Goal: Transaction & Acquisition: Purchase product/service

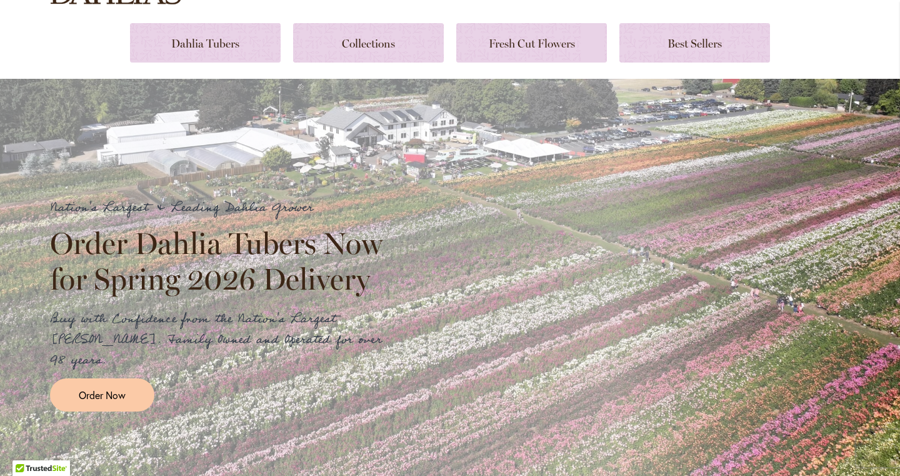
scroll to position [131, 0]
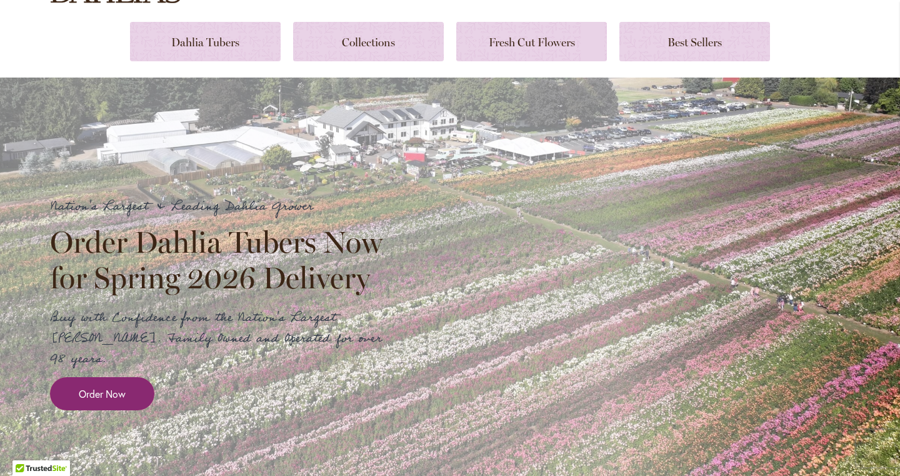
click at [117, 386] on span "Order Now" at bounding box center [102, 393] width 47 height 14
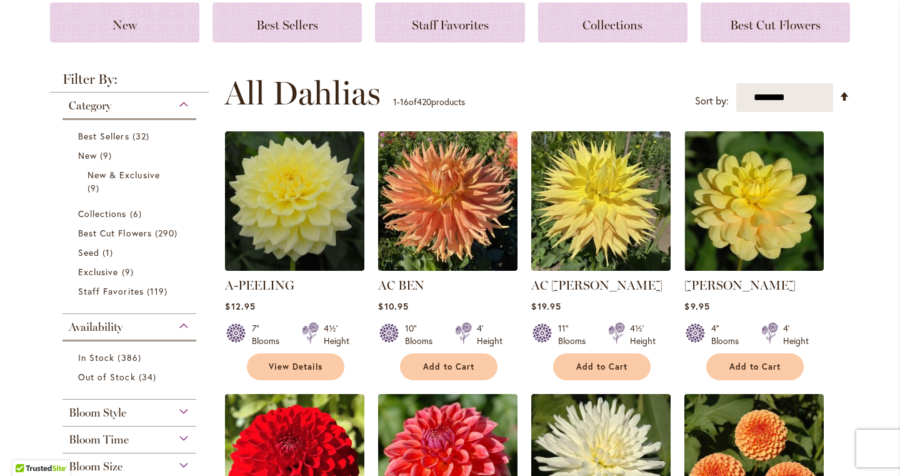
scroll to position [172, 0]
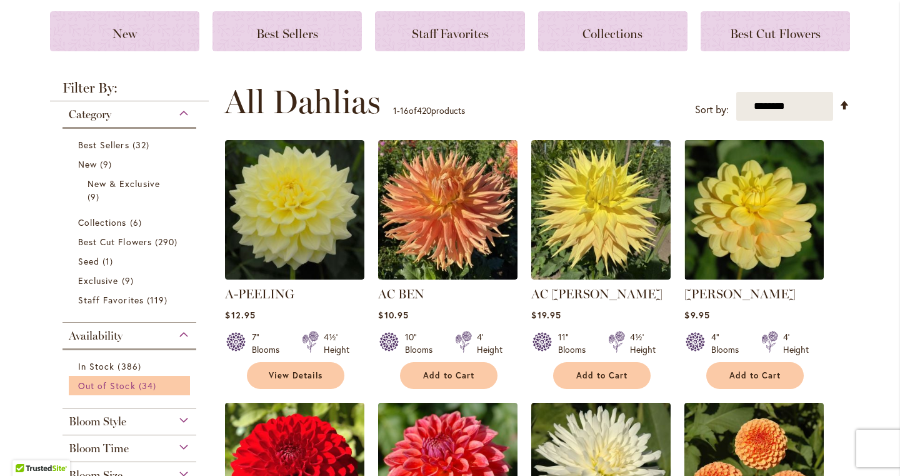
click at [104, 383] on span "Out of Stock" at bounding box center [107, 386] width 58 height 12
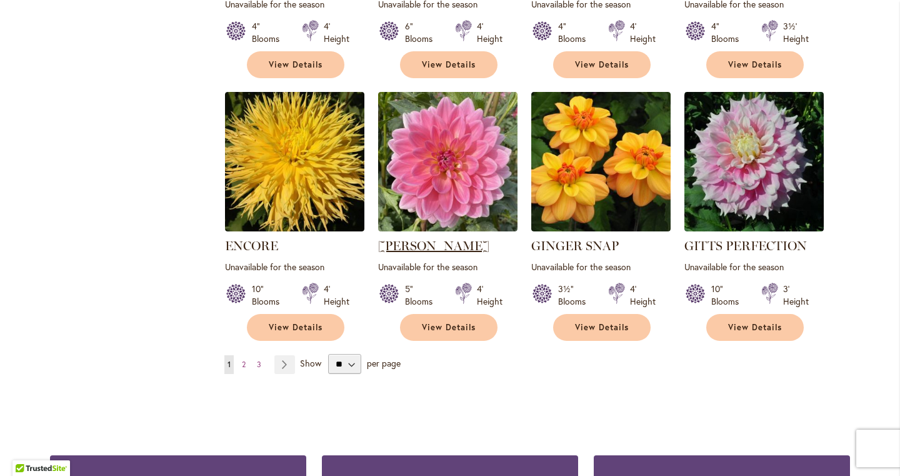
scroll to position [1001, 0]
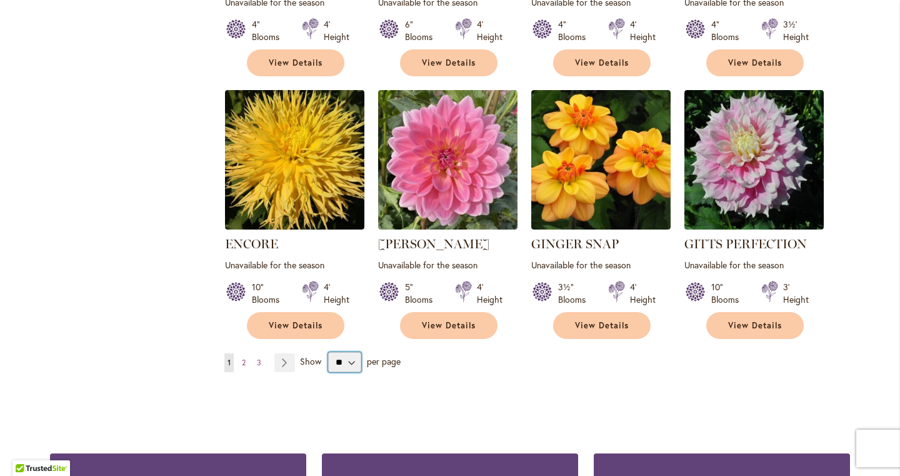
select select "**"
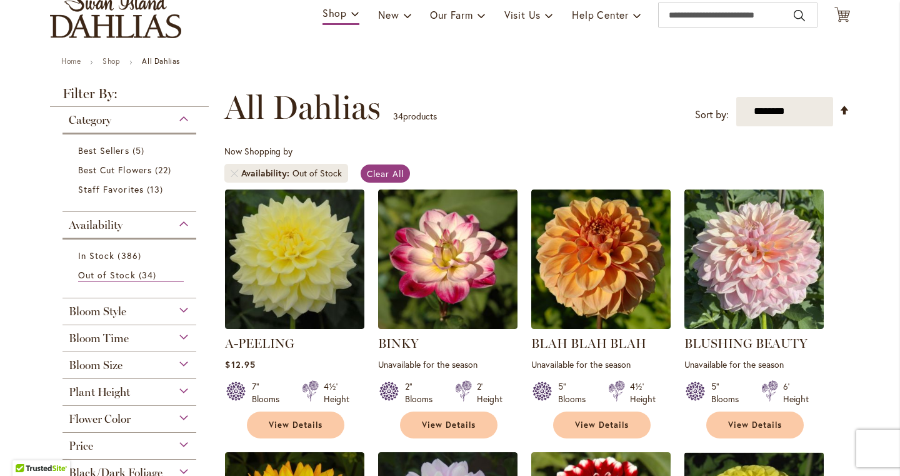
scroll to position [99, 0]
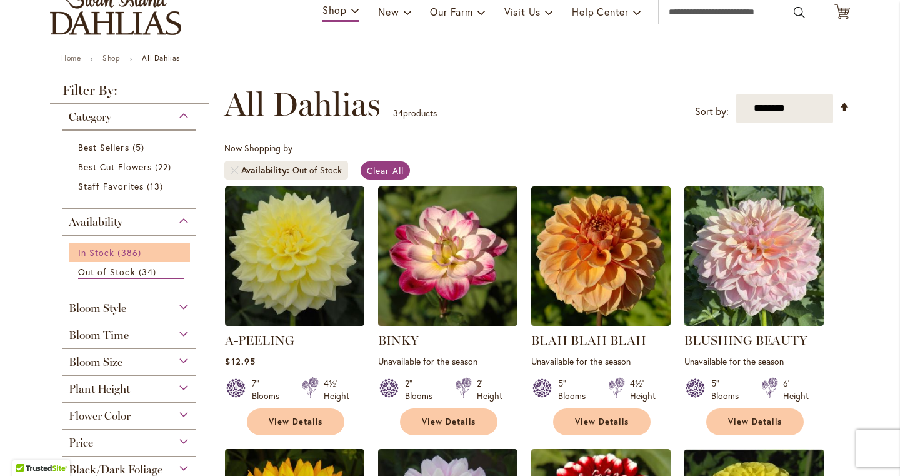
click at [120, 254] on span "386 items" at bounding box center [131, 252] width 26 height 13
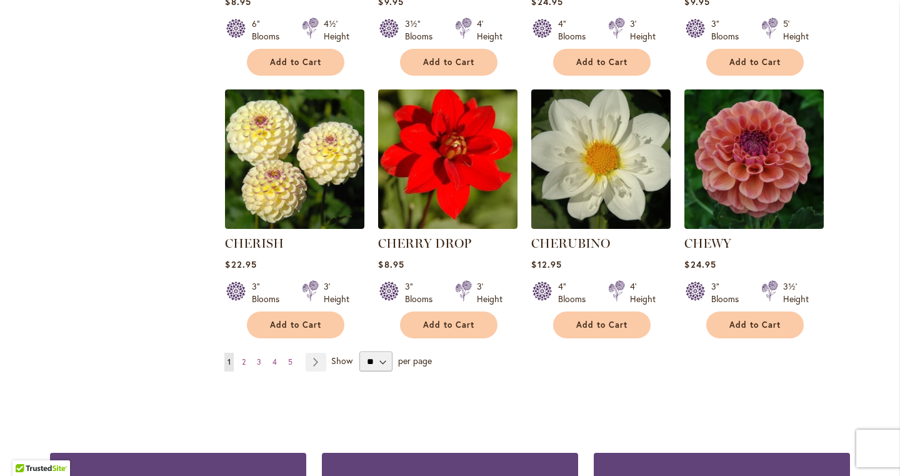
scroll to position [4200, 0]
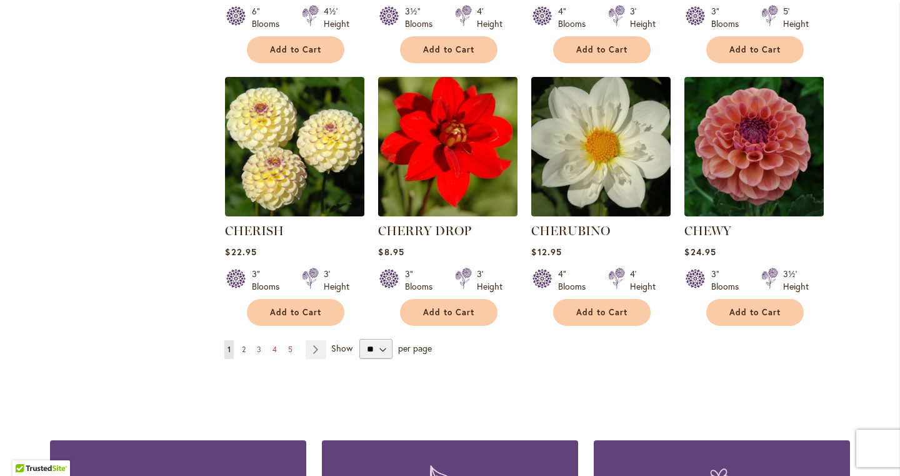
click at [245, 344] on span "2" at bounding box center [244, 348] width 4 height 9
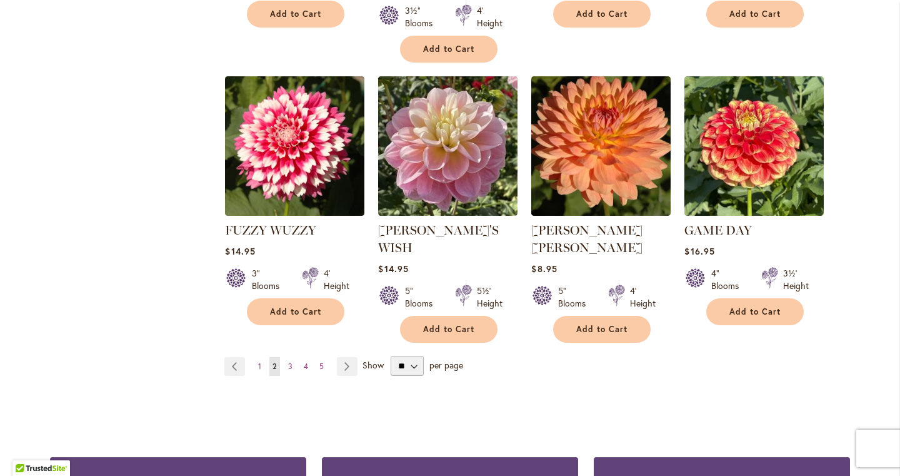
scroll to position [4324, 0]
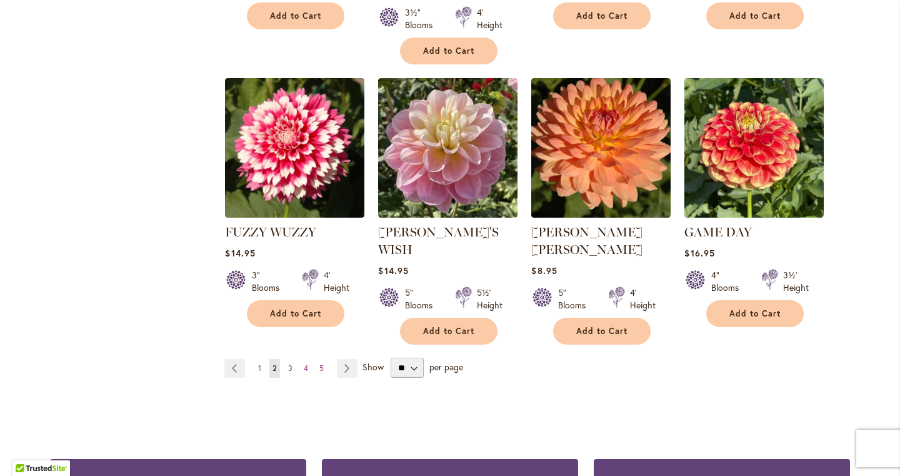
click at [291, 363] on span "3" at bounding box center [290, 367] width 4 height 9
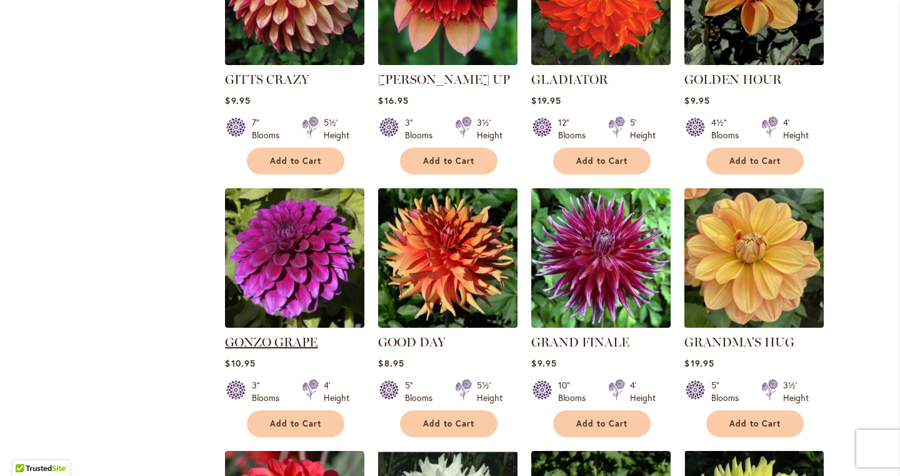
scroll to position [925, 0]
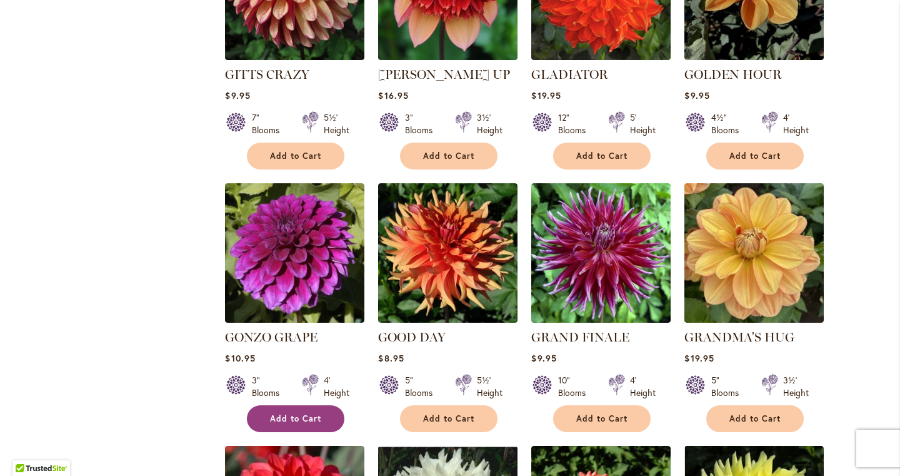
click at [298, 413] on span "Add to Cart" at bounding box center [295, 418] width 51 height 11
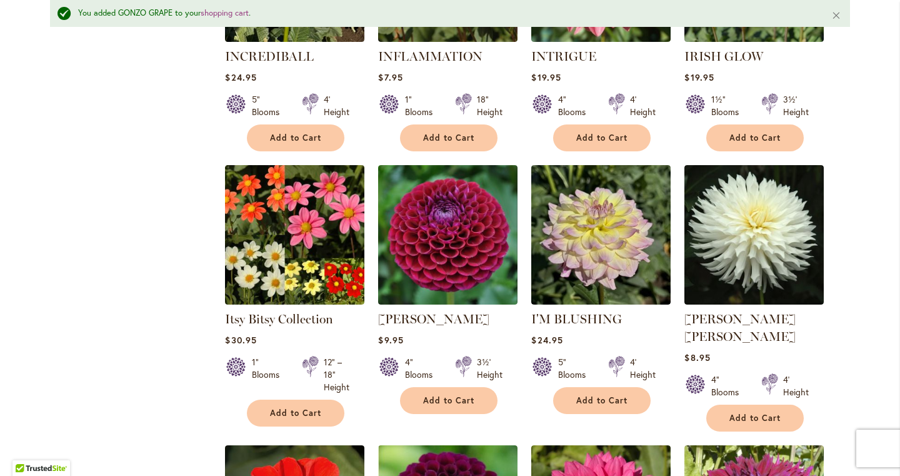
scroll to position [3689, 0]
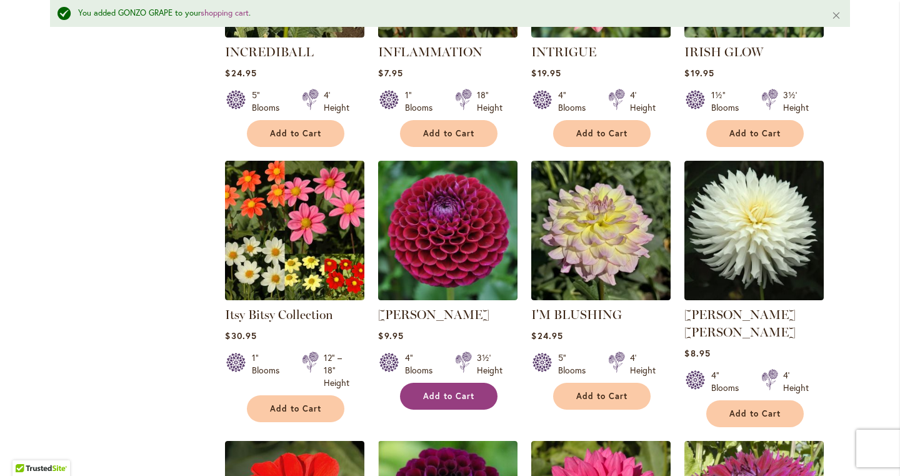
click at [431, 383] on button "Add to Cart" at bounding box center [449, 396] width 98 height 27
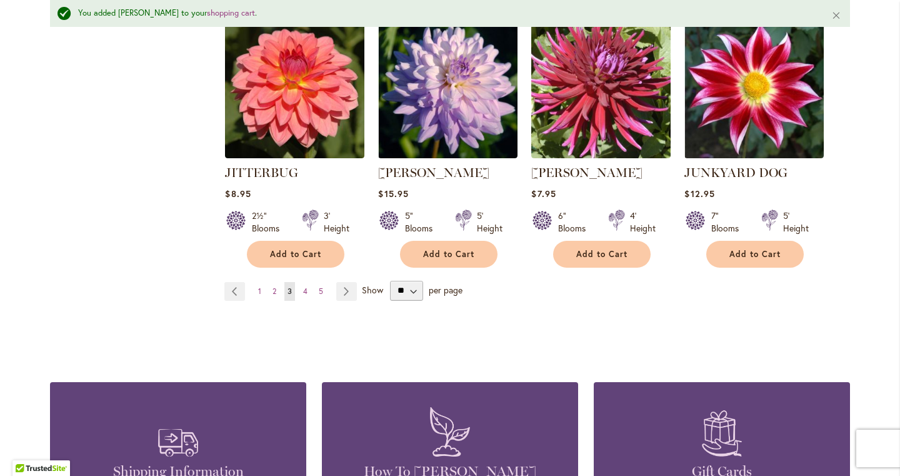
scroll to position [4397, 0]
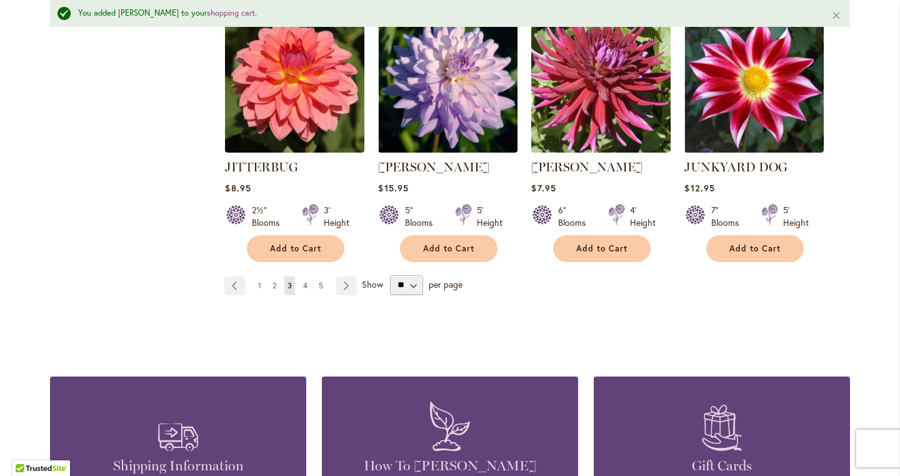
click at [307, 281] on span "4" at bounding box center [305, 285] width 4 height 9
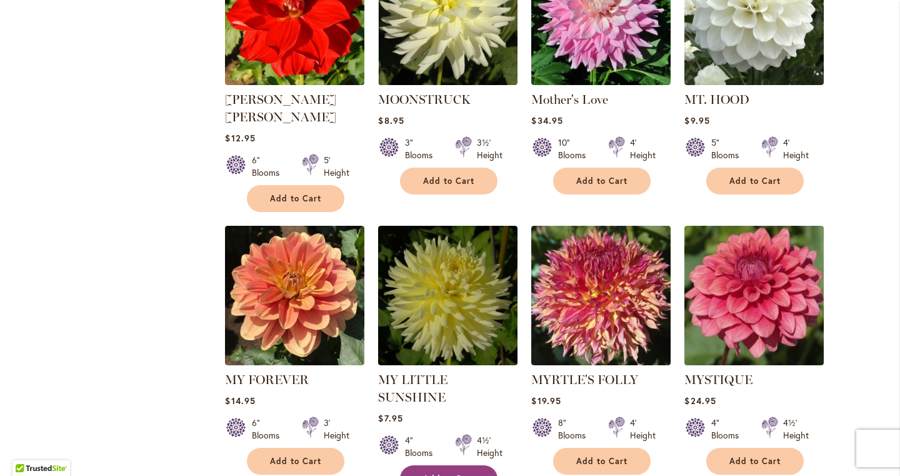
scroll to position [4137, 0]
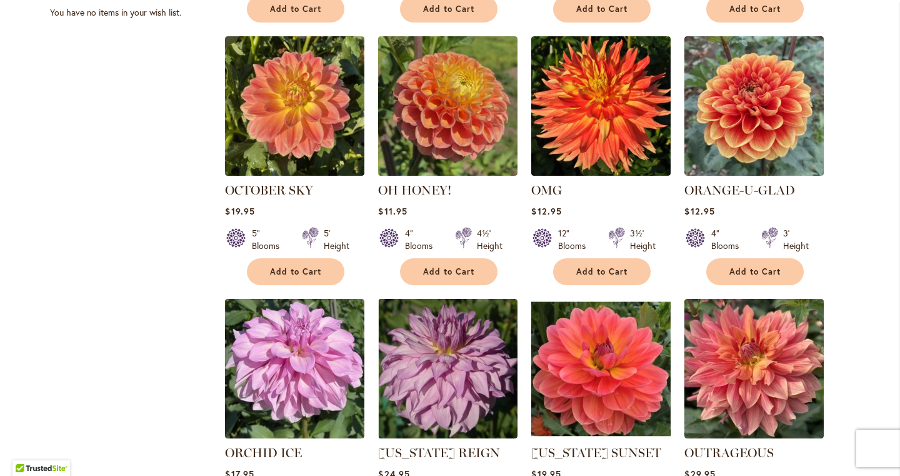
scroll to position [767, 0]
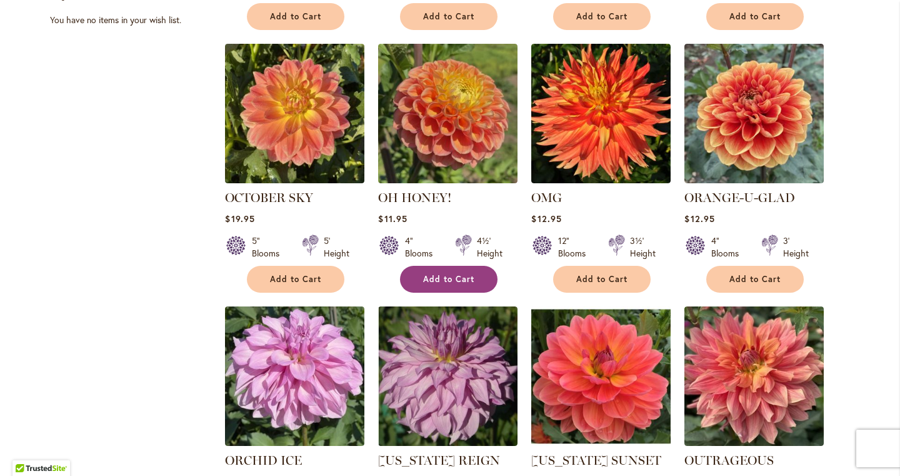
click at [457, 286] on button "Add to Cart" at bounding box center [449, 279] width 98 height 27
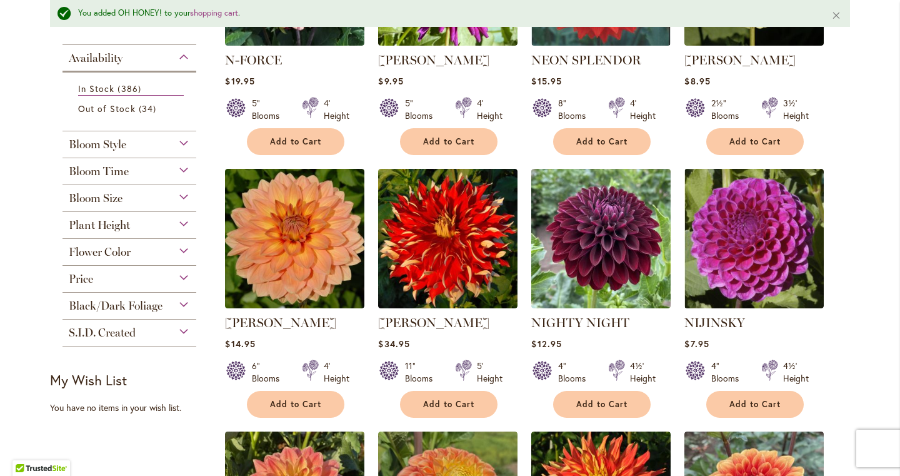
scroll to position [418, 0]
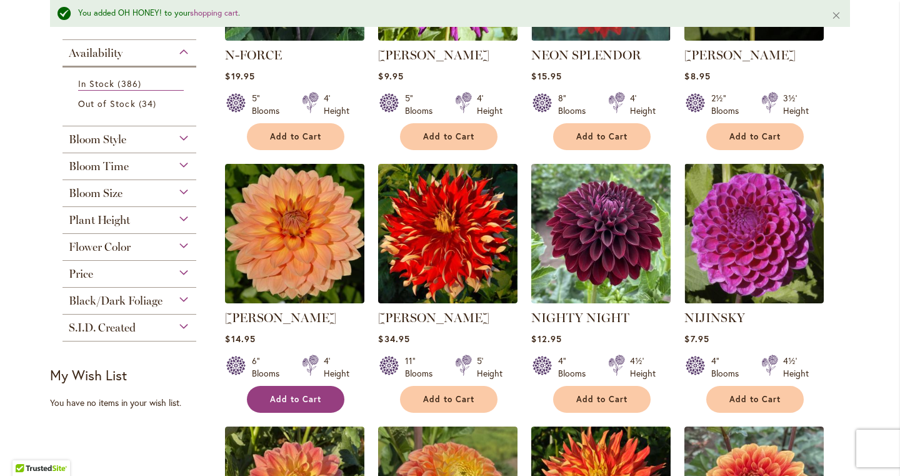
click at [288, 394] on span "Add to Cart" at bounding box center [295, 399] width 51 height 11
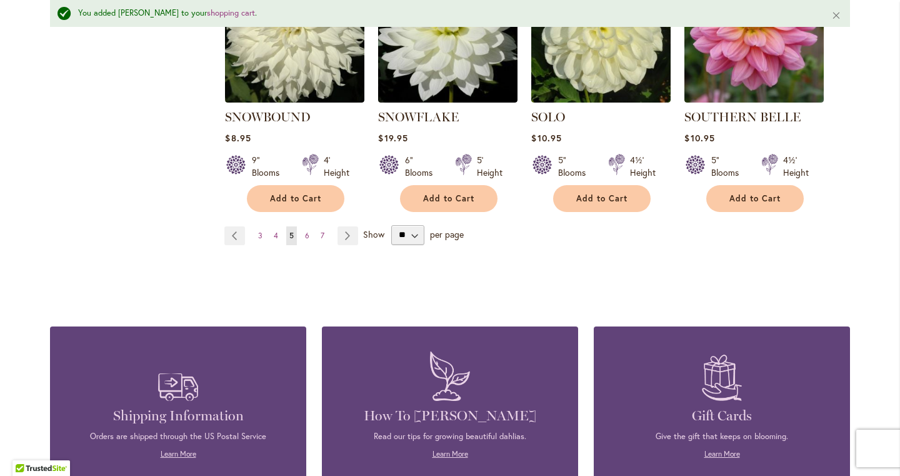
scroll to position [4383, 0]
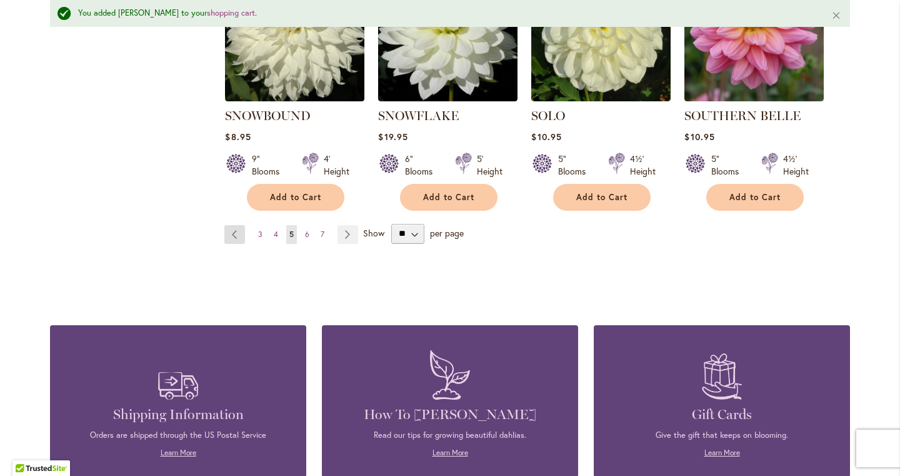
click at [238, 225] on link "Page Previous" at bounding box center [234, 234] width 21 height 19
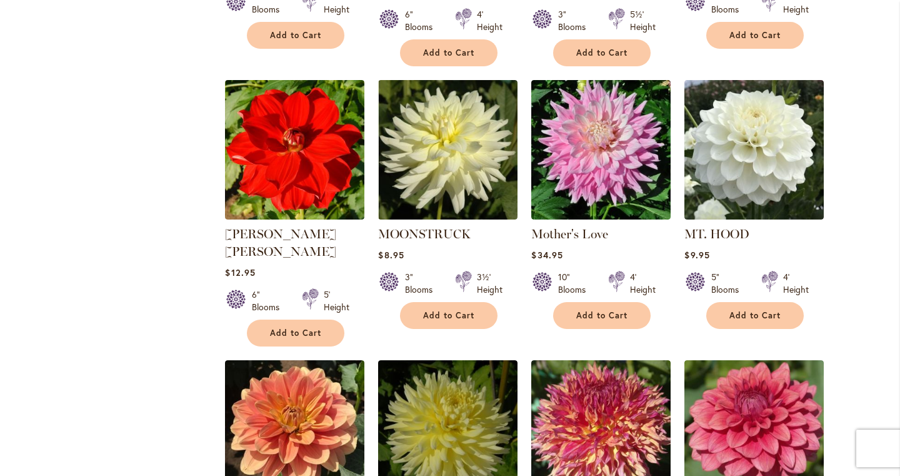
scroll to position [4063, 0]
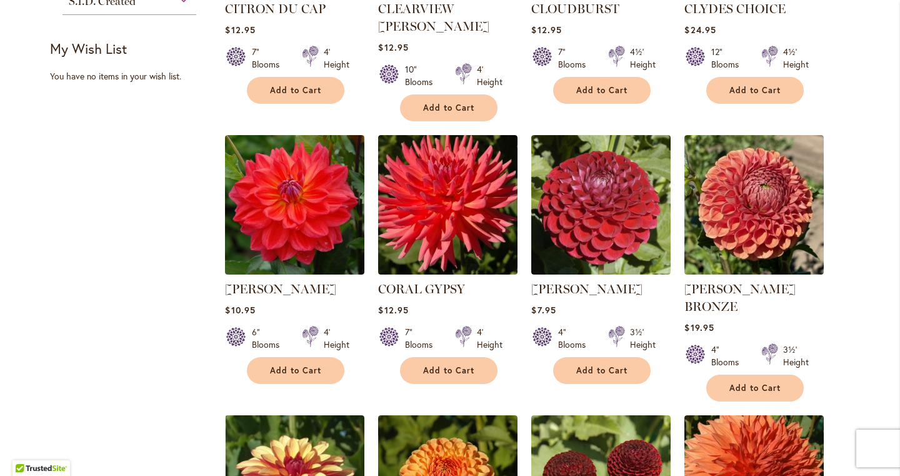
scroll to position [711, 0]
click at [751, 383] on span "Add to Cart" at bounding box center [755, 388] width 51 height 11
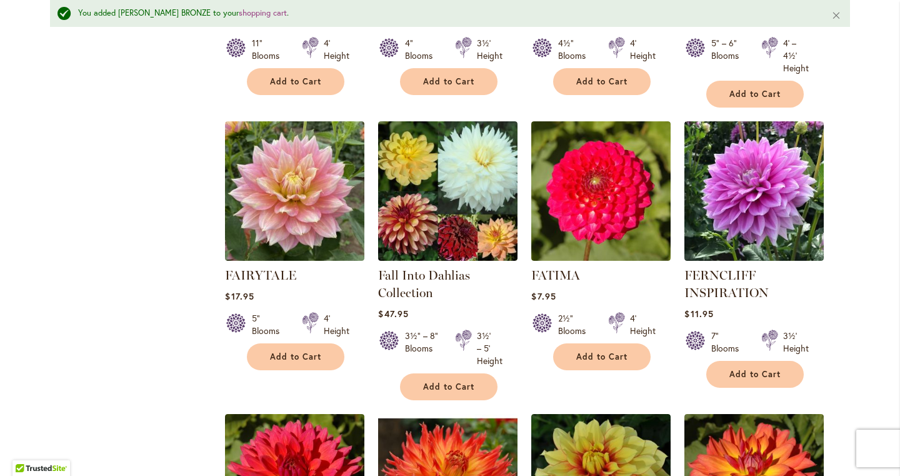
scroll to position [3198, 0]
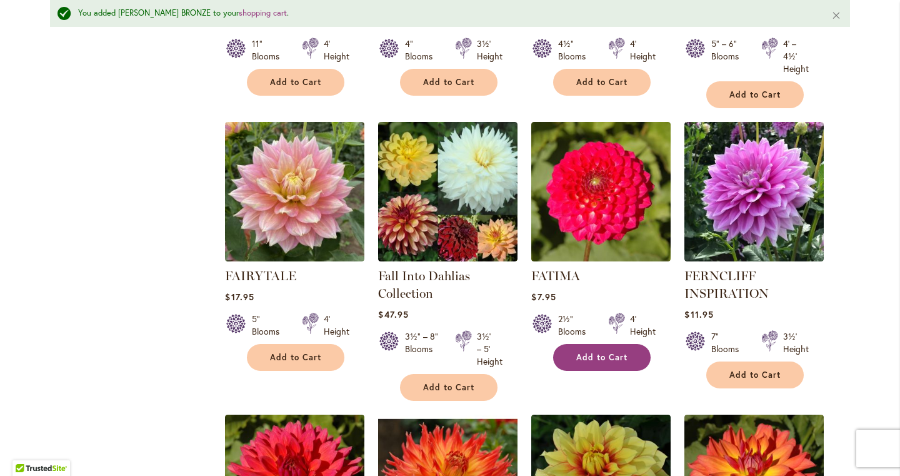
click at [602, 352] on span "Add to Cart" at bounding box center [601, 357] width 51 height 11
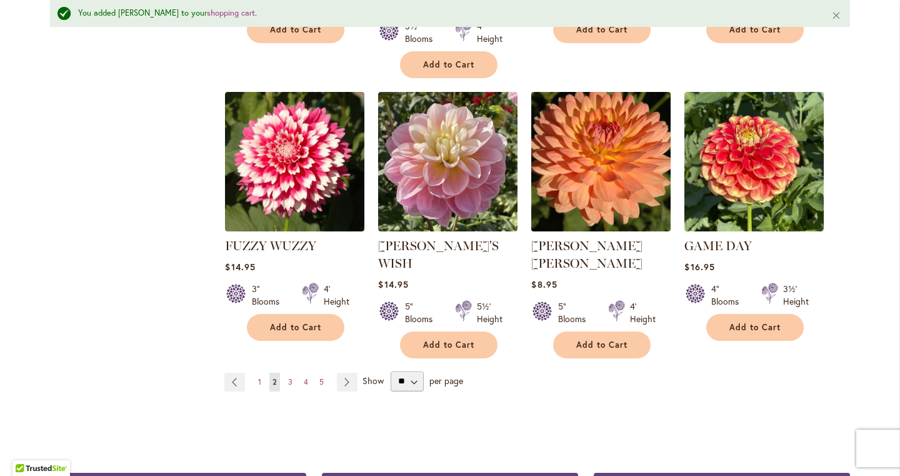
scroll to position [4312, 0]
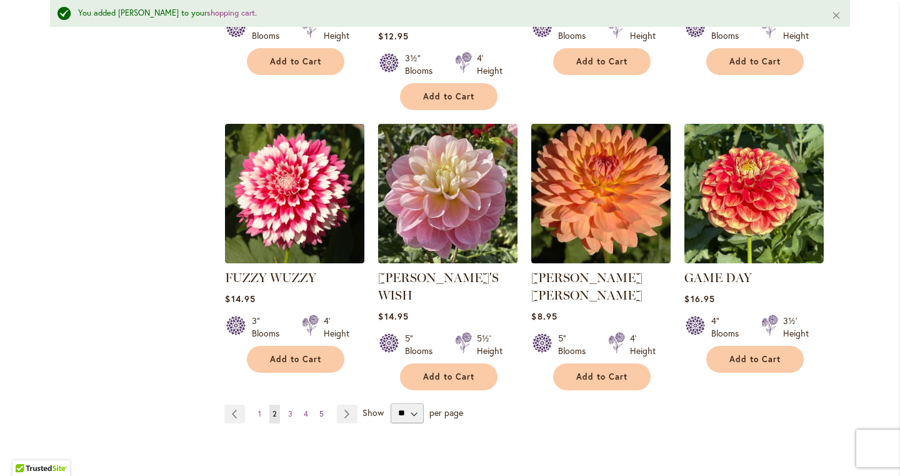
click at [319, 409] on span "5" at bounding box center [321, 413] width 4 height 9
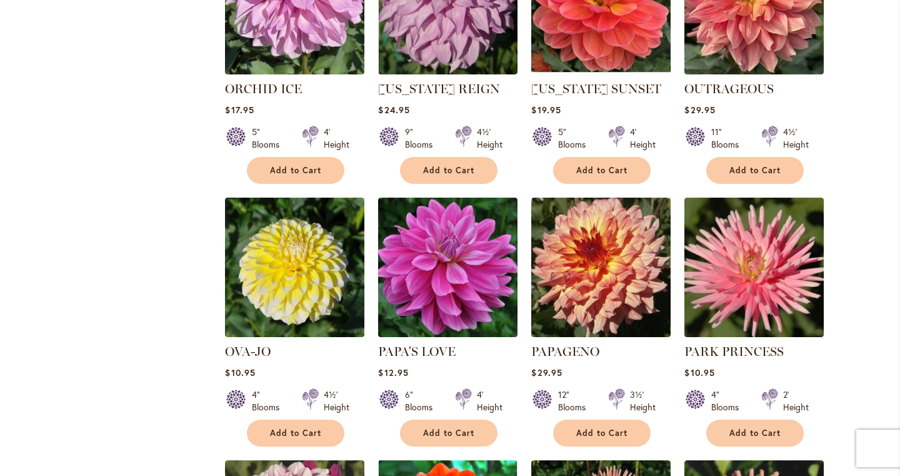
scroll to position [1138, 0]
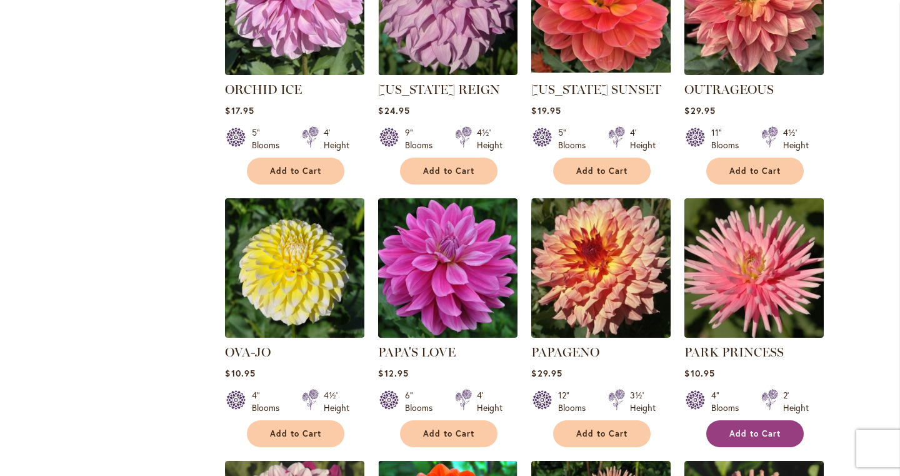
click at [733, 428] on span "Add to Cart" at bounding box center [755, 433] width 51 height 11
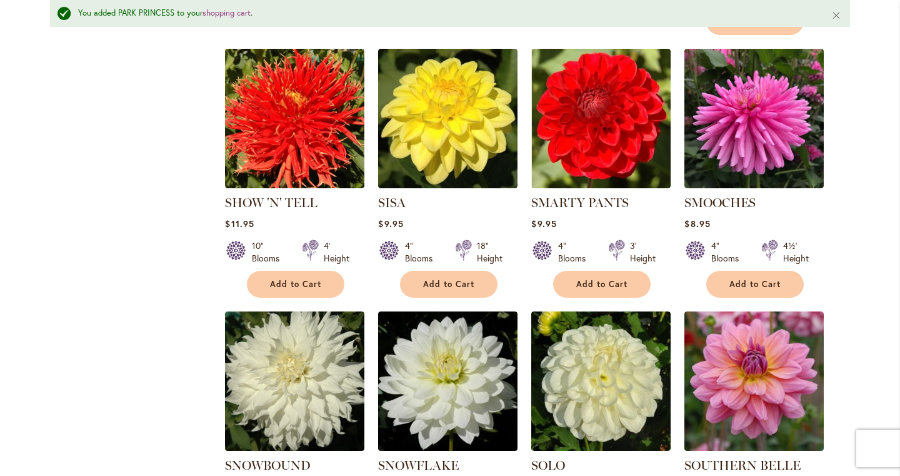
scroll to position [4319, 0]
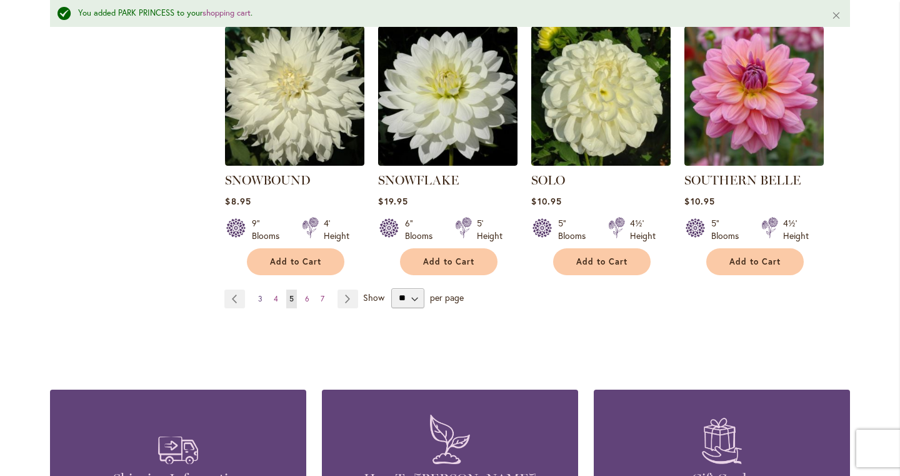
click at [262, 294] on span "3" at bounding box center [260, 298] width 4 height 9
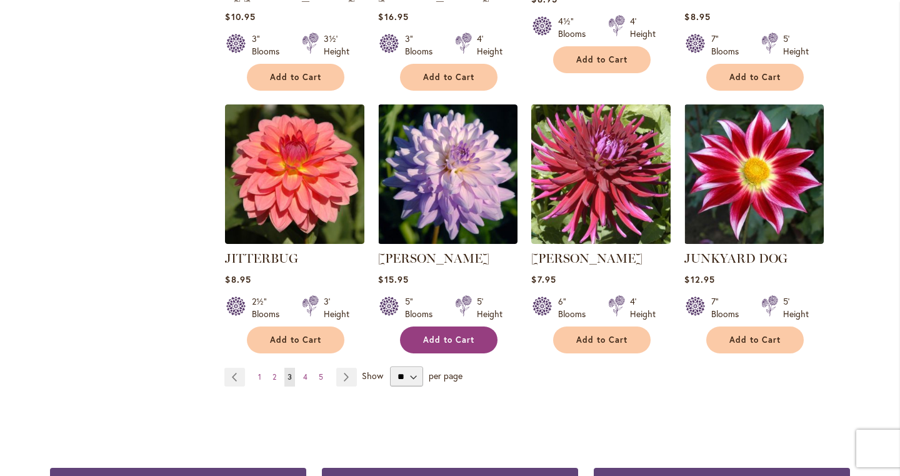
scroll to position [4272, 0]
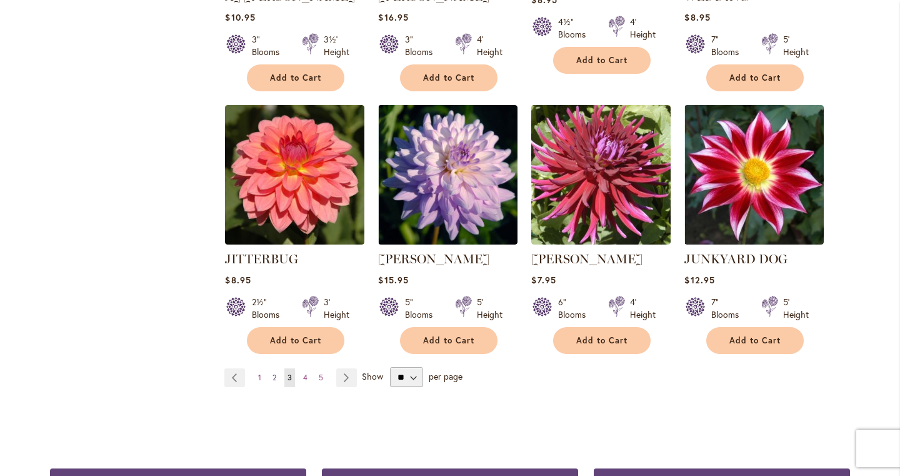
click at [273, 373] on span "2" at bounding box center [275, 377] width 4 height 9
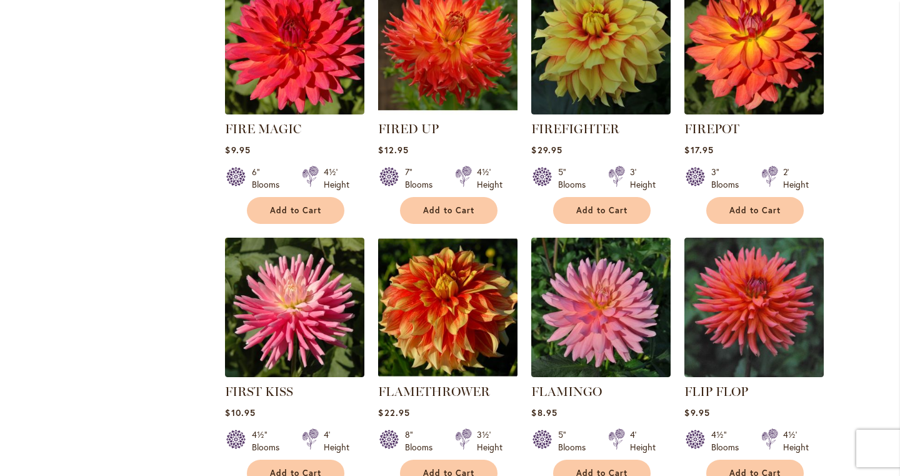
scroll to position [3606, 0]
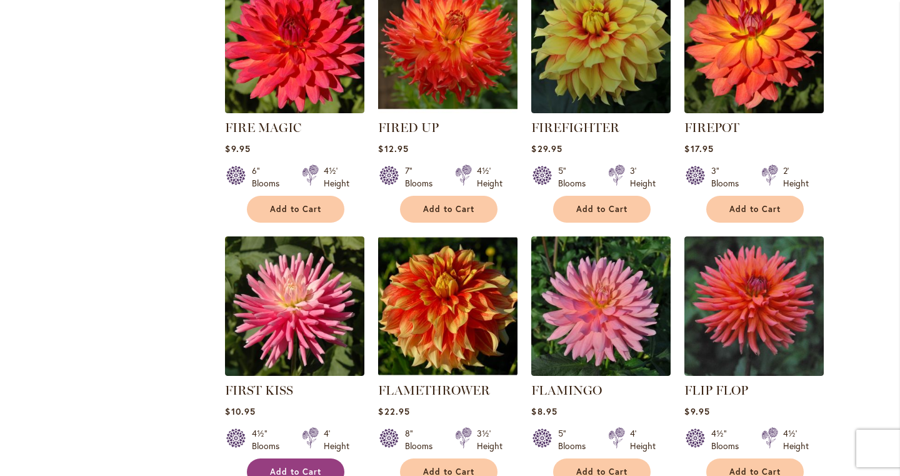
click at [291, 466] on span "Add to Cart" at bounding box center [295, 471] width 51 height 11
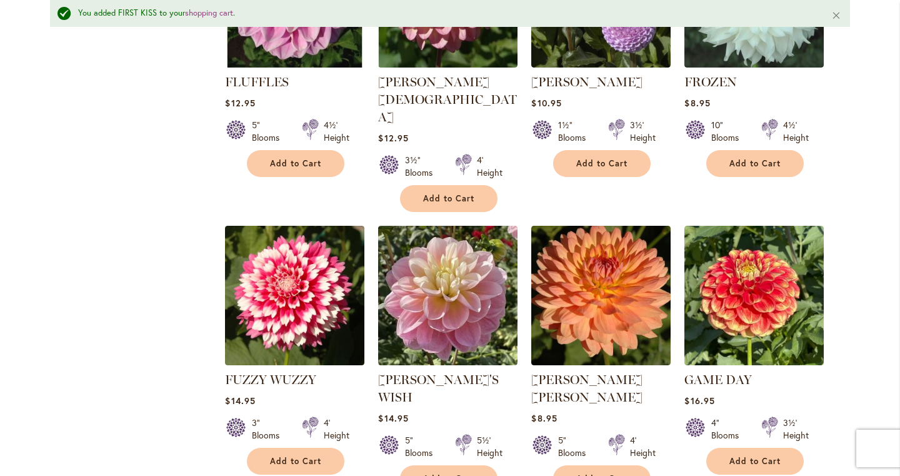
scroll to position [4215, 0]
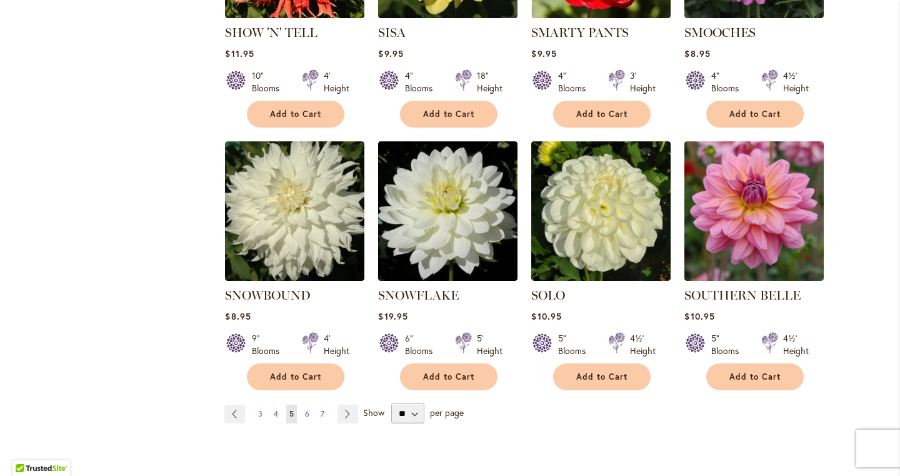
scroll to position [4172, 0]
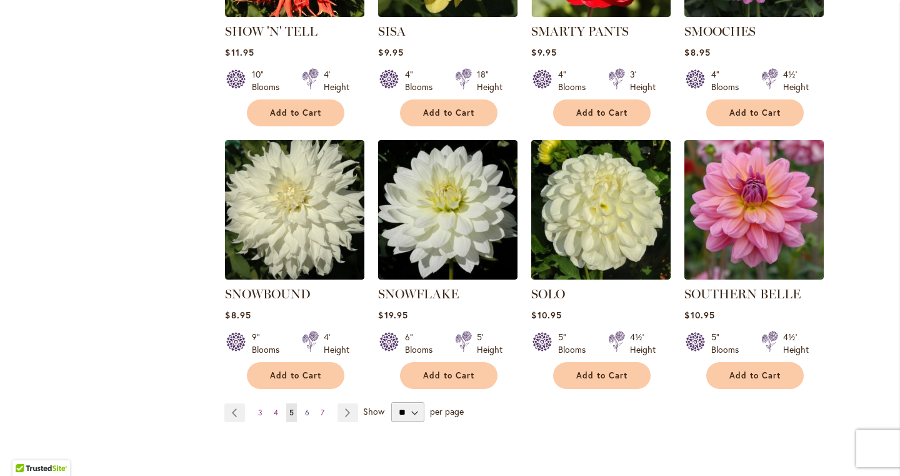
click at [305, 408] on span "6" at bounding box center [307, 412] width 4 height 9
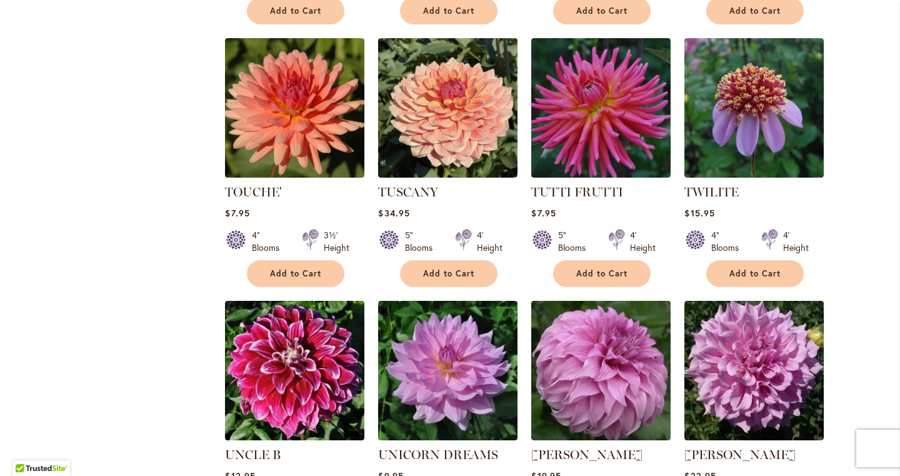
scroll to position [2108, 0]
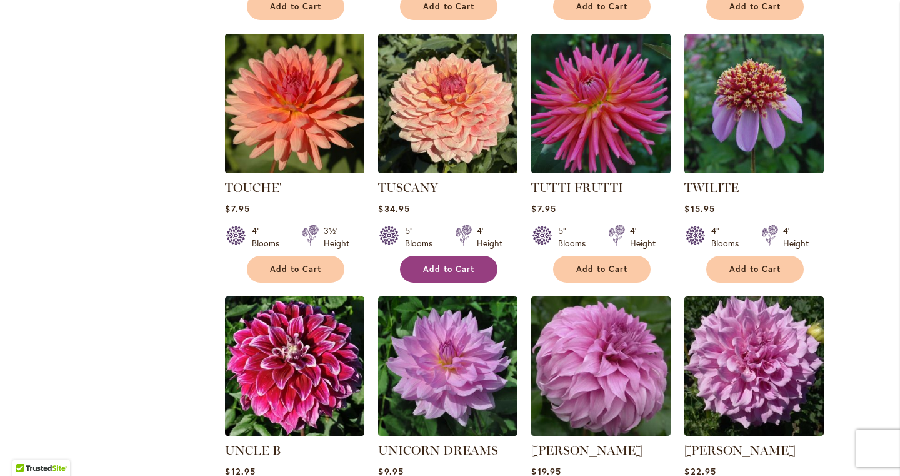
click at [439, 269] on button "Add to Cart" at bounding box center [449, 269] width 98 height 27
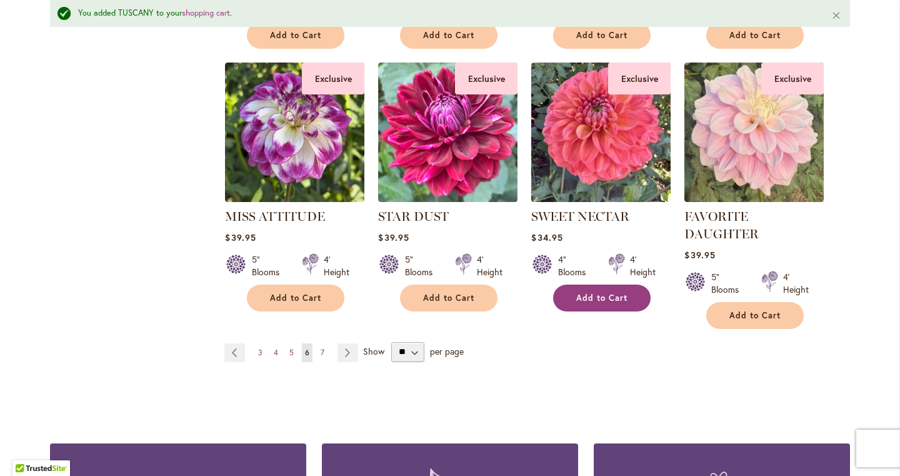
scroll to position [4206, 0]
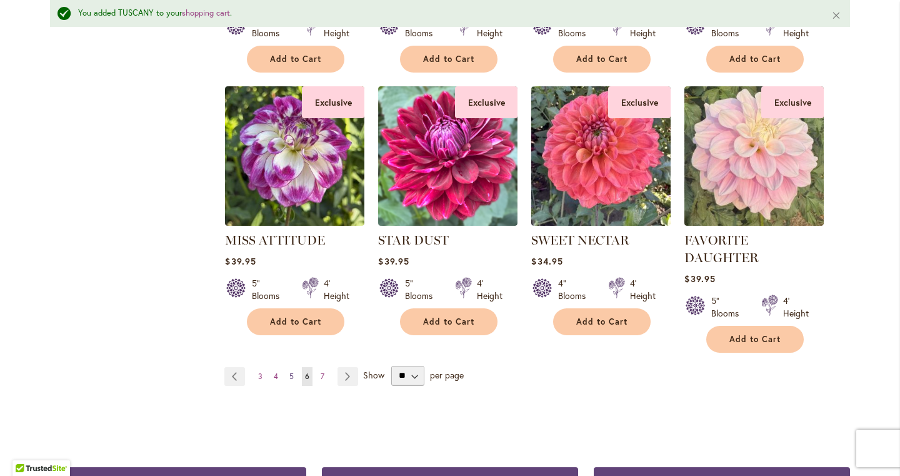
click at [294, 367] on link "Page 5" at bounding box center [291, 376] width 11 height 19
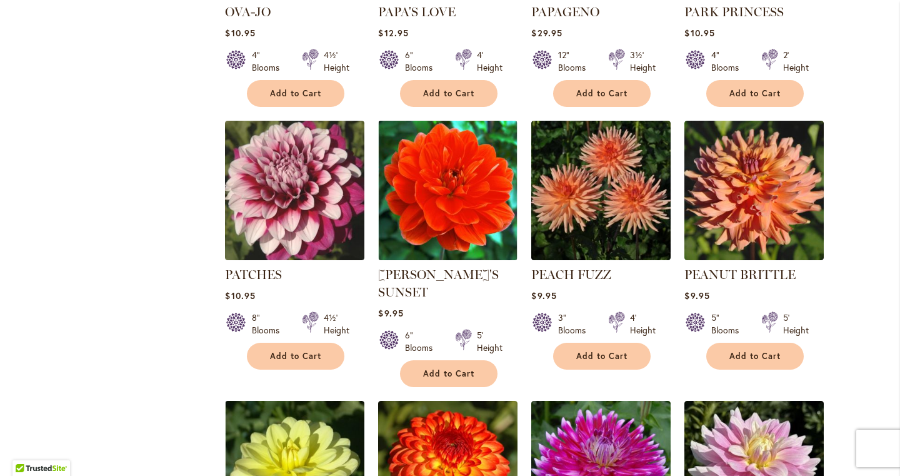
scroll to position [1477, 0]
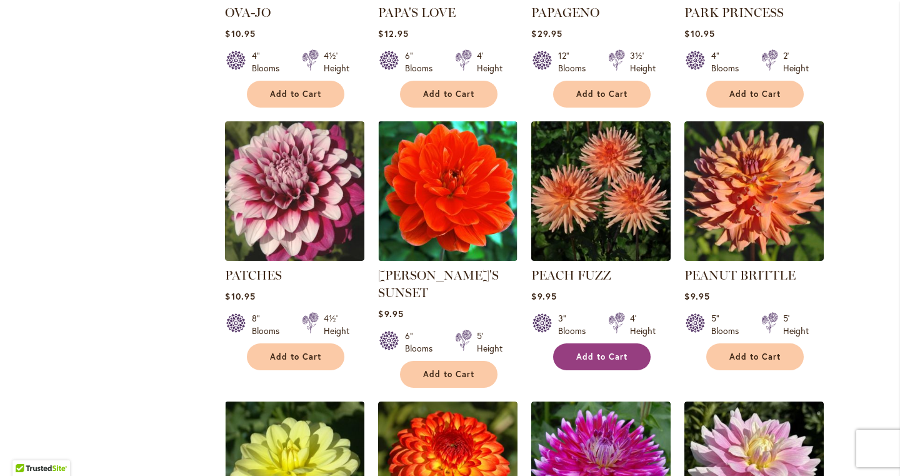
click at [615, 360] on button "Add to Cart" at bounding box center [602, 356] width 98 height 27
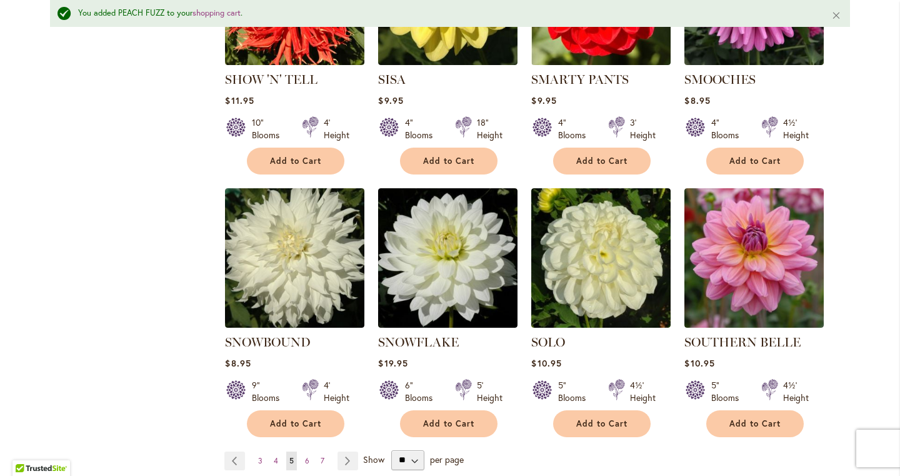
scroll to position [4167, 0]
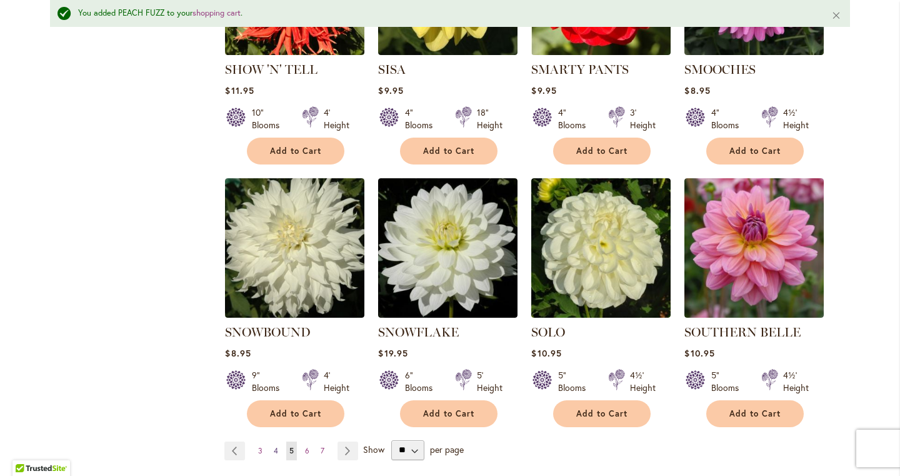
click at [278, 441] on link "Page 4" at bounding box center [276, 450] width 11 height 19
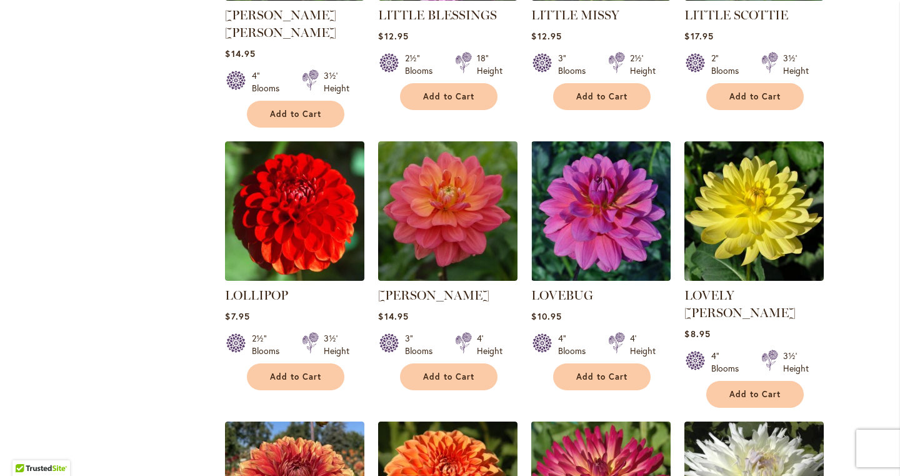
scroll to position [1777, 0]
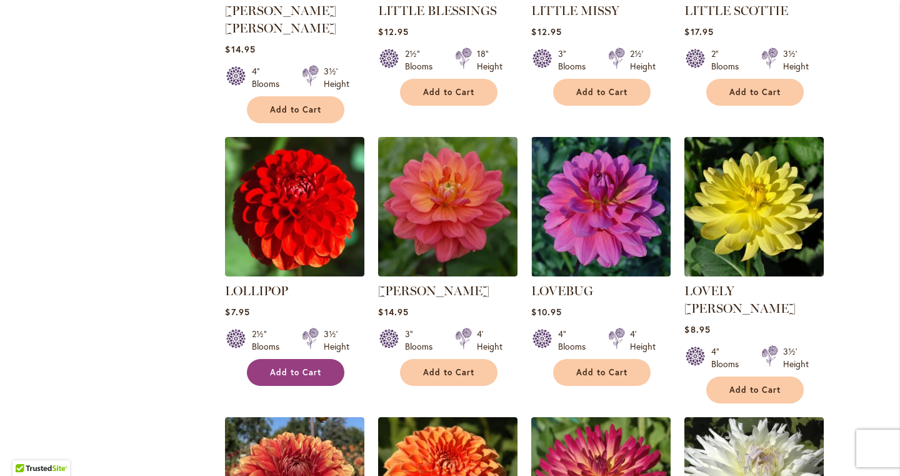
click at [266, 359] on button "Add to Cart" at bounding box center [296, 372] width 98 height 27
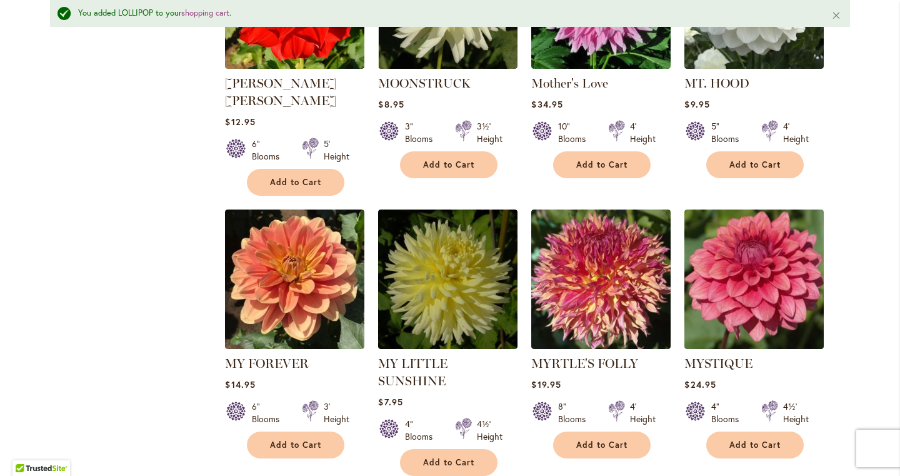
scroll to position [4211, 0]
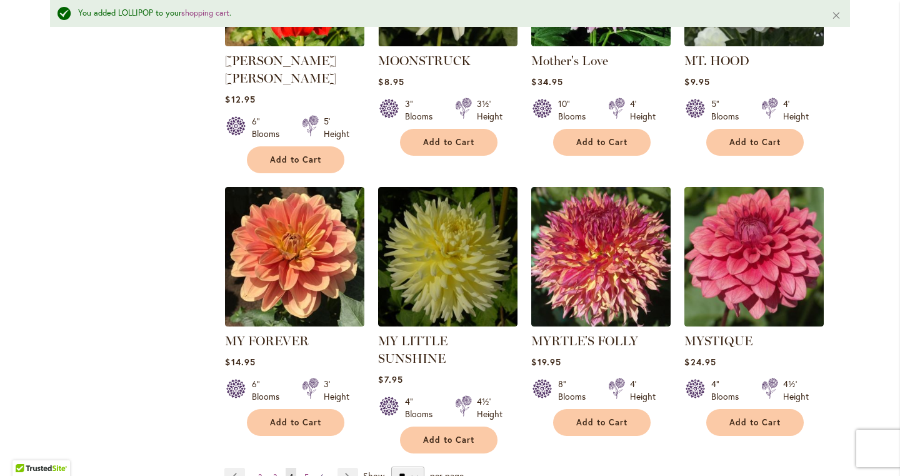
click at [322, 472] on span "6" at bounding box center [322, 476] width 4 height 9
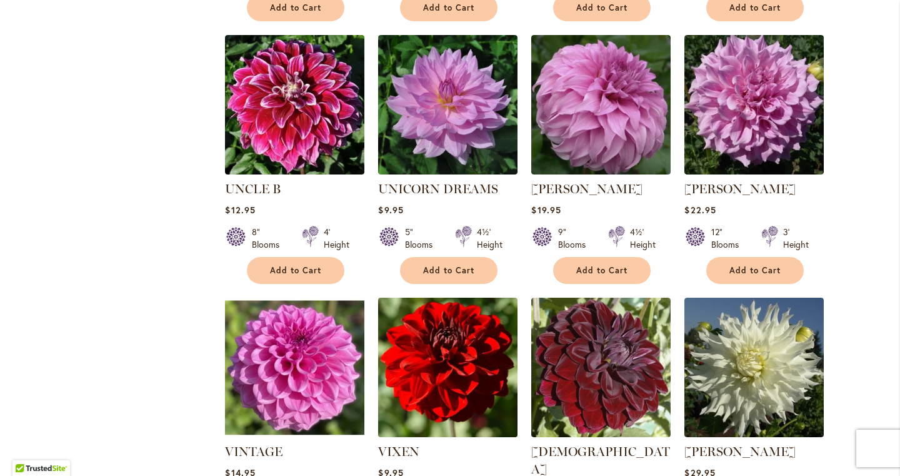
scroll to position [2366, 0]
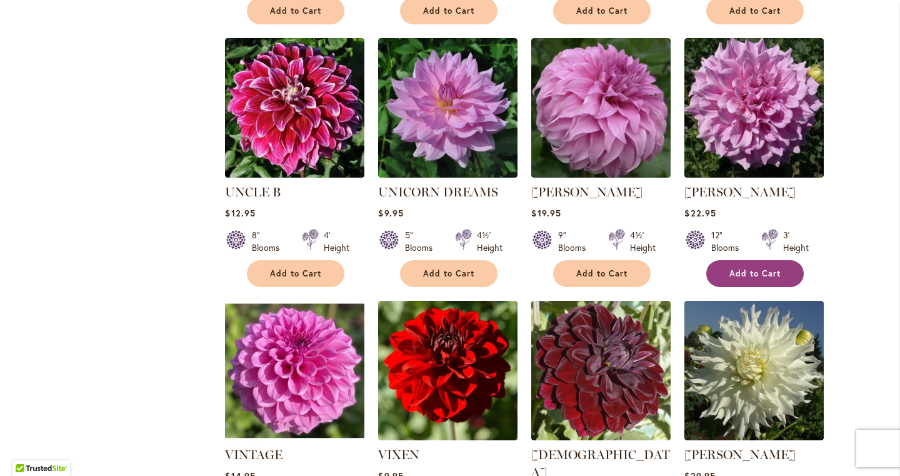
click at [756, 268] on span "Add to Cart" at bounding box center [755, 273] width 51 height 11
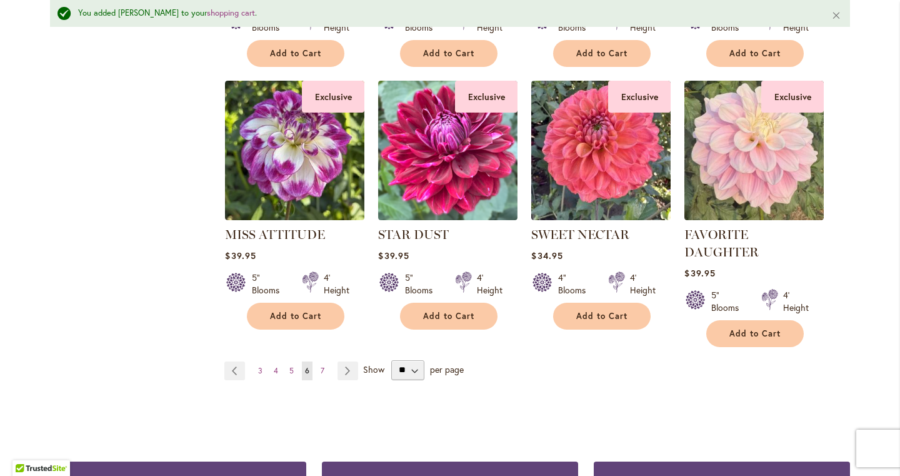
scroll to position [4210, 0]
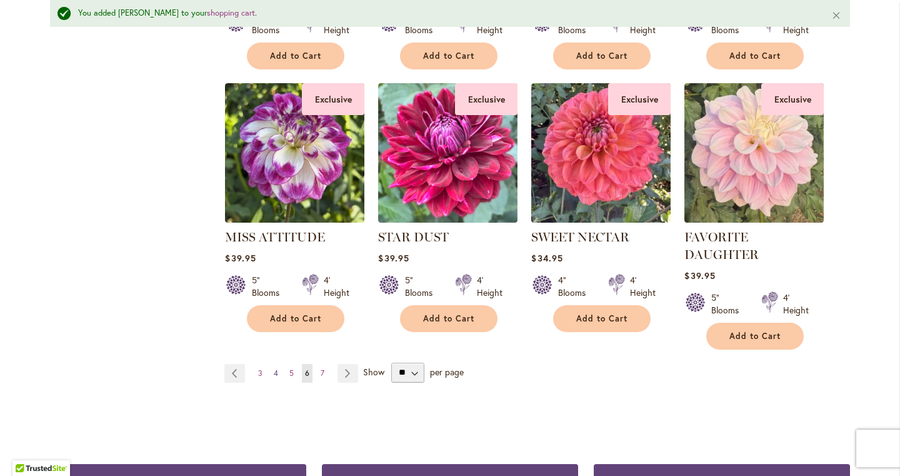
click at [276, 368] on span "4" at bounding box center [276, 372] width 4 height 9
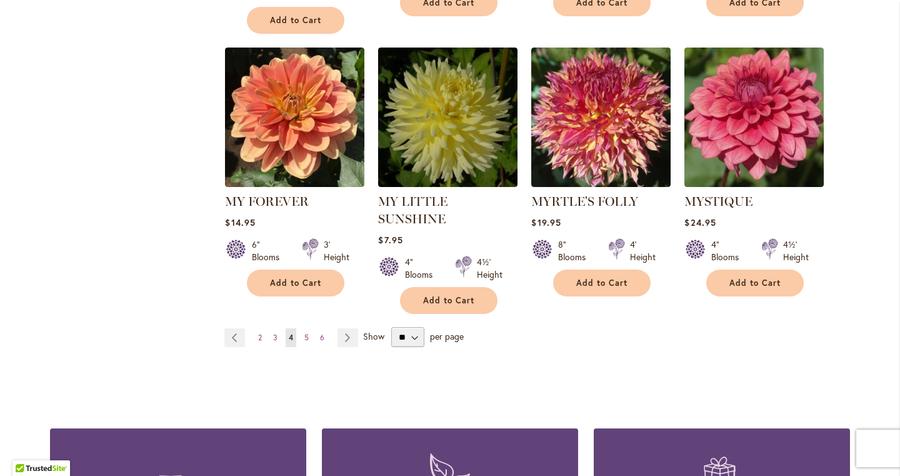
scroll to position [4330, 0]
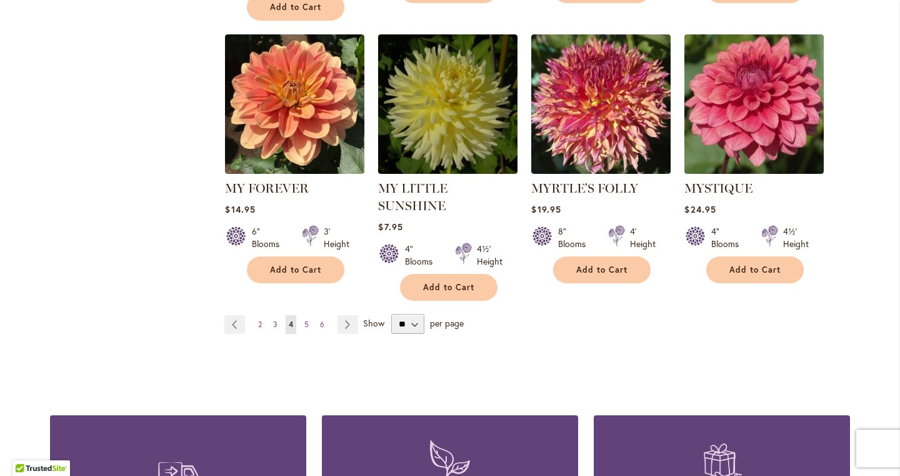
click at [277, 319] on span "3" at bounding box center [275, 323] width 4 height 9
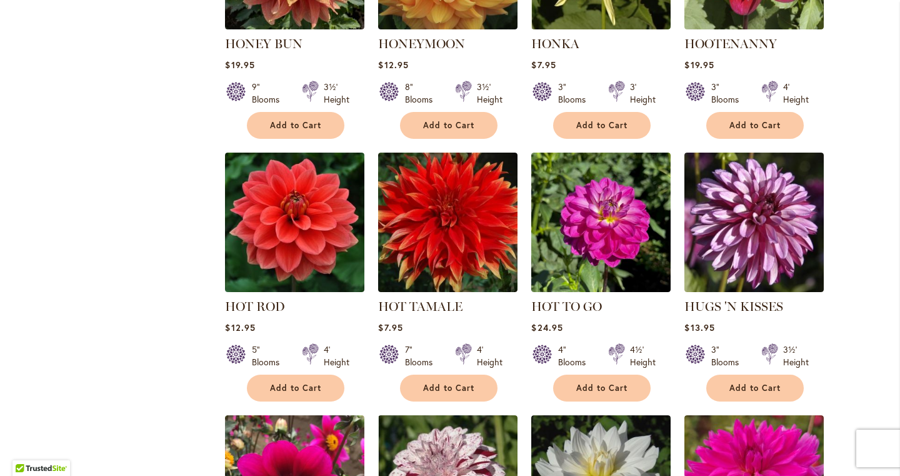
scroll to position [2608, 0]
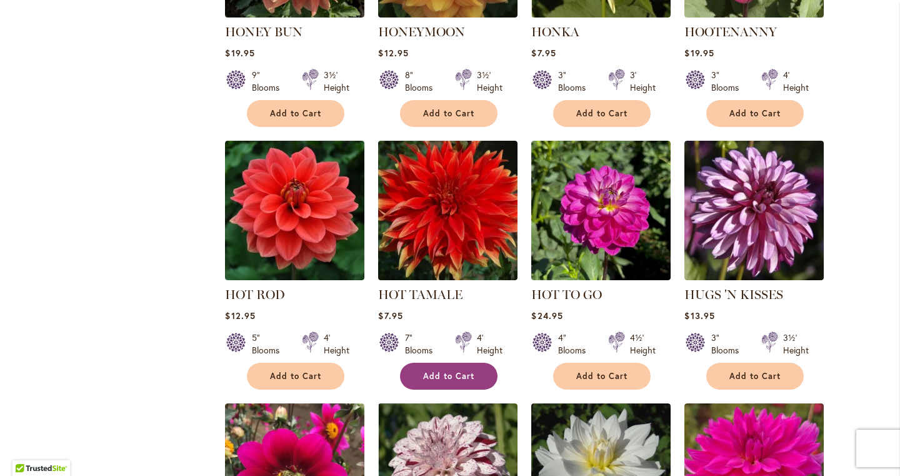
click at [445, 363] on button "Add to Cart" at bounding box center [449, 376] width 98 height 27
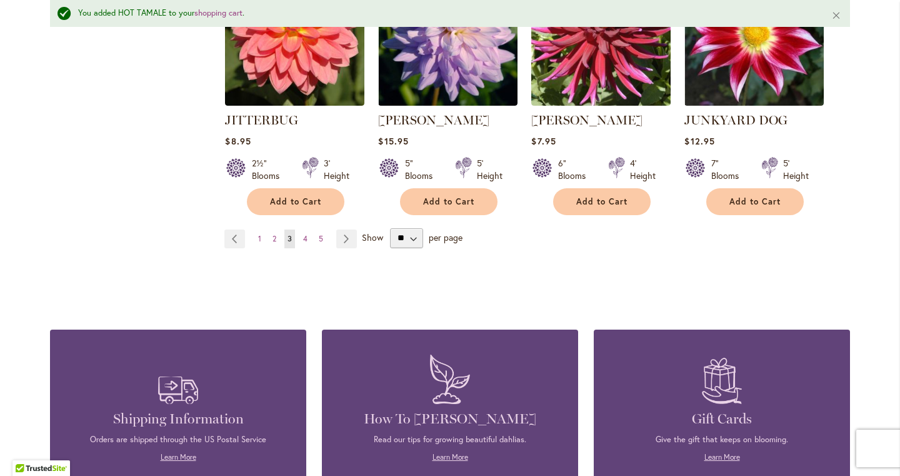
scroll to position [4443, 0]
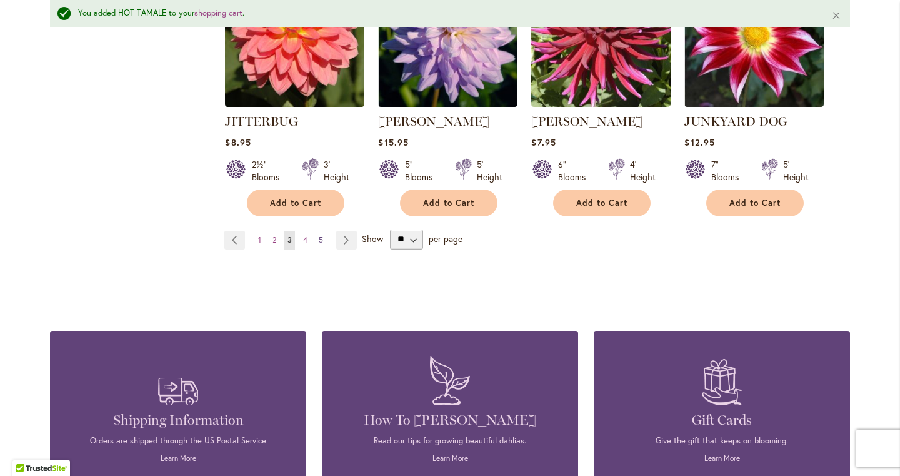
click at [321, 235] on span "5" at bounding box center [321, 239] width 4 height 9
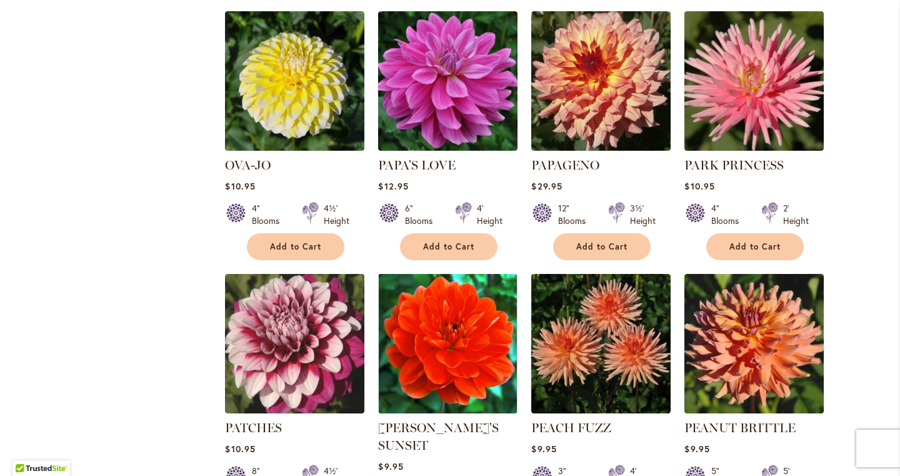
scroll to position [1319, 0]
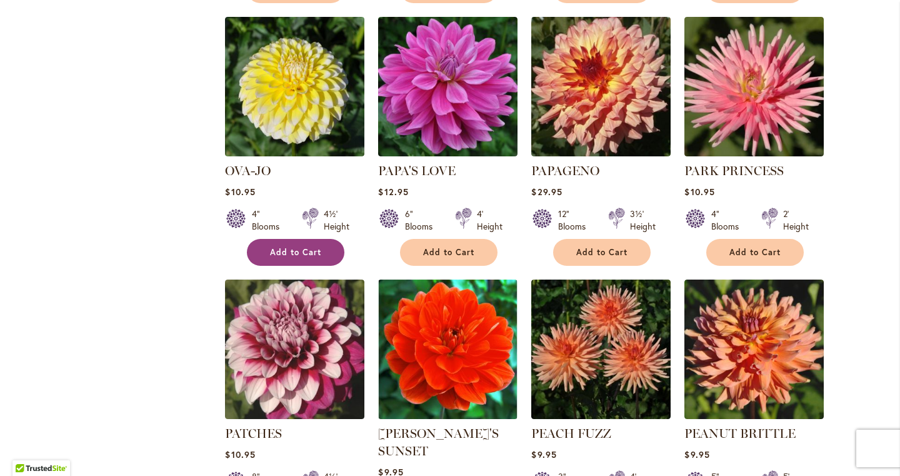
click at [286, 253] on span "Add to Cart" at bounding box center [295, 252] width 51 height 11
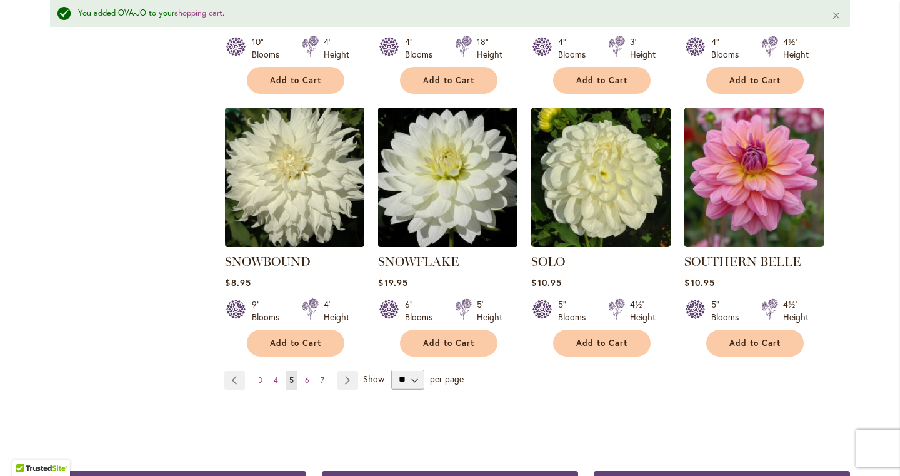
scroll to position [4239, 0]
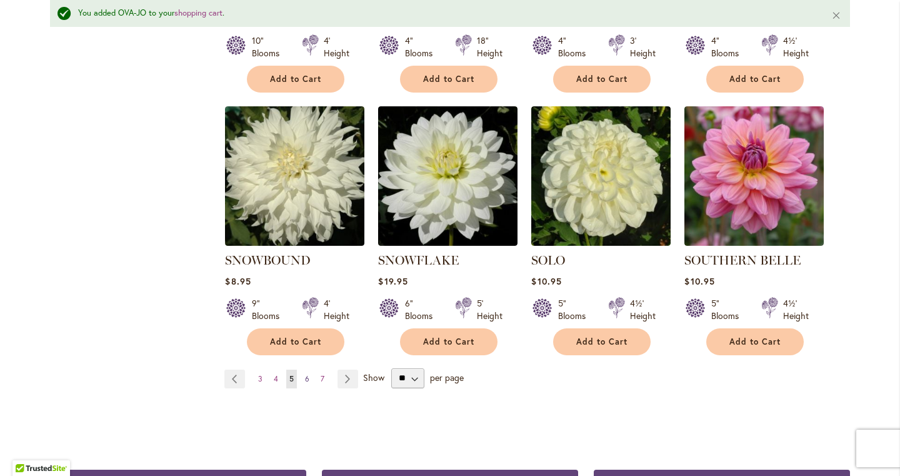
click at [307, 374] on span "6" at bounding box center [307, 378] width 4 height 9
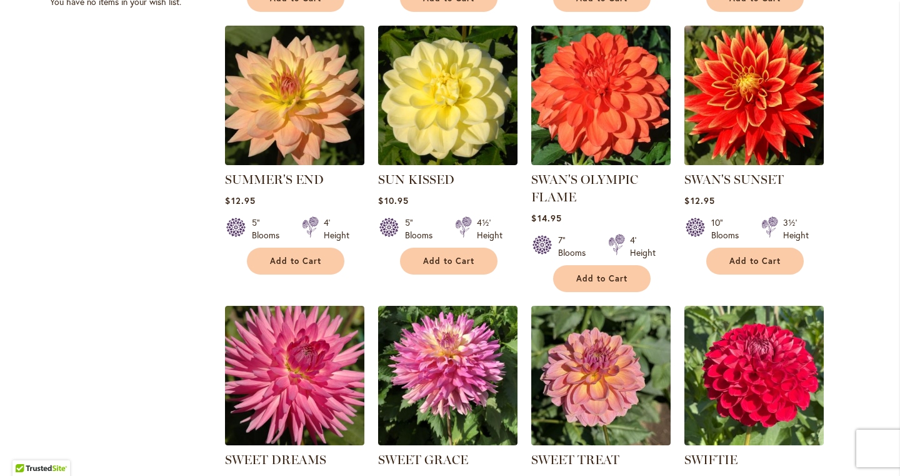
scroll to position [787, 0]
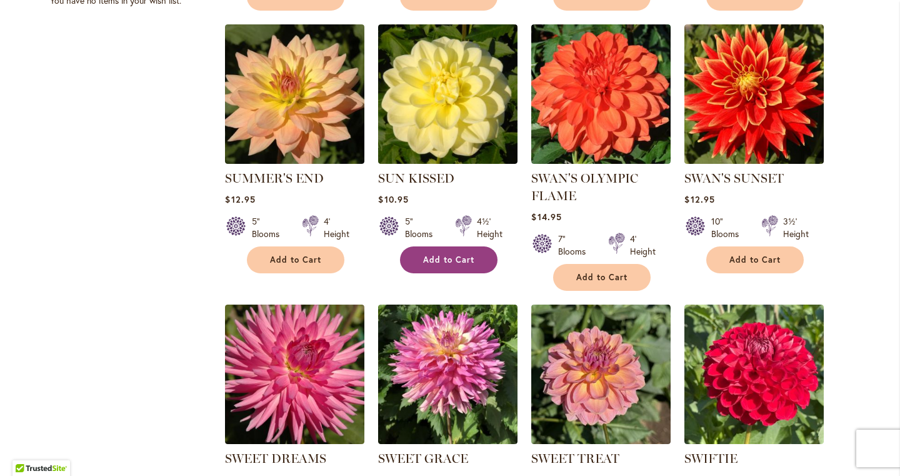
click at [431, 266] on button "Add to Cart" at bounding box center [449, 259] width 98 height 27
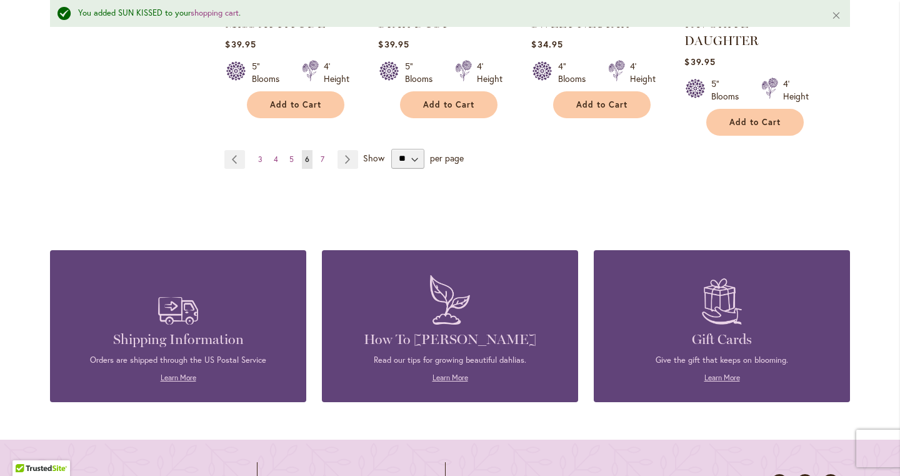
scroll to position [4403, 0]
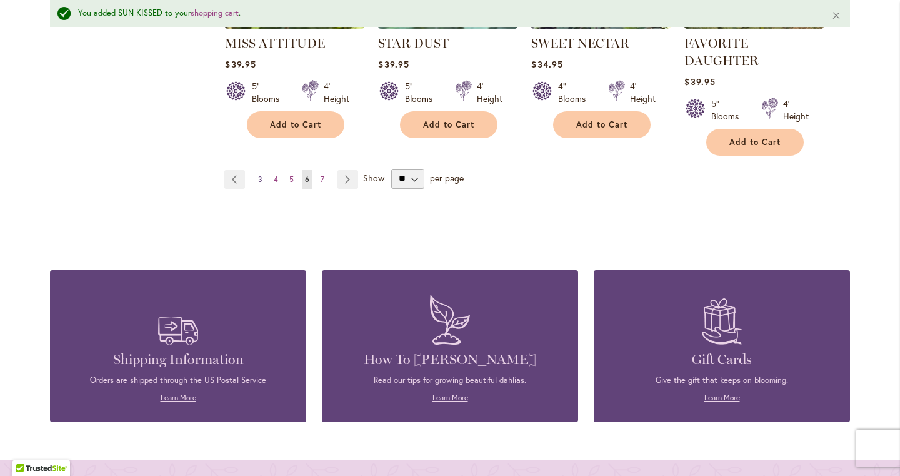
click at [261, 174] on span "3" at bounding box center [260, 178] width 4 height 9
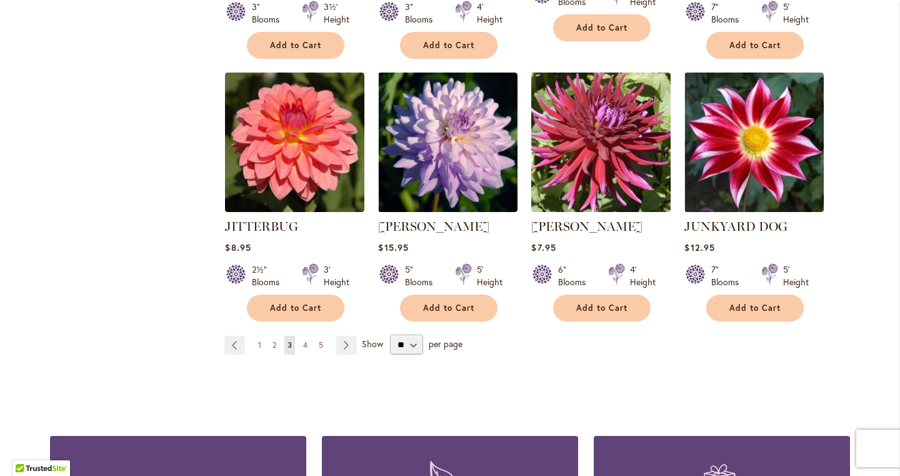
scroll to position [4303, 0]
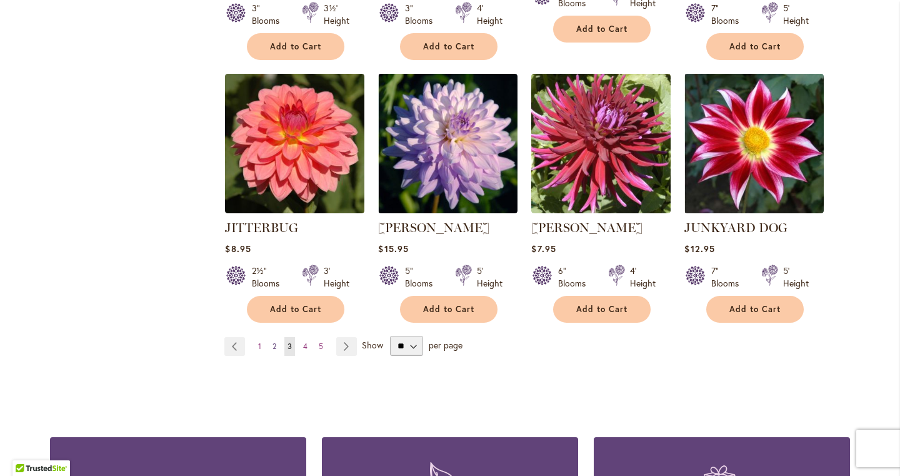
click at [271, 337] on link "Page 2" at bounding box center [274, 346] width 10 height 19
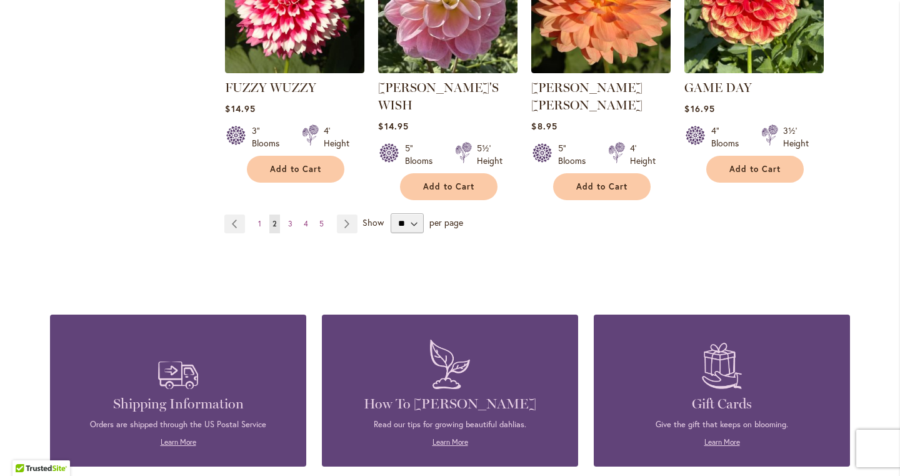
scroll to position [4383, 0]
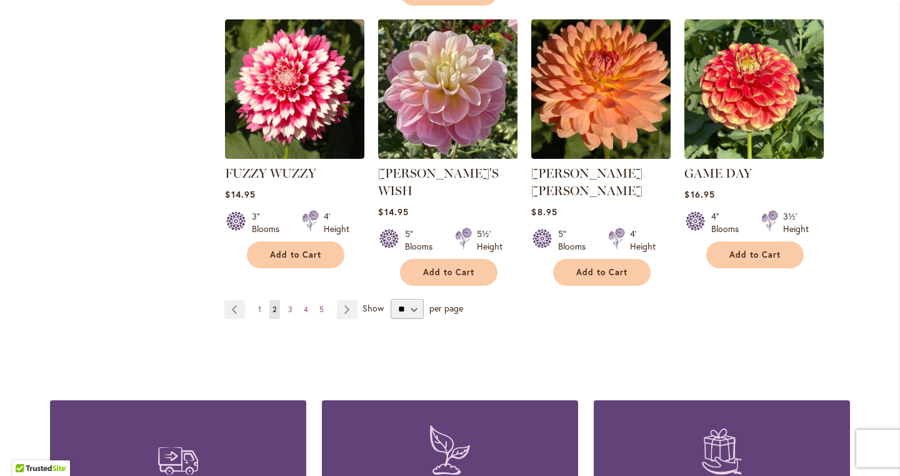
click at [258, 304] on span "1" at bounding box center [259, 308] width 3 height 9
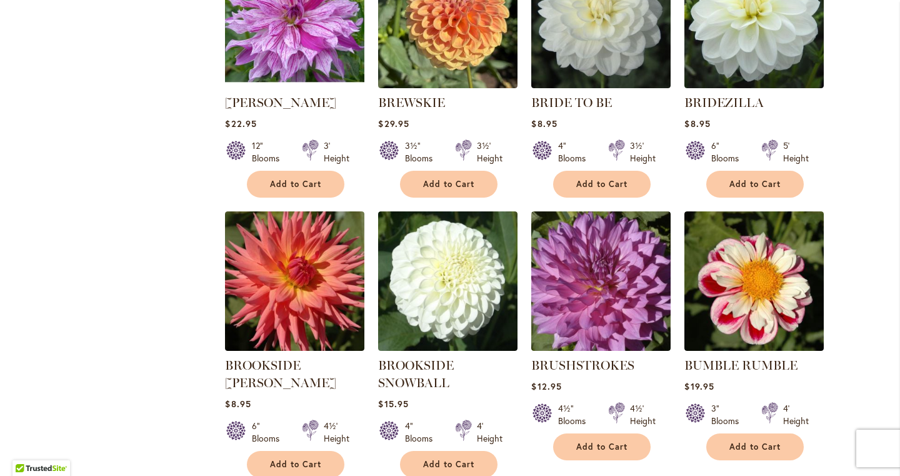
scroll to position [3263, 0]
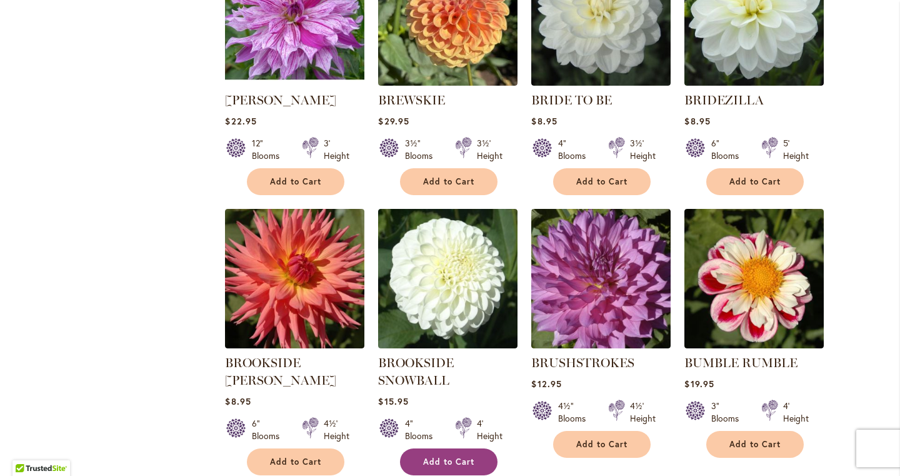
click at [443, 448] on button "Add to Cart" at bounding box center [449, 461] width 98 height 27
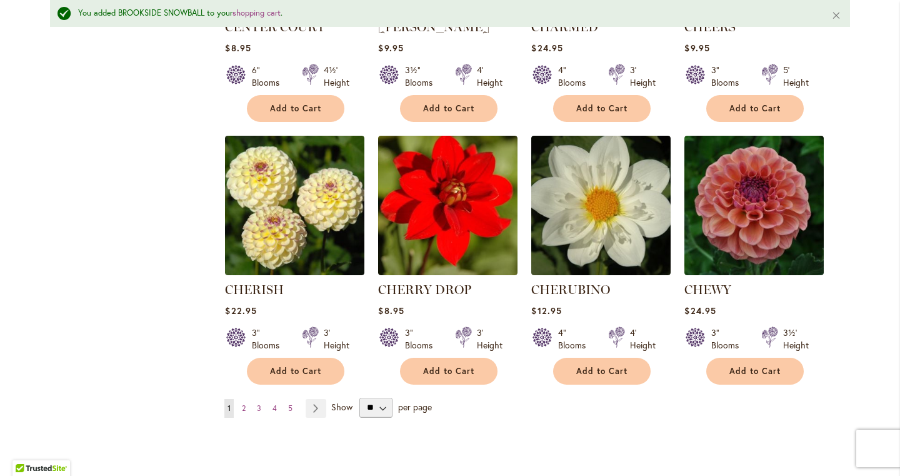
scroll to position [4179, 0]
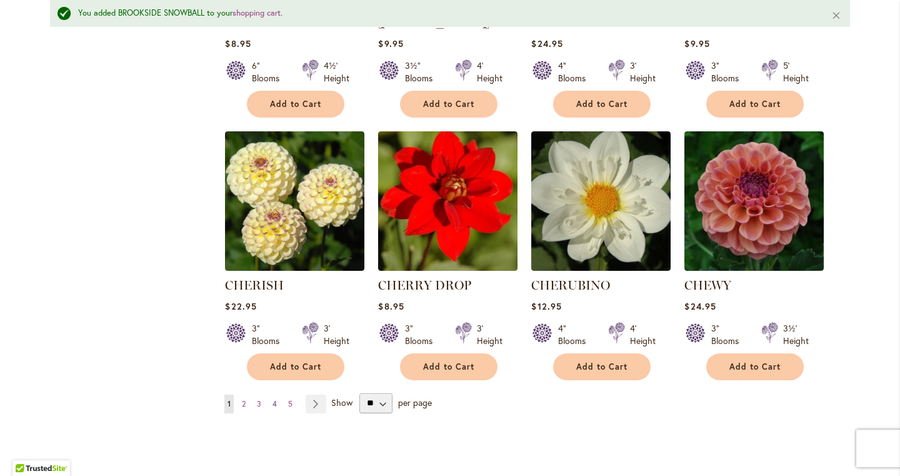
click at [276, 399] on span "4" at bounding box center [275, 403] width 4 height 9
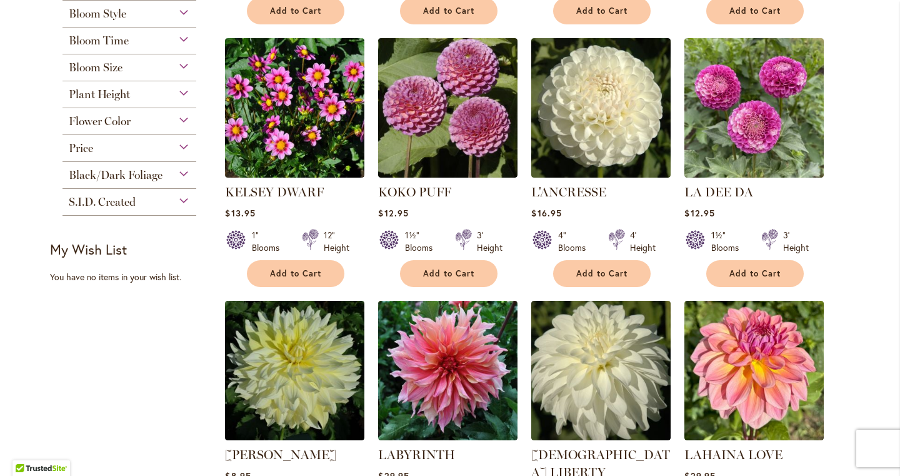
scroll to position [508, 0]
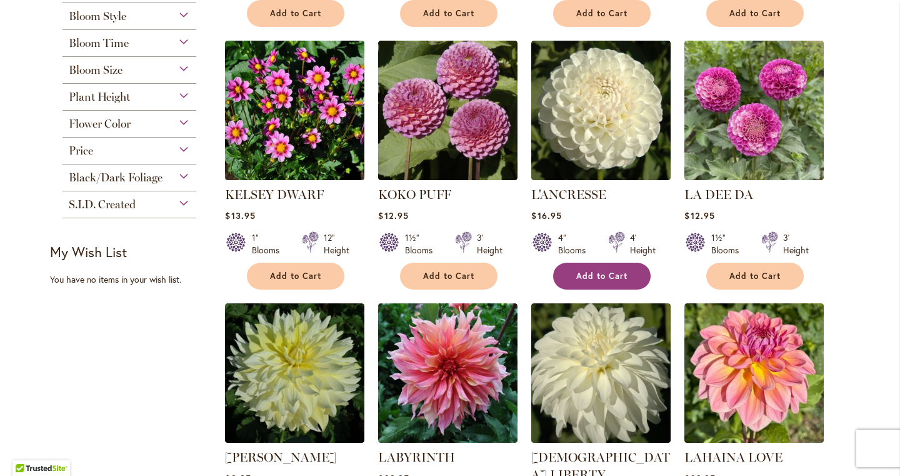
click at [587, 282] on button "Add to Cart" at bounding box center [602, 276] width 98 height 27
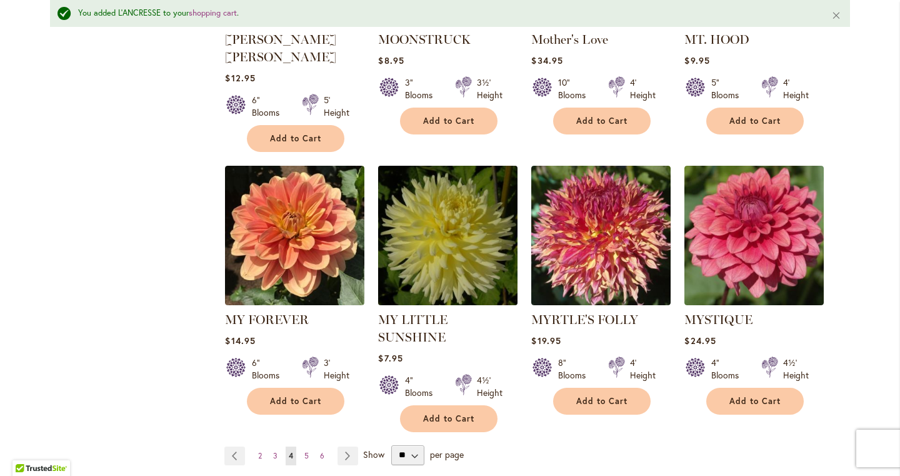
scroll to position [4238, 0]
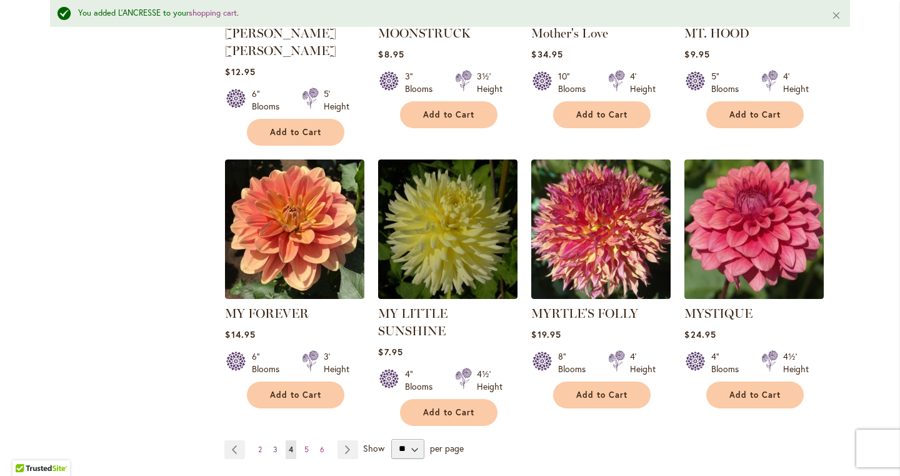
click at [275, 445] on span "3" at bounding box center [275, 449] width 4 height 9
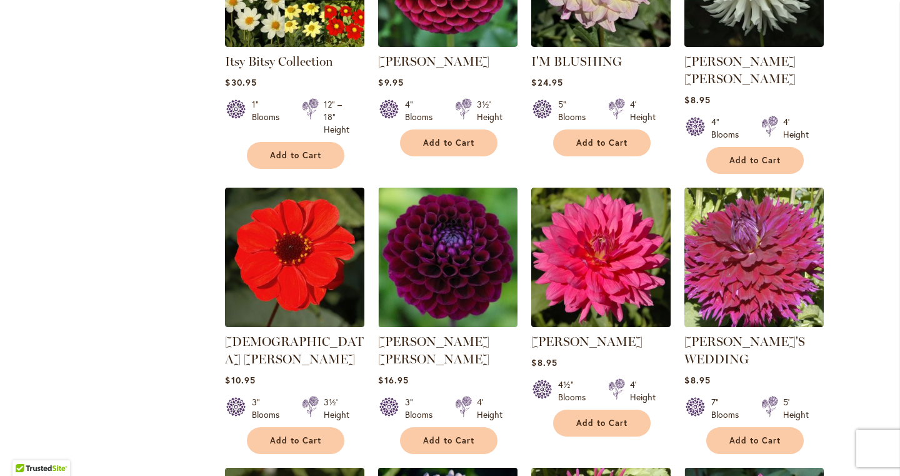
scroll to position [3922, 0]
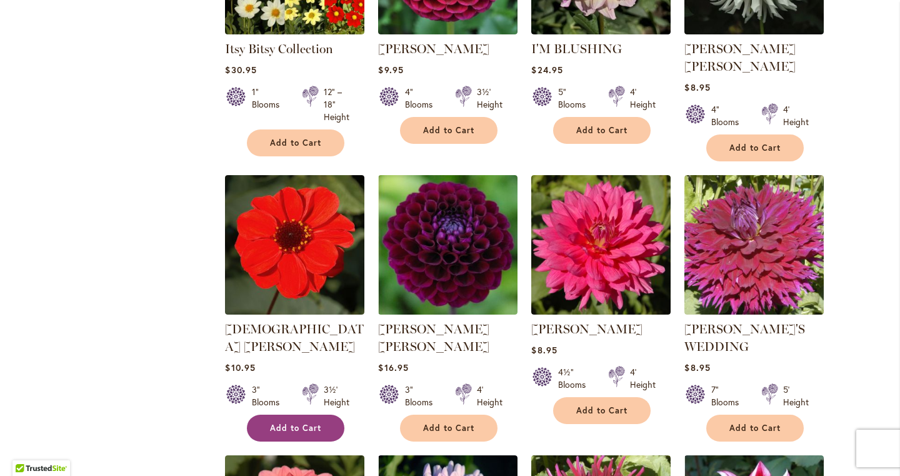
click at [305, 423] on span "Add to Cart" at bounding box center [295, 428] width 51 height 11
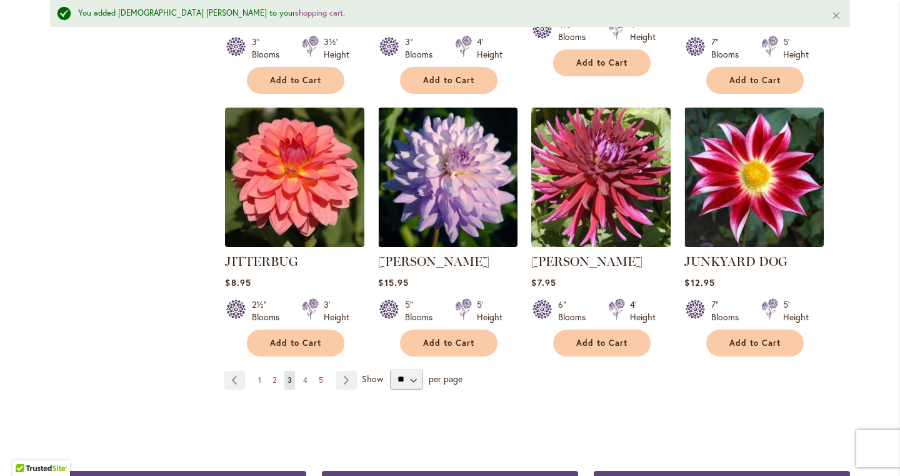
scroll to position [4306, 0]
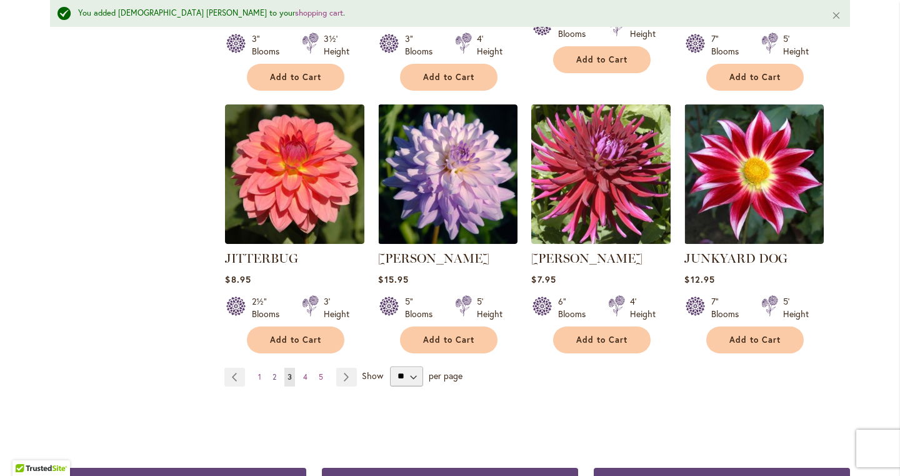
click at [274, 372] on span "2" at bounding box center [275, 376] width 4 height 9
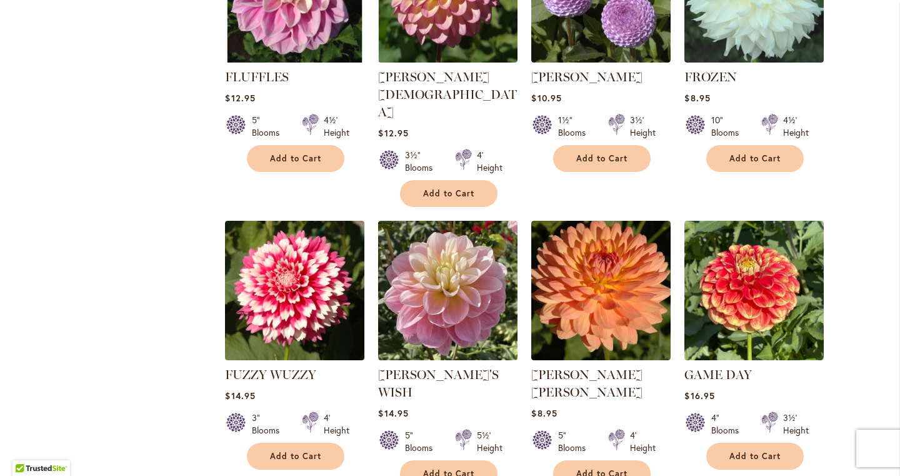
scroll to position [4191, 0]
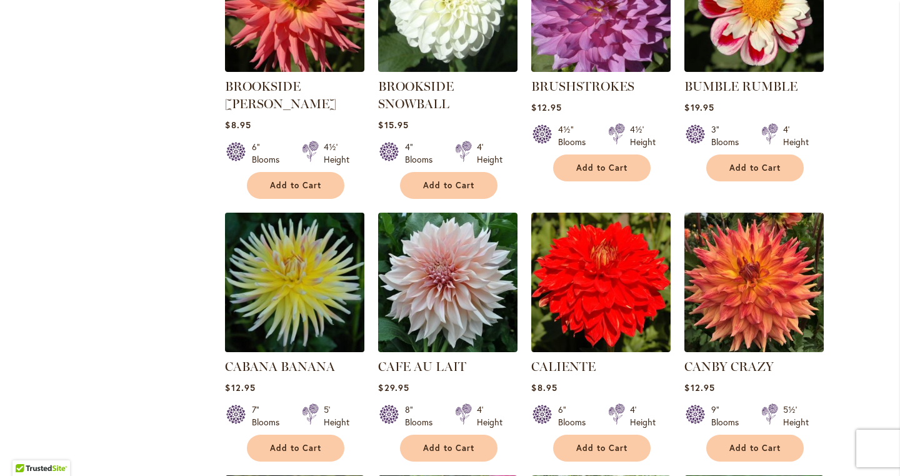
scroll to position [3542, 0]
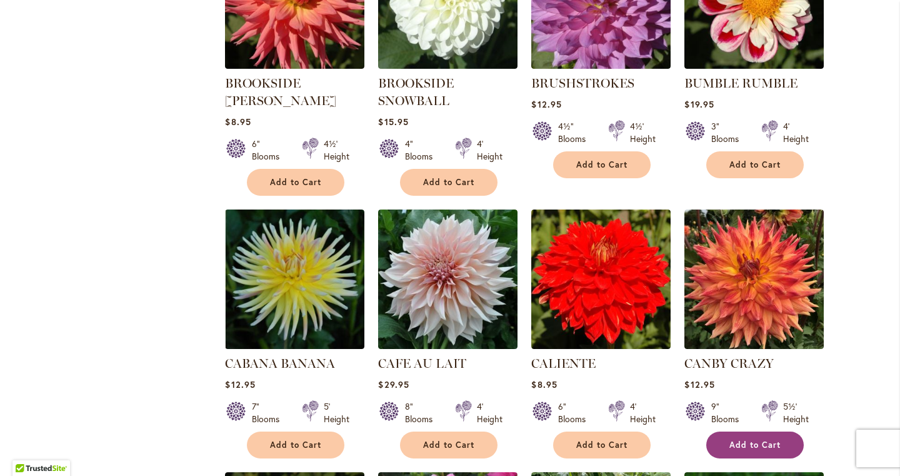
click at [732, 440] on span "Add to Cart" at bounding box center [755, 445] width 51 height 11
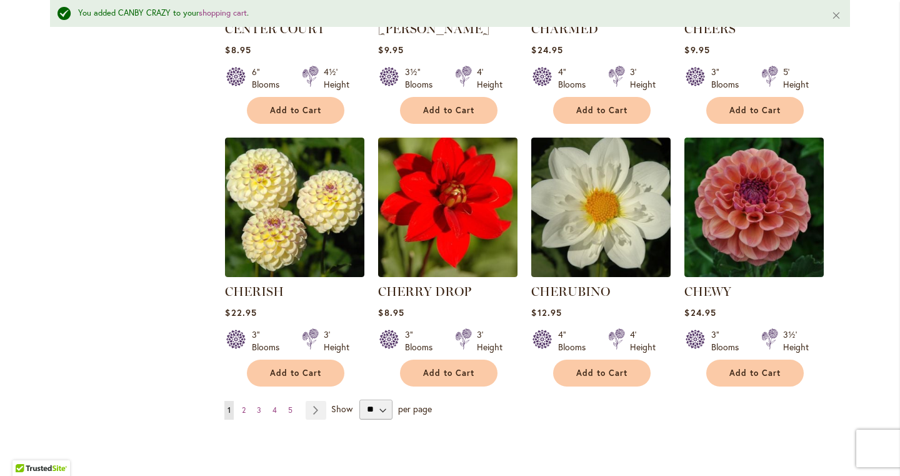
scroll to position [4169, 0]
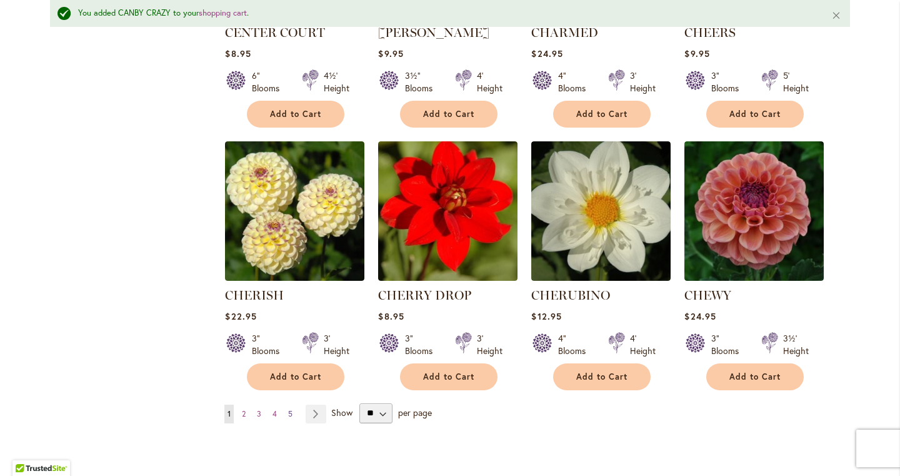
click at [288, 405] on link "Page 5" at bounding box center [290, 414] width 11 height 19
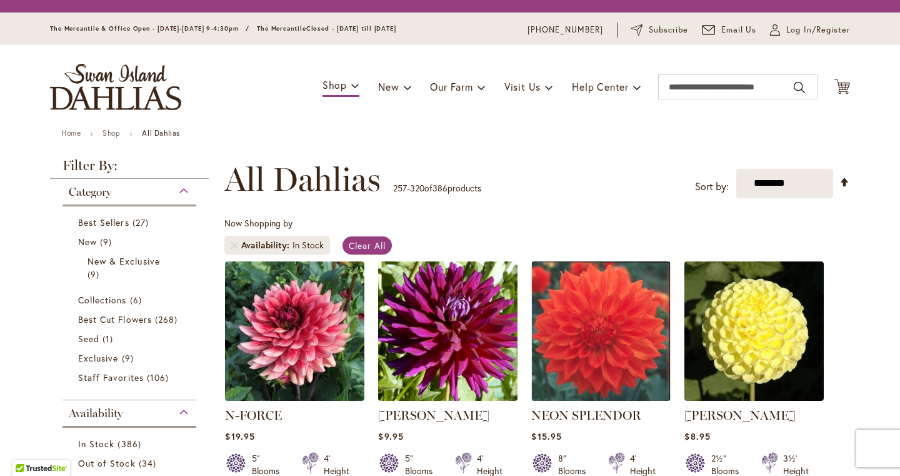
scroll to position [232, 0]
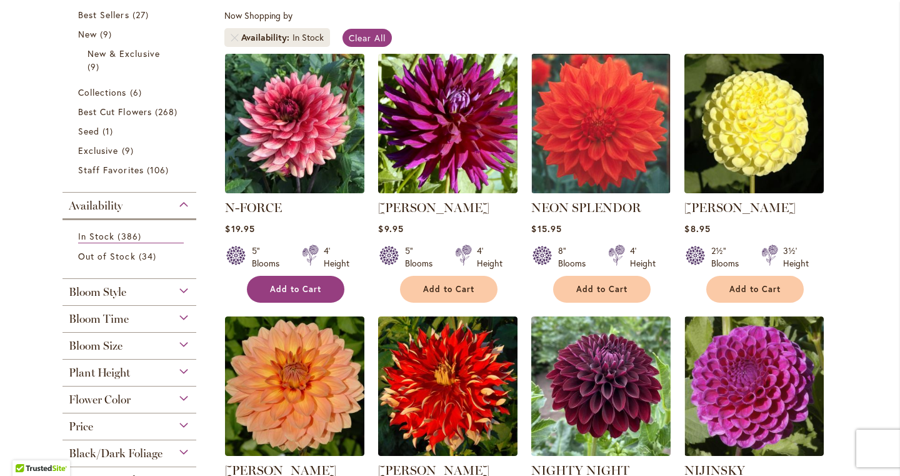
click at [285, 292] on span "Add to Cart" at bounding box center [295, 289] width 51 height 11
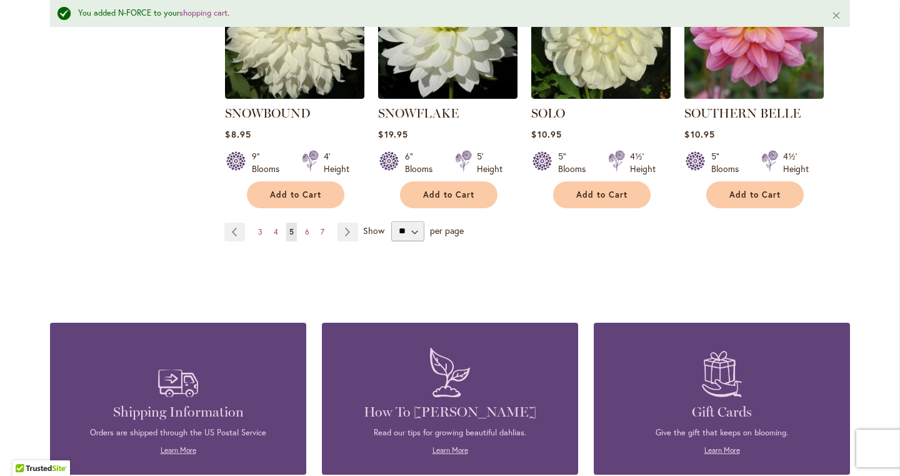
scroll to position [4343, 0]
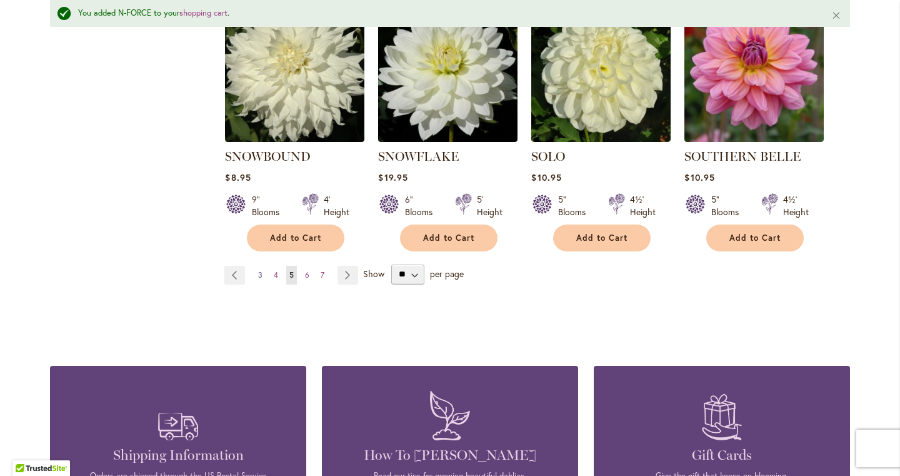
click at [260, 270] on span "3" at bounding box center [260, 274] width 4 height 9
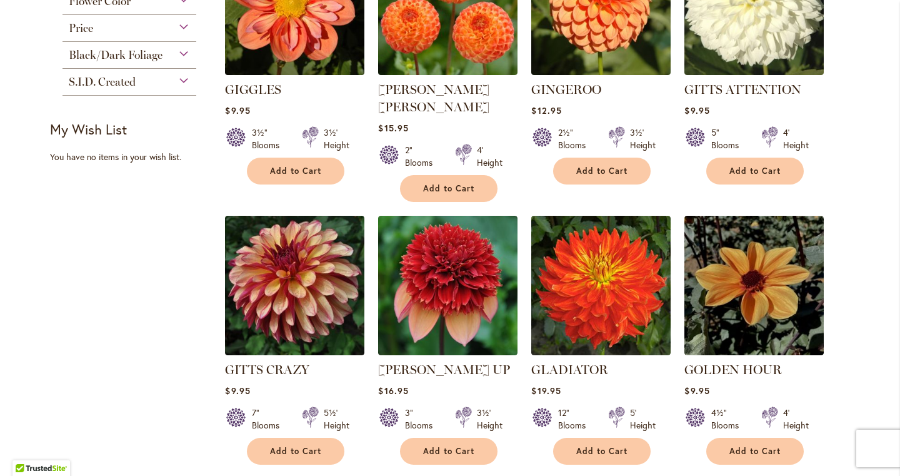
scroll to position [635, 0]
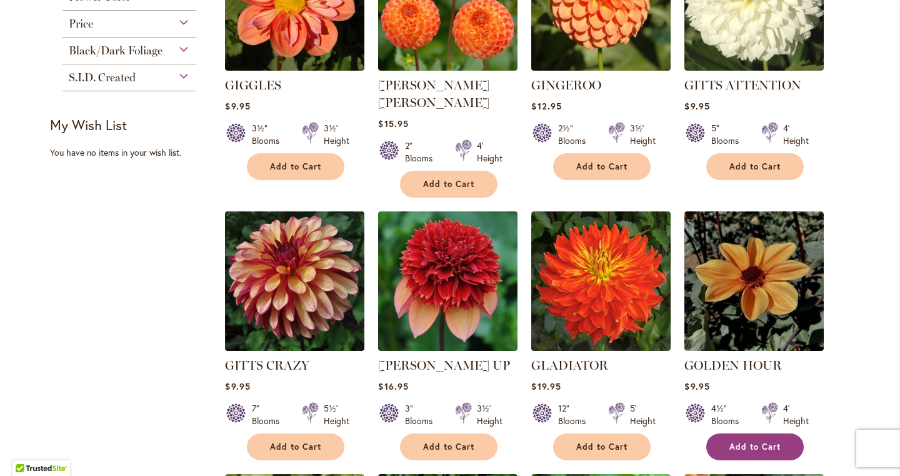
click at [741, 441] on span "Add to Cart" at bounding box center [755, 446] width 51 height 11
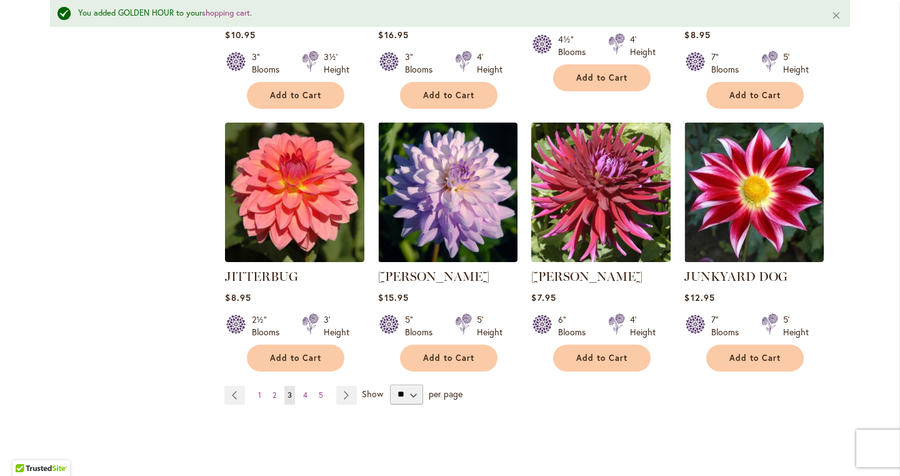
scroll to position [4291, 0]
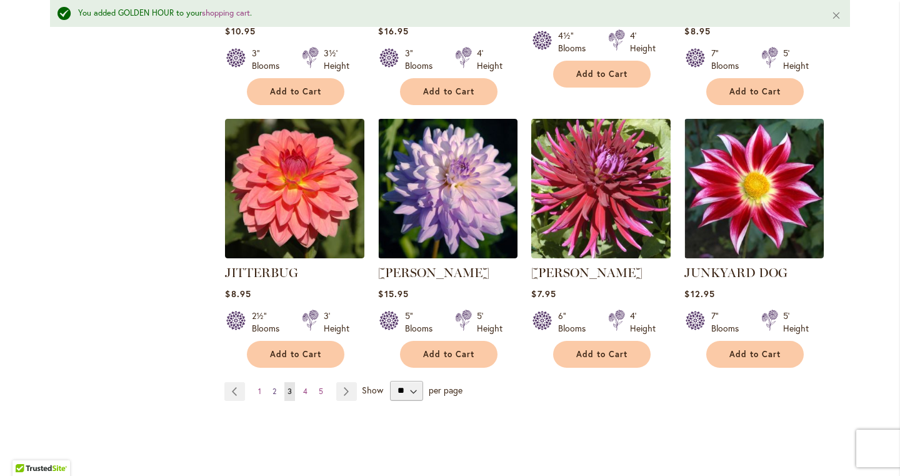
click at [276, 386] on span "2" at bounding box center [275, 390] width 4 height 9
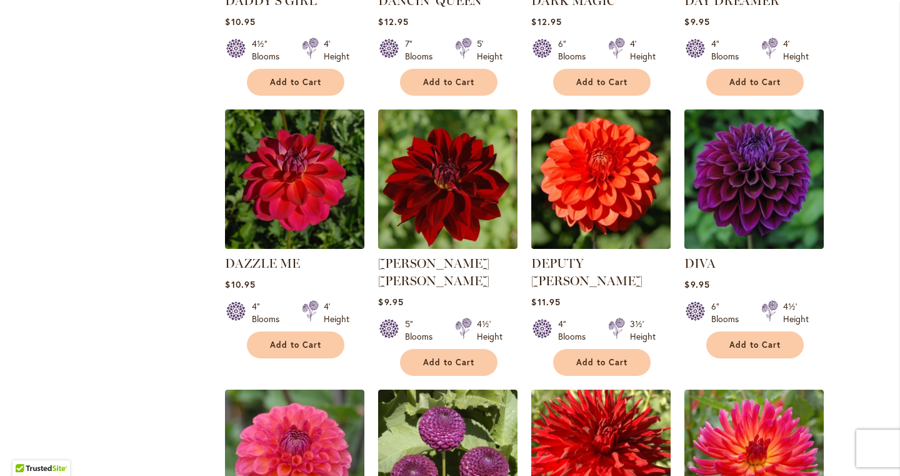
scroll to position [1833, 0]
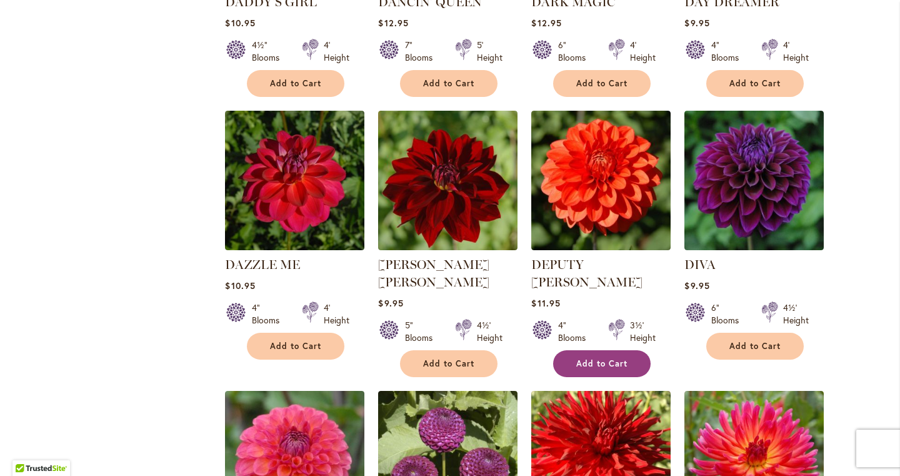
click at [595, 350] on button "Add to Cart" at bounding box center [602, 363] width 98 height 27
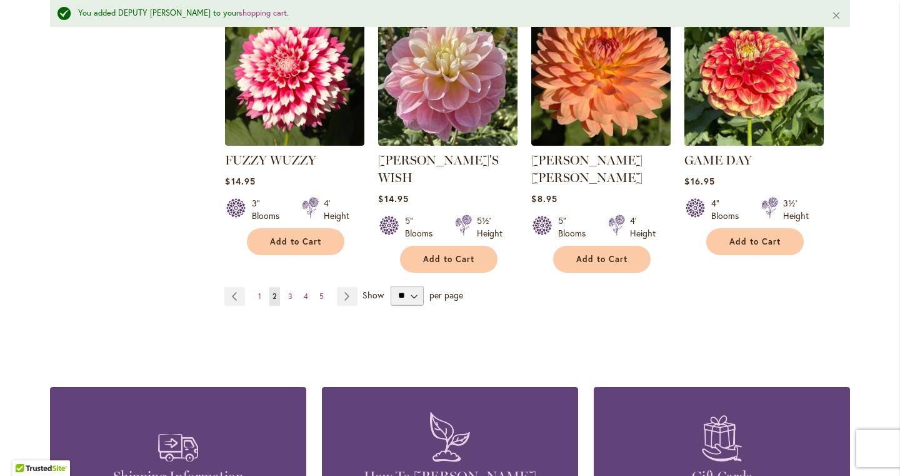
scroll to position [4433, 0]
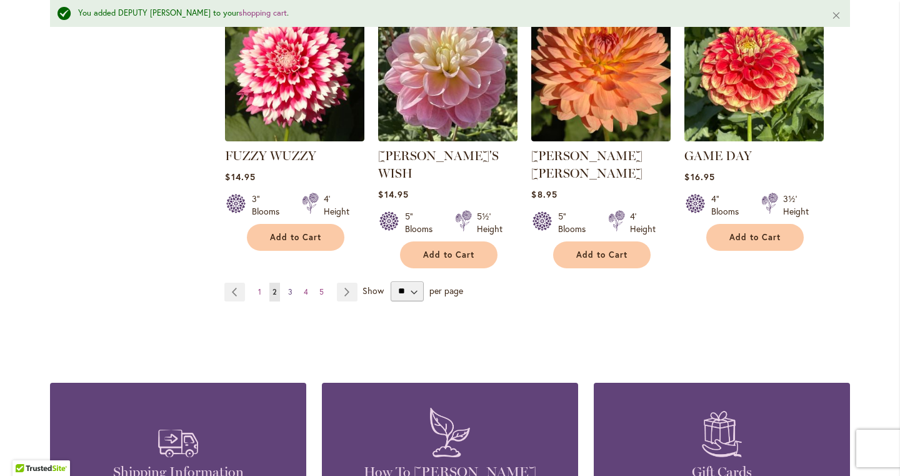
click at [286, 283] on link "Page 3" at bounding box center [290, 292] width 11 height 19
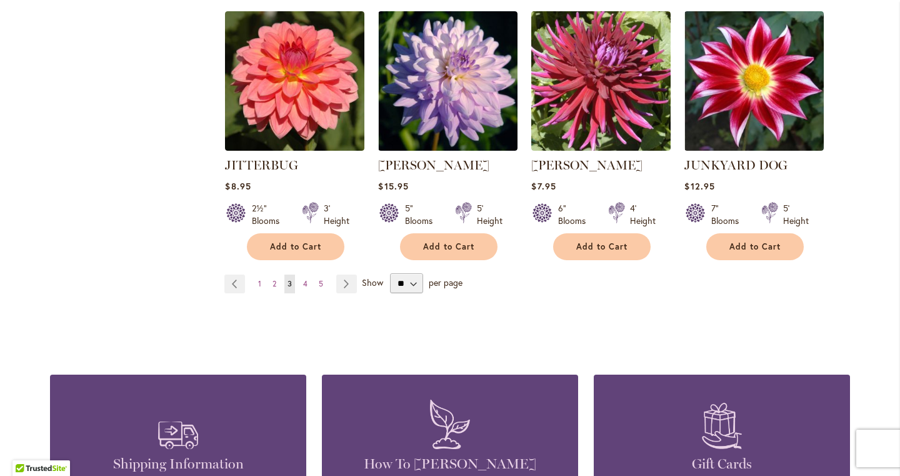
scroll to position [4344, 0]
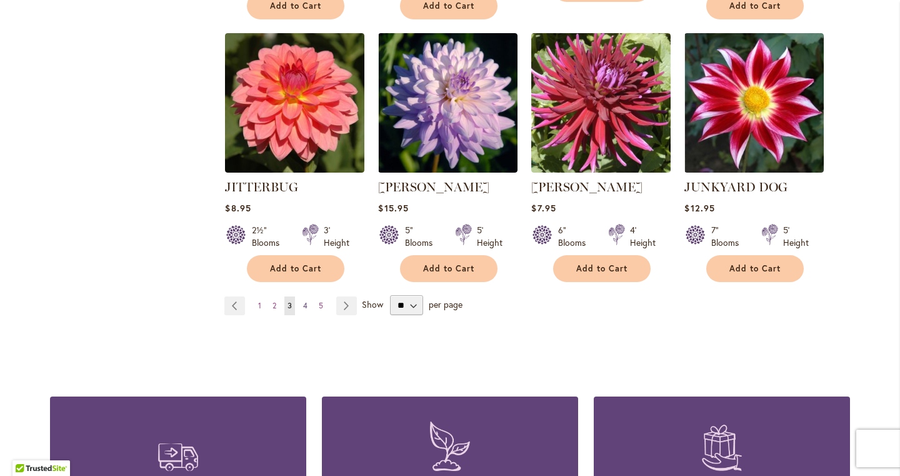
click at [309, 296] on link "Page 4" at bounding box center [305, 305] width 11 height 19
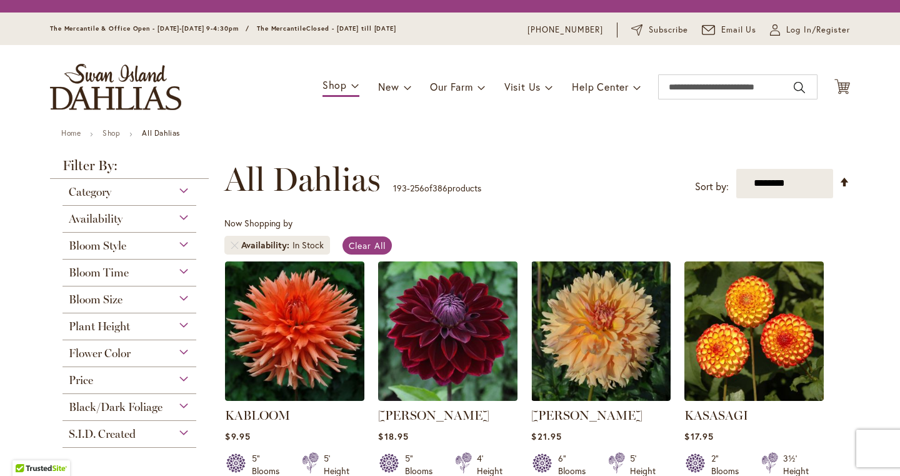
scroll to position [169, 0]
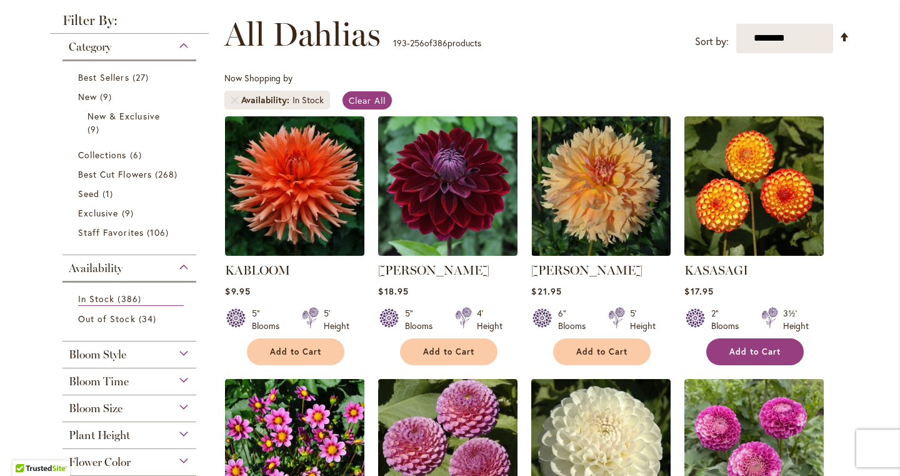
click at [738, 338] on button "Add to Cart" at bounding box center [755, 351] width 98 height 27
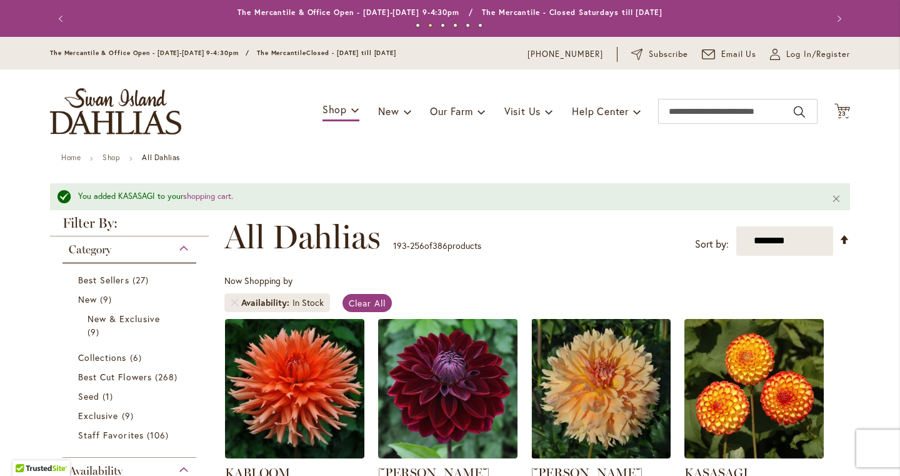
scroll to position [0, 0]
click at [212, 192] on link "shopping cart" at bounding box center [207, 196] width 48 height 11
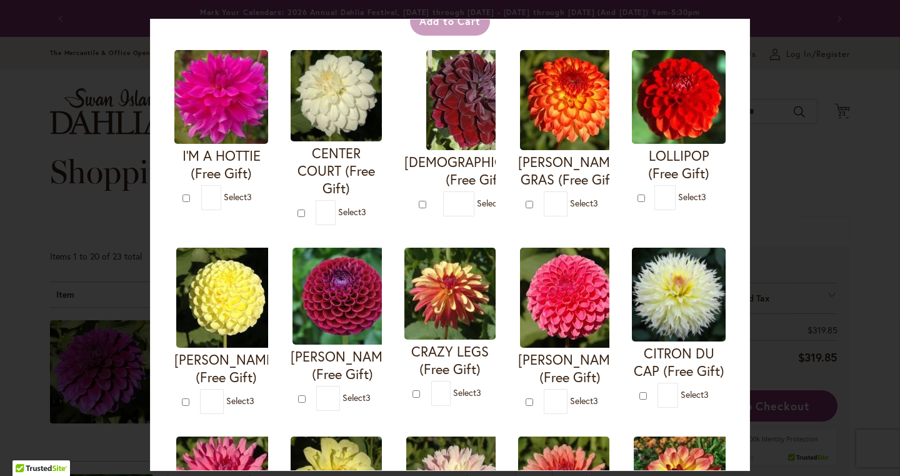
scroll to position [107, 0]
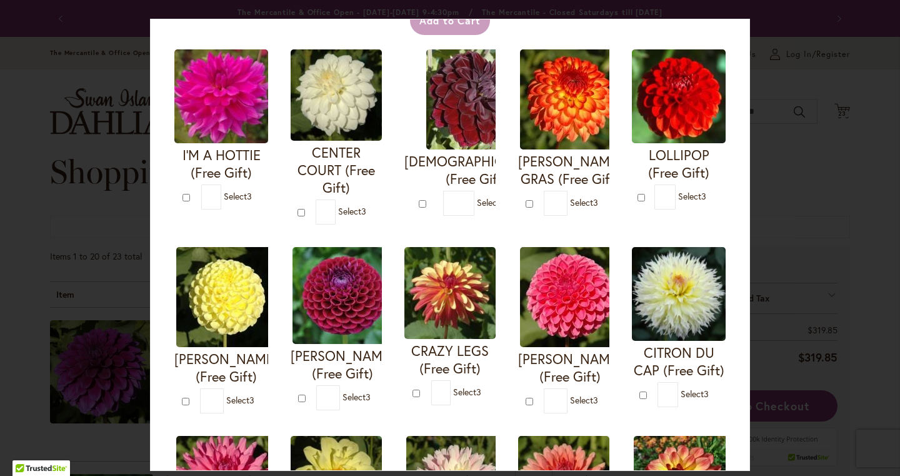
click at [860, 195] on div "Your Order Qualifies for Bonus Dahlias ( Select 3 ) Add to Cart I'M A HOTTIE (F…" at bounding box center [450, 238] width 900 height 476
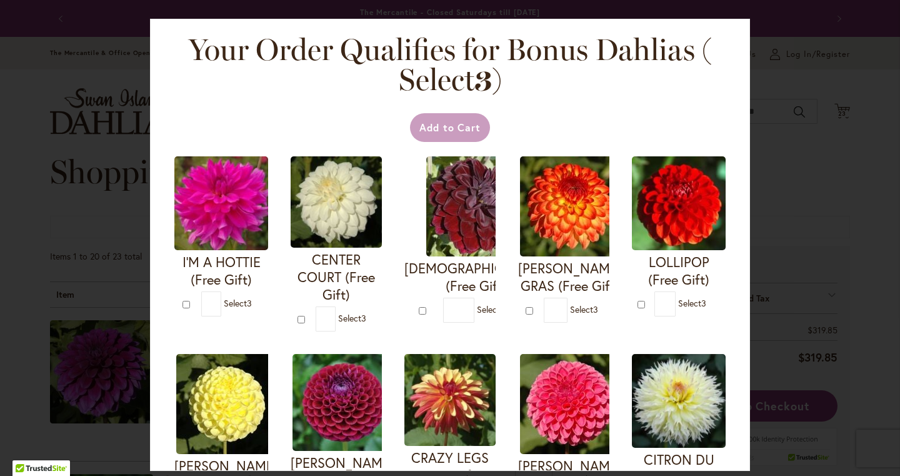
scroll to position [0, 0]
click at [33, 228] on div "Your Order Qualifies for Bonus Dahlias ( Select 3 ) Add to Cart I'M A HOTTIE (F…" at bounding box center [450, 238] width 900 height 476
click at [29, 224] on div "Your Order Qualifies for Bonus Dahlias ( Select 3 ) Add to Cart I'M A HOTTIE (F…" at bounding box center [450, 238] width 900 height 476
click at [74, 236] on div "Your Order Qualifies for Bonus Dahlias ( Select 3 ) Add to Cart I'M A HOTTIE (F…" at bounding box center [450, 238] width 900 height 476
click at [556, 103] on div "Your Order Qualifies for Bonus Dahlias ( Select 3 ) Add to Cart I'M A HOTTIE (F…" at bounding box center [450, 245] width 600 height 452
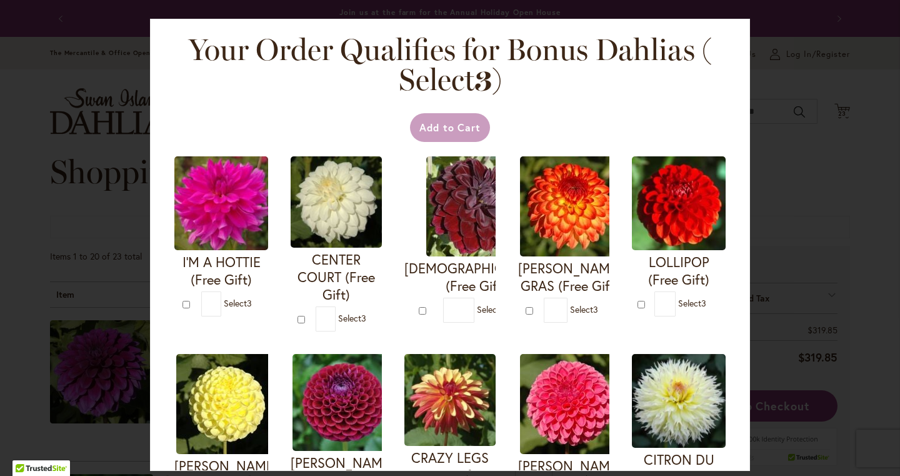
click at [807, 195] on div "Your Order Qualifies for Bonus Dahlias ( Select 3 ) Add to Cart I'M A HOTTIE (F…" at bounding box center [450, 238] width 900 height 476
click at [675, 229] on img at bounding box center [679, 203] width 94 height 94
type input "*"
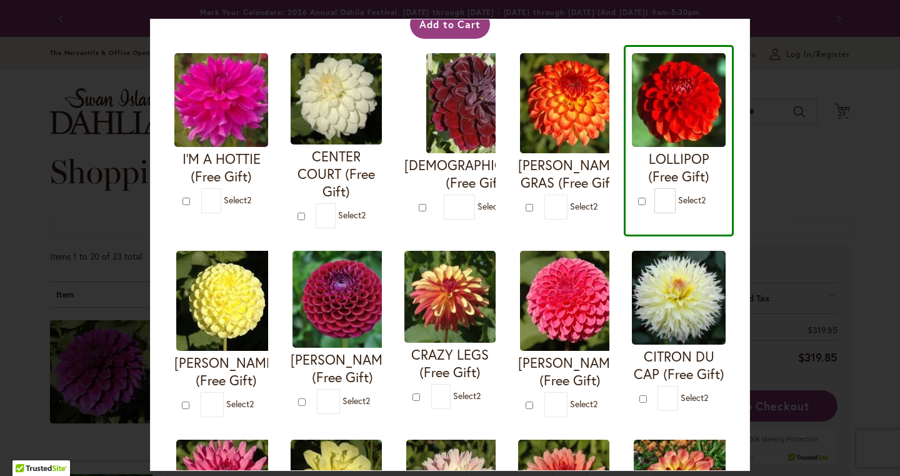
scroll to position [106, 0]
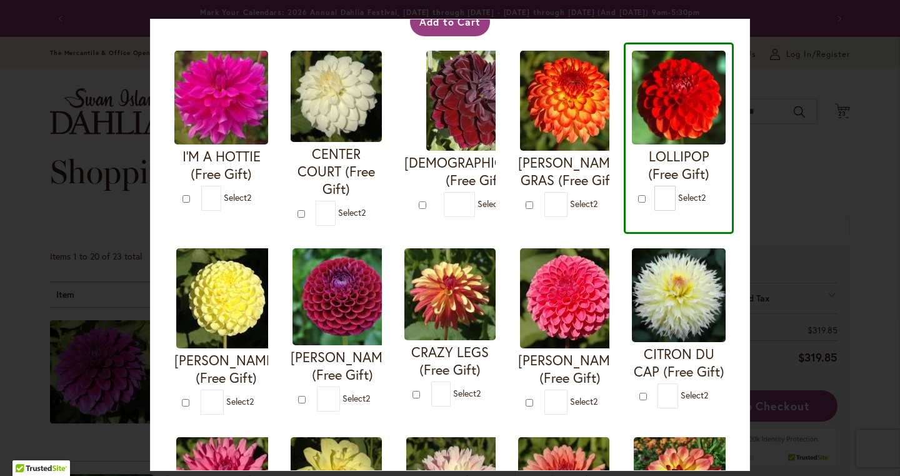
click at [553, 303] on img at bounding box center [570, 298] width 100 height 100
type input "*"
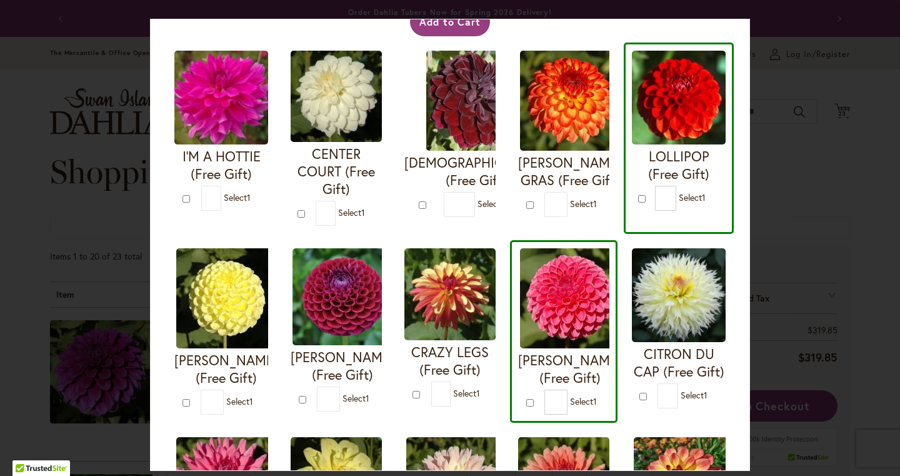
click at [666, 310] on img at bounding box center [679, 295] width 94 height 94
type input "*"
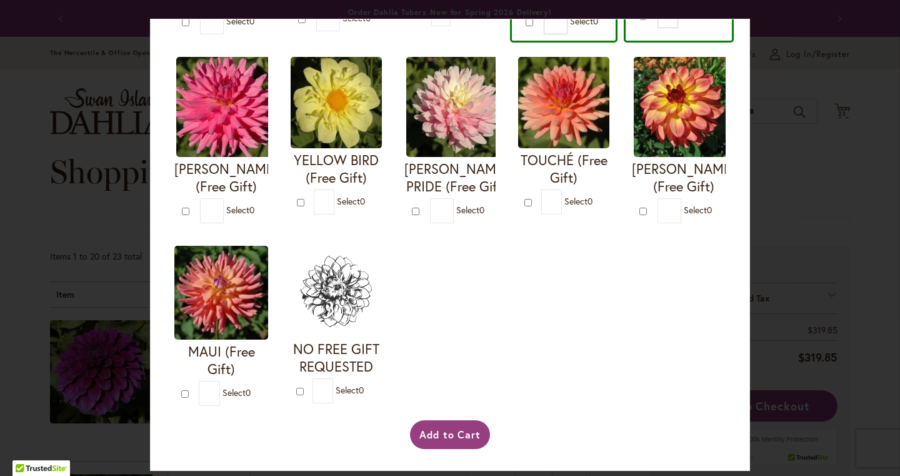
scroll to position [502, 0]
click at [428, 441] on button "Add to Cart" at bounding box center [450, 434] width 81 height 29
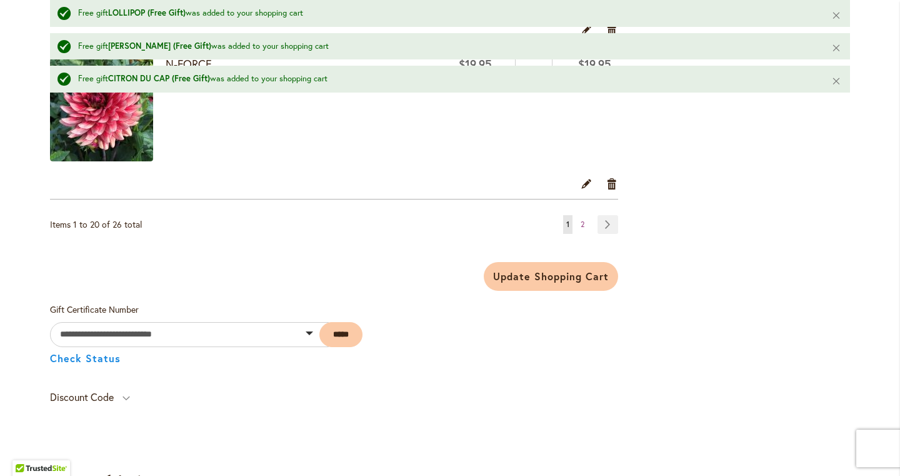
scroll to position [3249, 0]
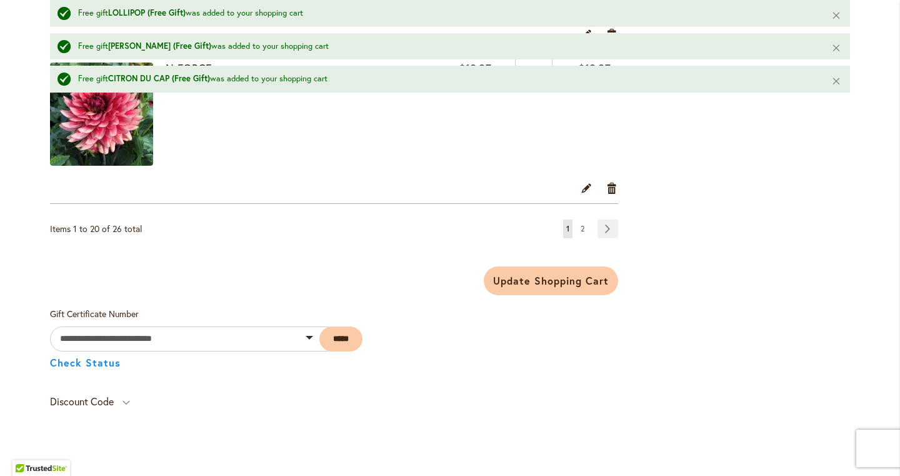
click at [581, 233] on span "2" at bounding box center [583, 228] width 4 height 9
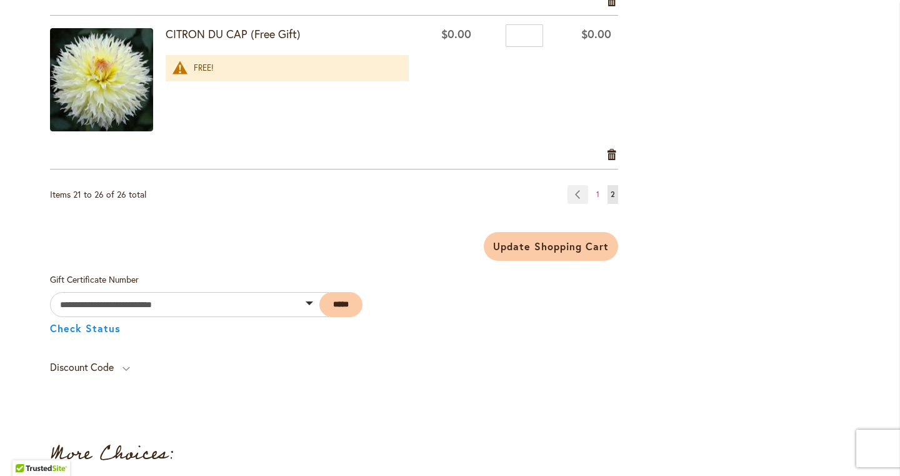
scroll to position [1024, 0]
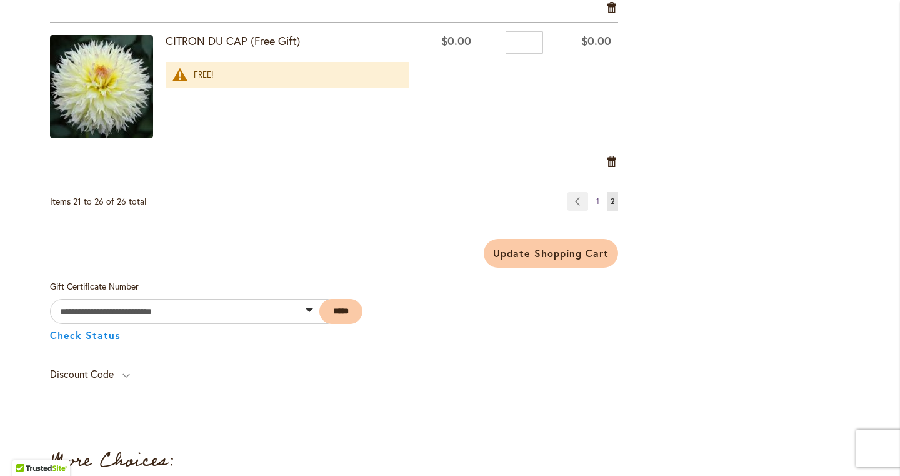
click at [596, 200] on span "1" at bounding box center [597, 200] width 3 height 9
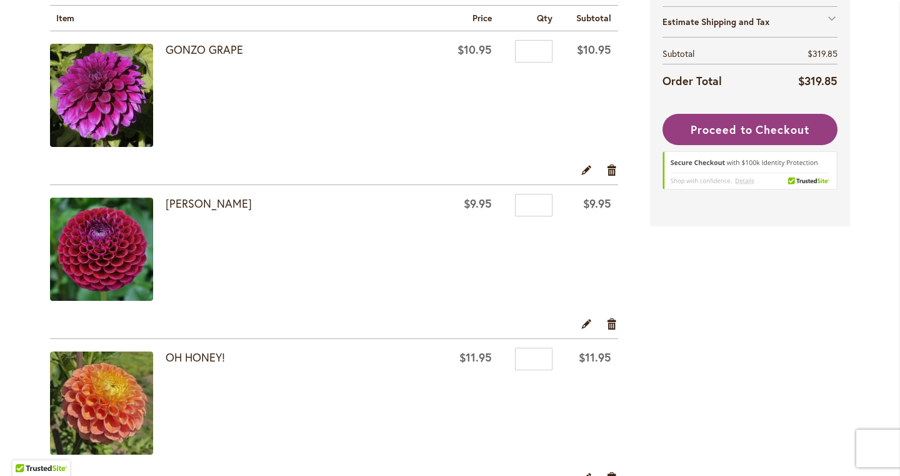
scroll to position [273, 0]
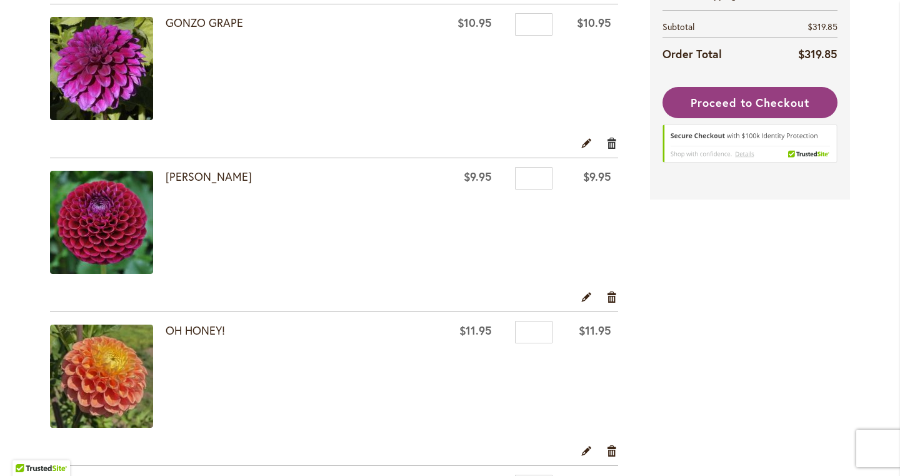
click at [611, 139] on link "Remove item" at bounding box center [612, 143] width 12 height 14
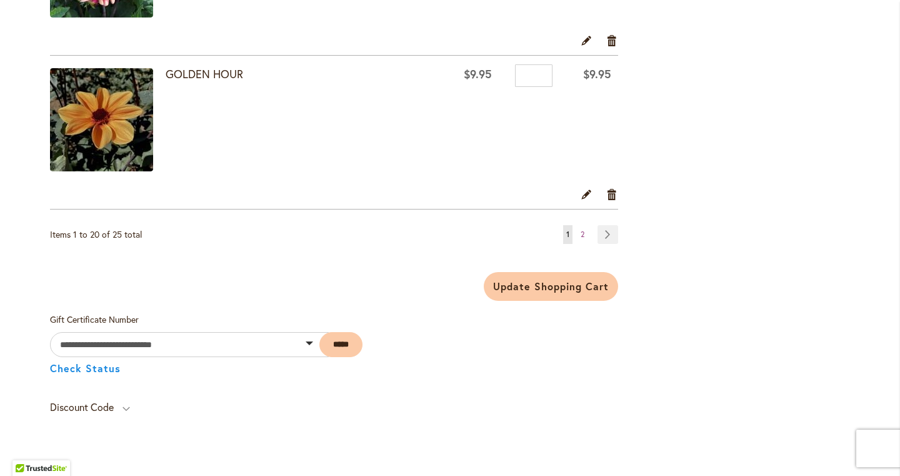
scroll to position [3142, 0]
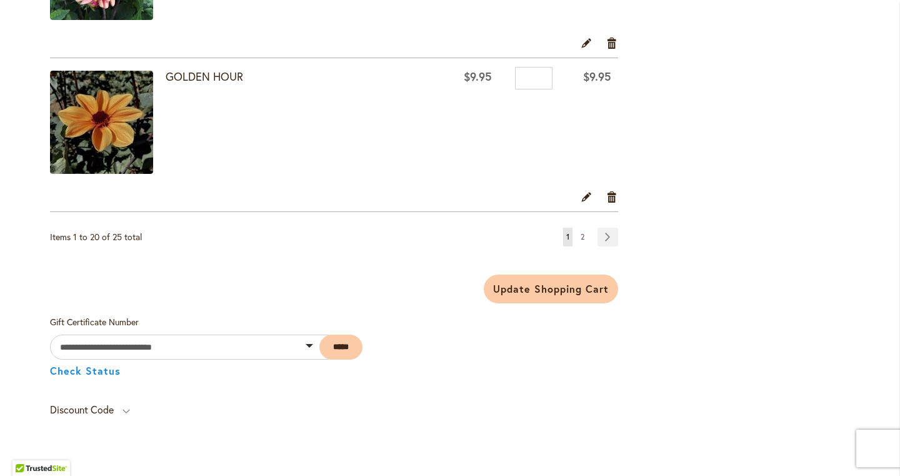
click at [585, 238] on link "Page 2" at bounding box center [583, 237] width 10 height 19
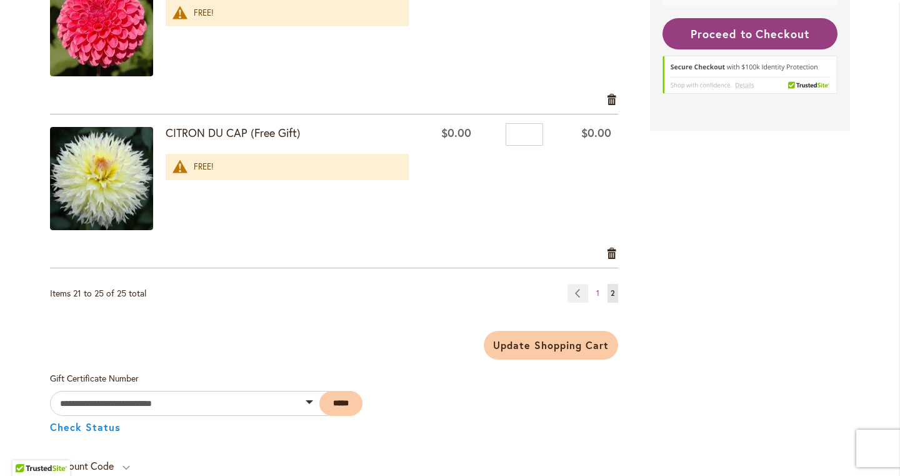
scroll to position [790, 0]
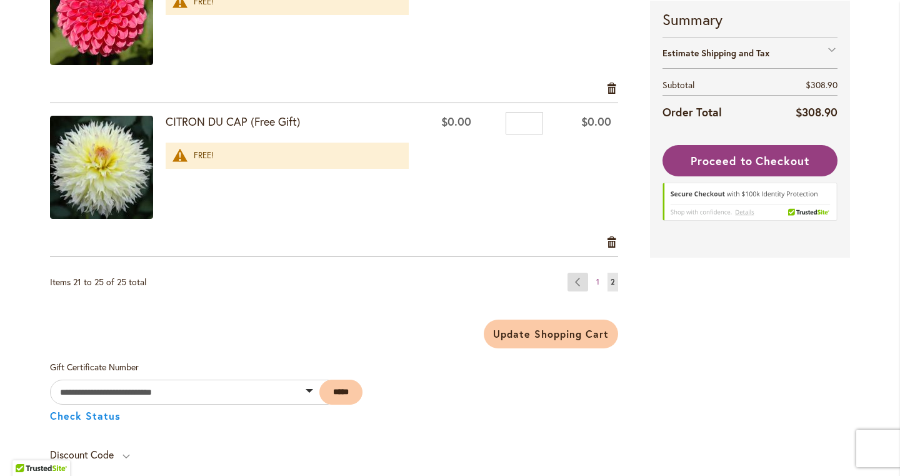
click at [583, 281] on link "Page Previous" at bounding box center [578, 282] width 21 height 19
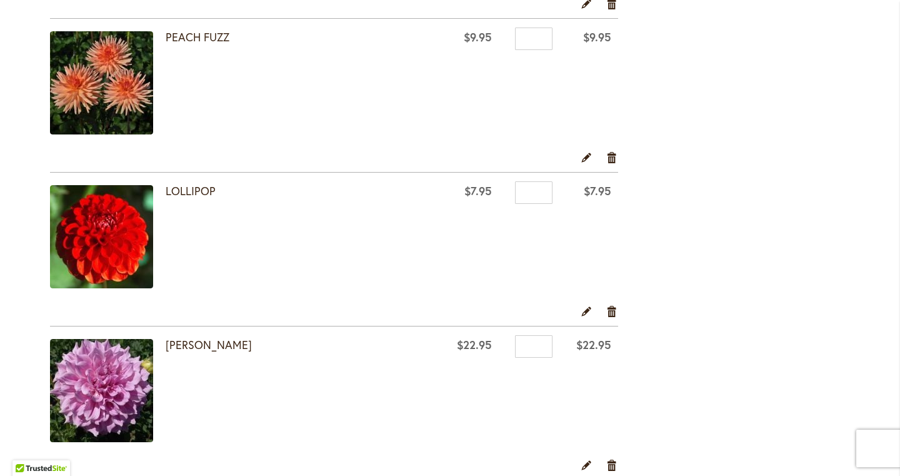
scroll to position [1501, 0]
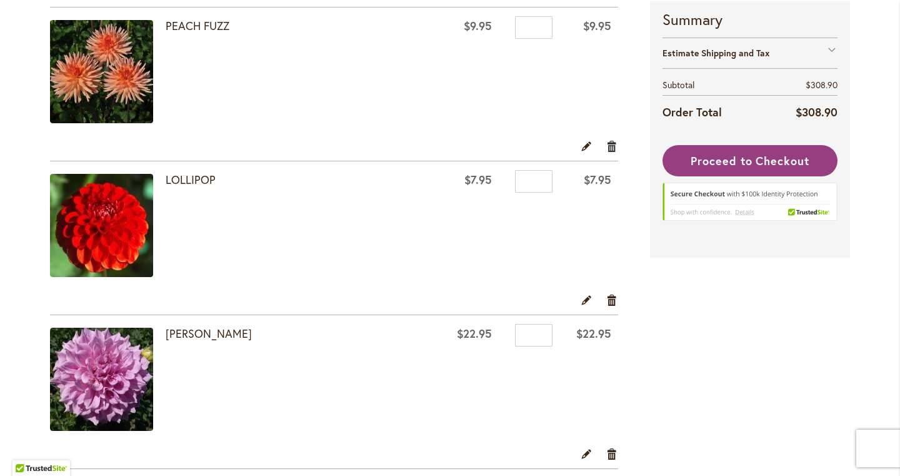
click at [617, 151] on link "Remove item" at bounding box center [612, 146] width 12 height 14
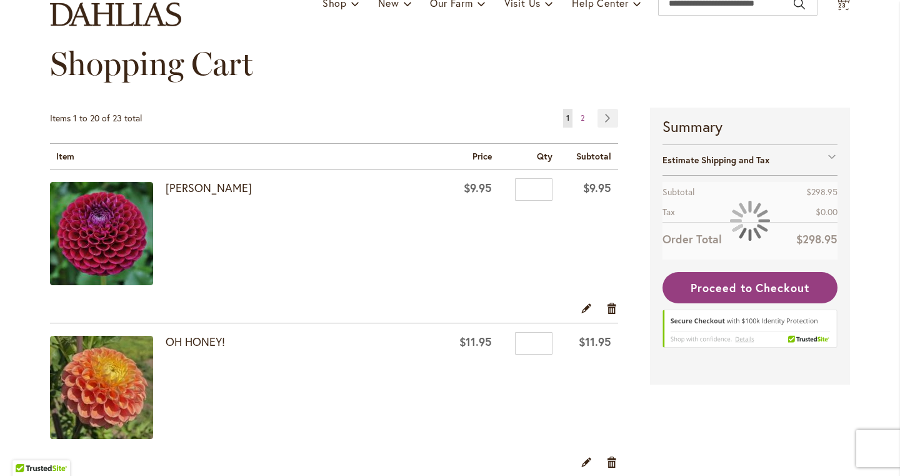
scroll to position [133, 0]
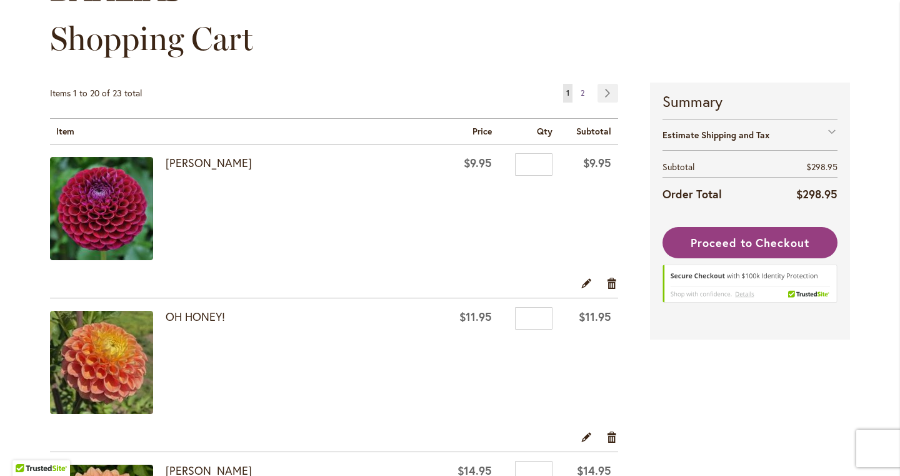
click at [585, 93] on link "Page 2" at bounding box center [583, 93] width 10 height 19
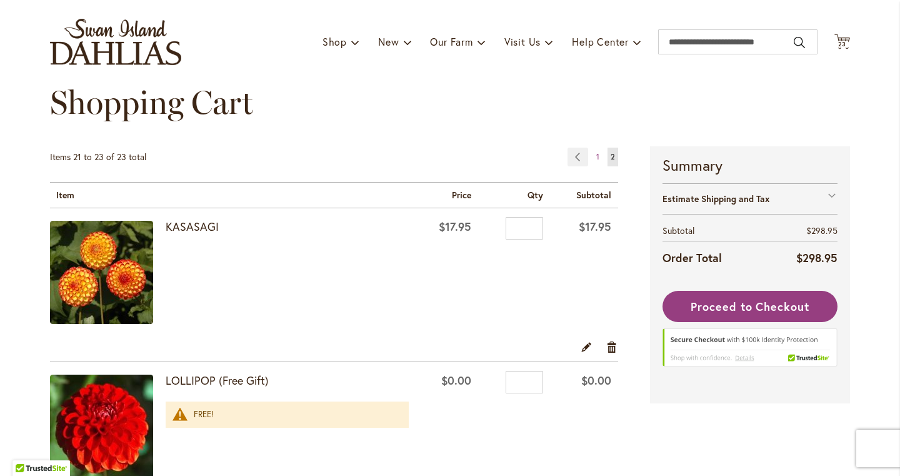
scroll to position [61, 0]
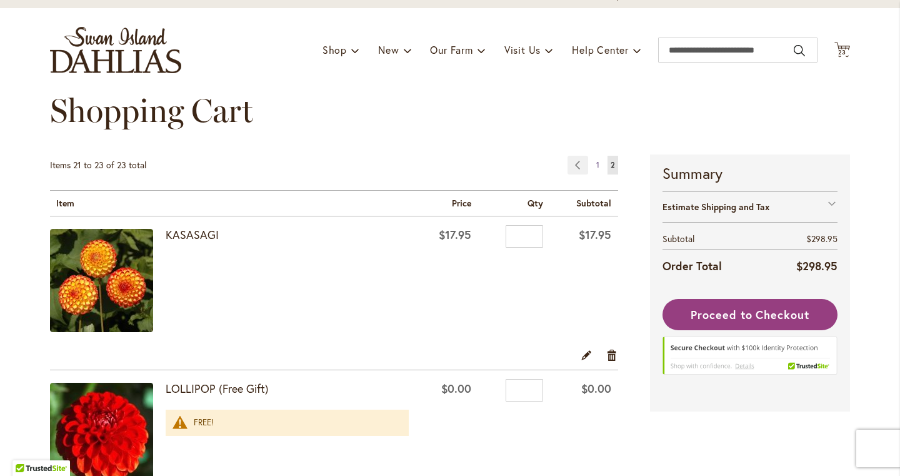
click at [596, 168] on link "Page 1" at bounding box center [597, 165] width 9 height 19
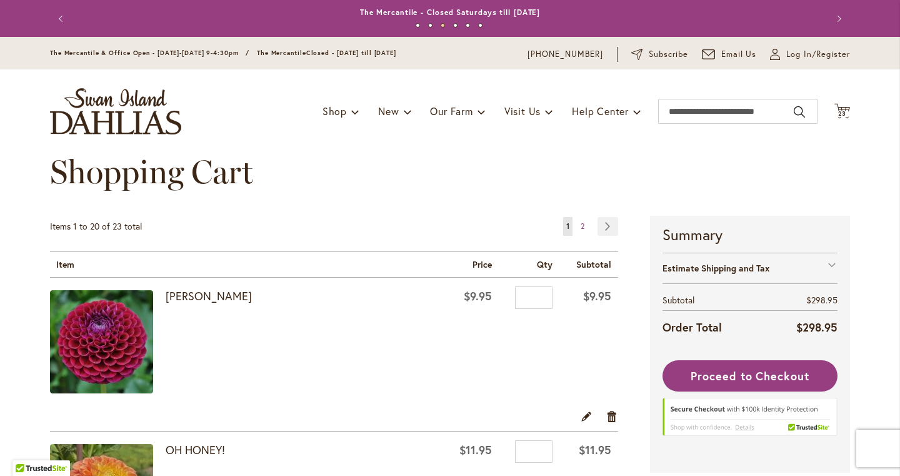
click at [303, 304] on td "[PERSON_NAME]" at bounding box center [245, 343] width 390 height 131
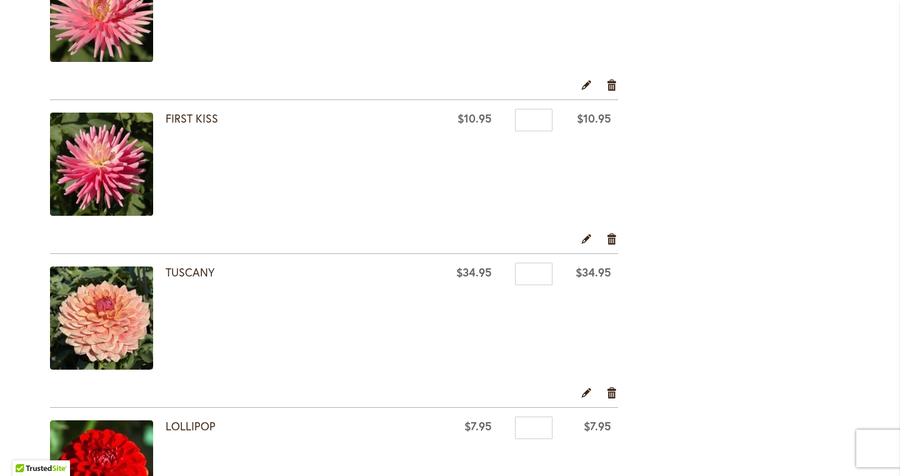
scroll to position [1101, 0]
click at [612, 239] on link "Remove item" at bounding box center [612, 238] width 12 height 14
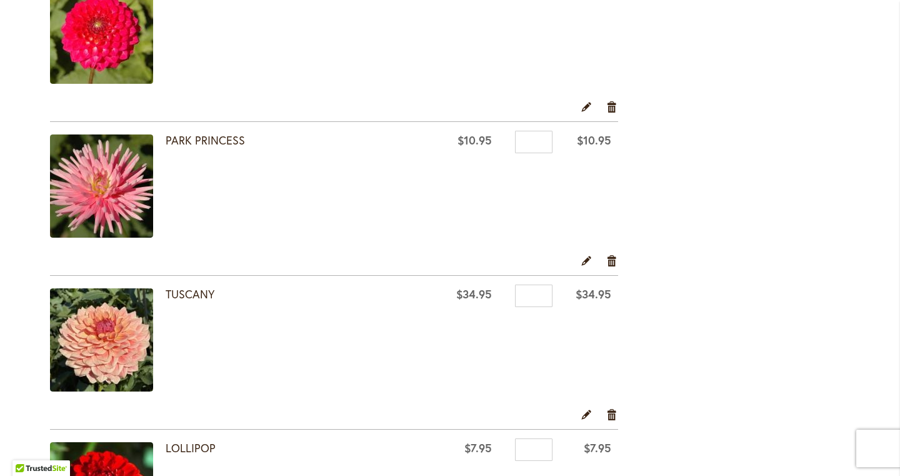
scroll to position [927, 0]
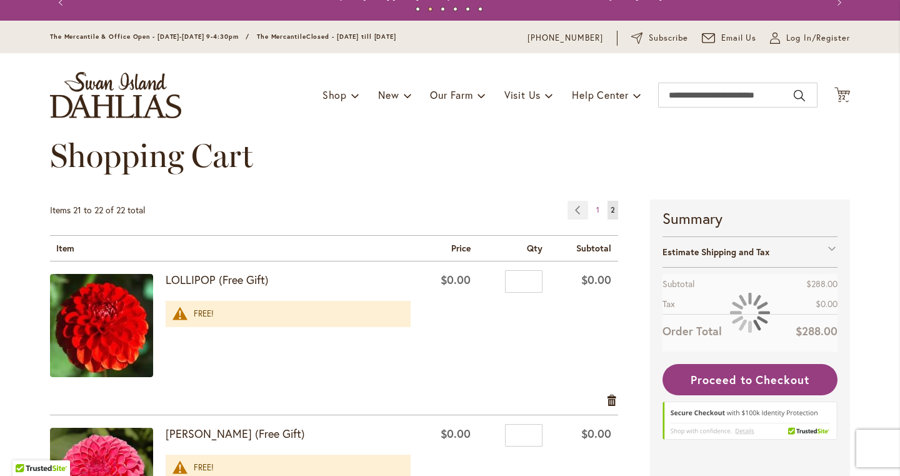
scroll to position [16, 0]
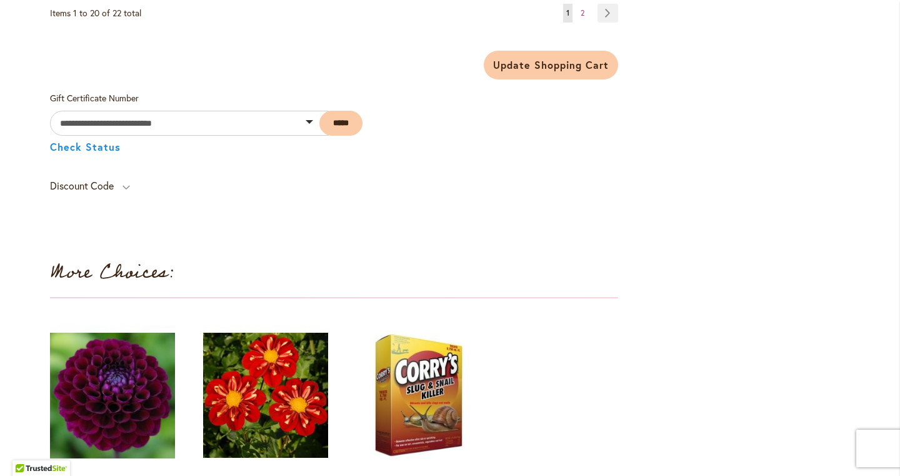
scroll to position [3257, 0]
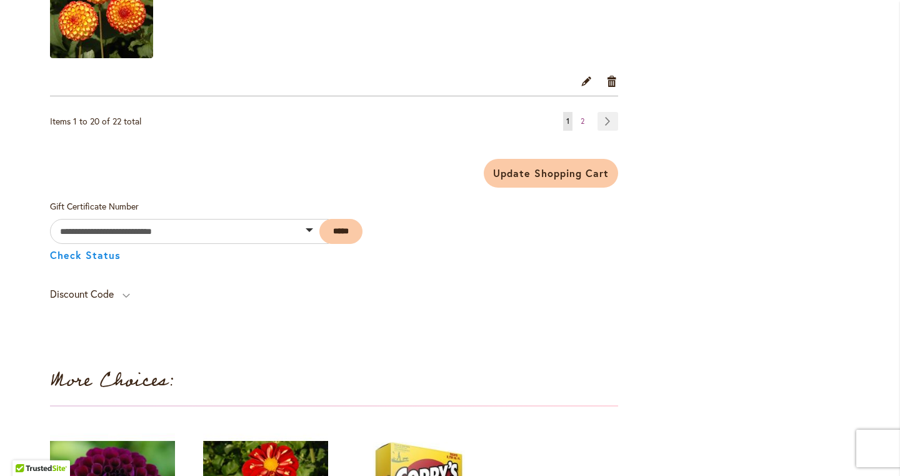
click at [153, 377] on strong "More Choices:" at bounding box center [112, 380] width 124 height 30
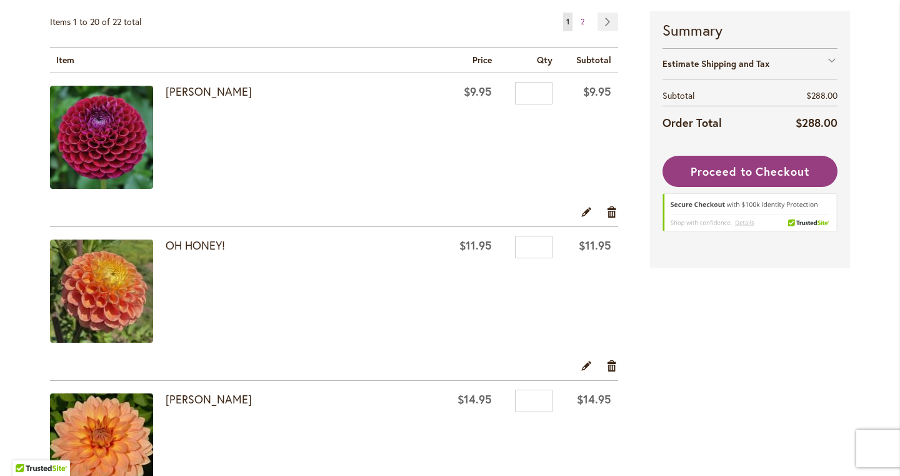
scroll to position [0, 0]
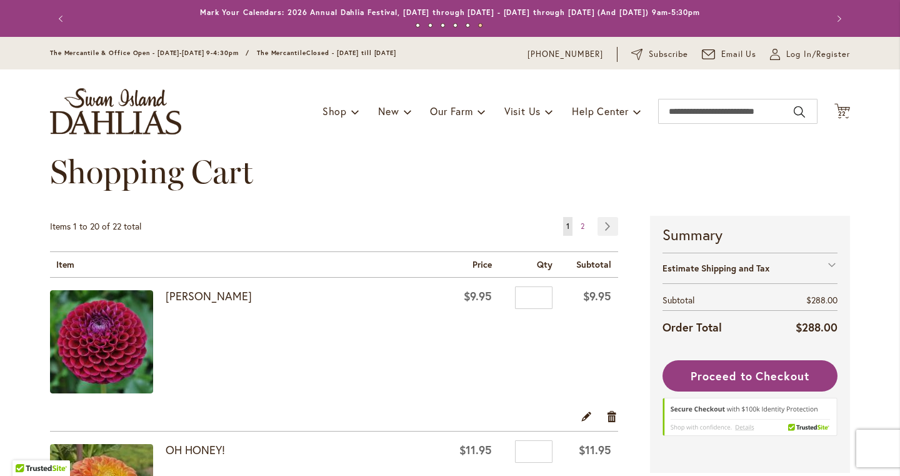
click at [114, 109] on img "store logo" at bounding box center [115, 111] width 131 height 46
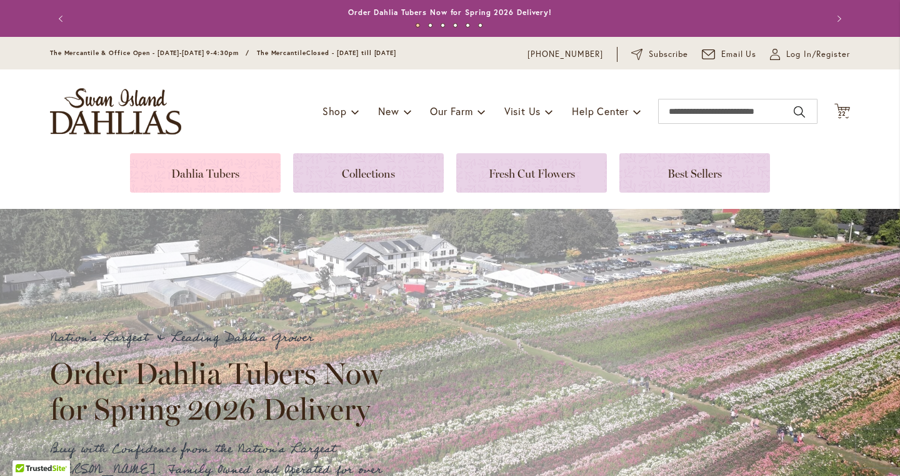
click at [242, 181] on link at bounding box center [205, 172] width 151 height 39
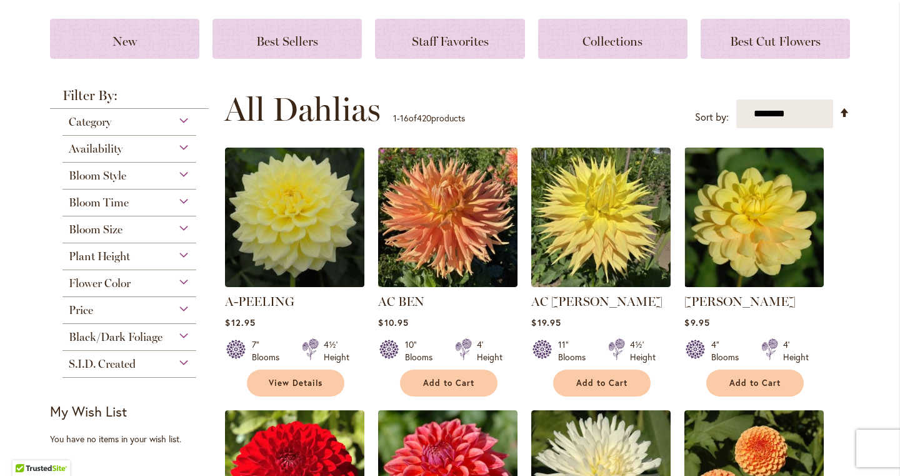
scroll to position [44, 0]
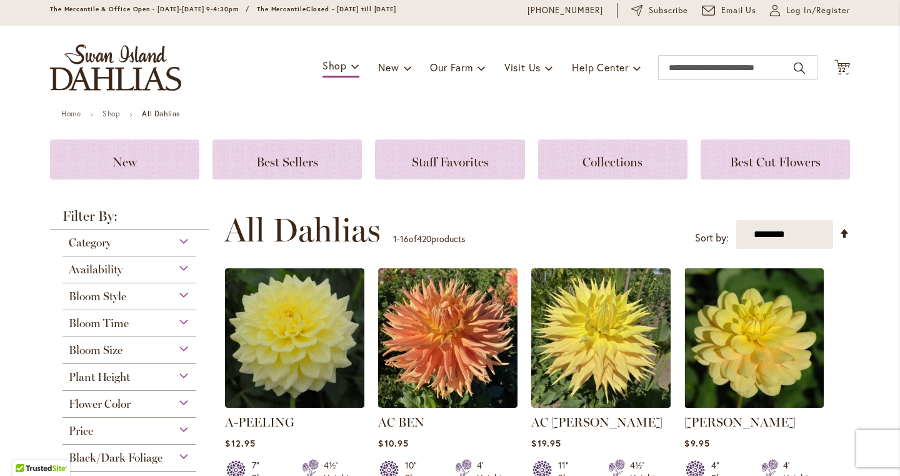
click at [149, 275] on div "Availability" at bounding box center [130, 266] width 134 height 20
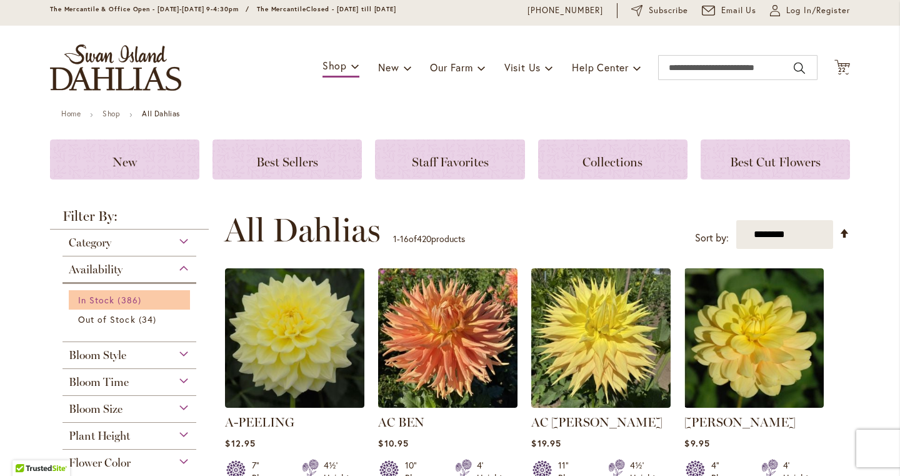
click at [123, 297] on span "386 items" at bounding box center [131, 299] width 26 height 13
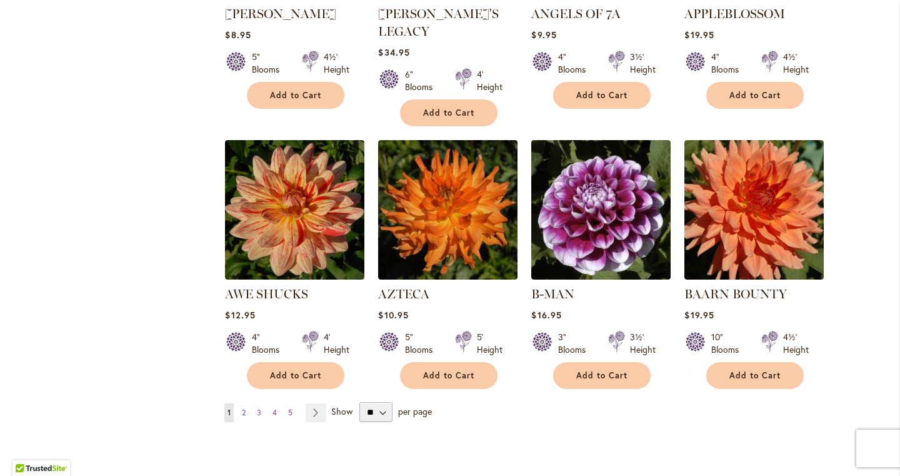
scroll to position [950, 0]
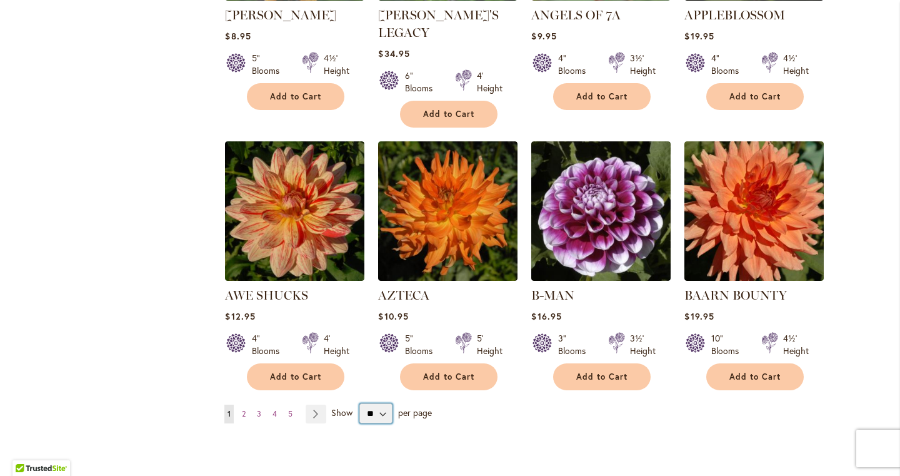
select select "**"
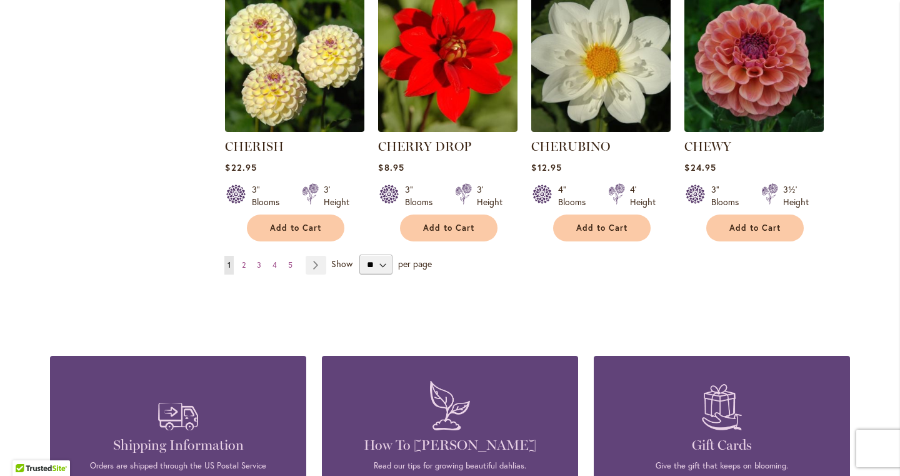
scroll to position [4278, 0]
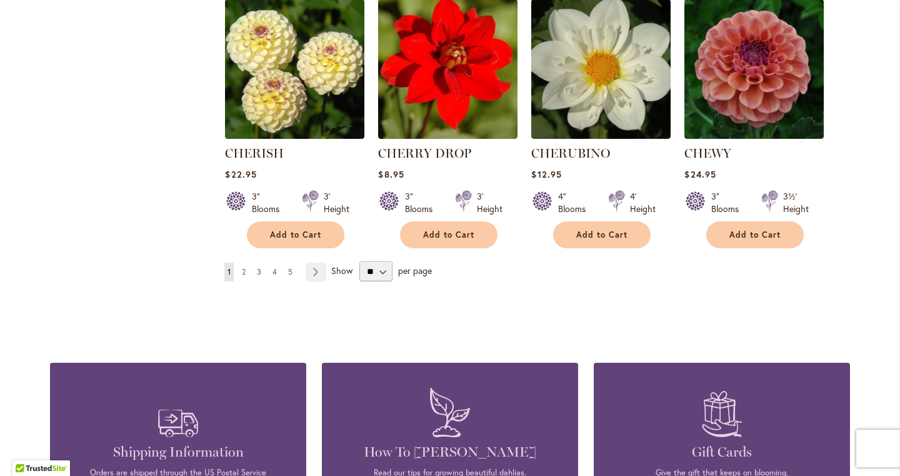
click at [260, 267] on span "3" at bounding box center [259, 271] width 4 height 9
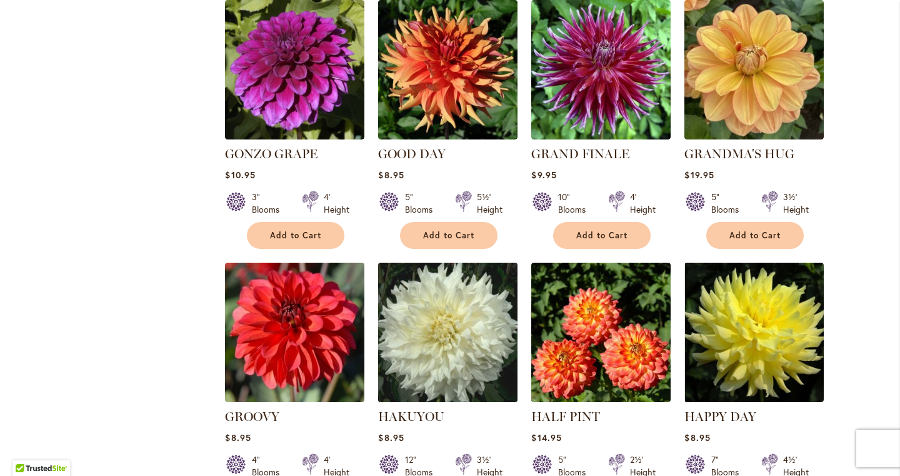
scroll to position [1107, 0]
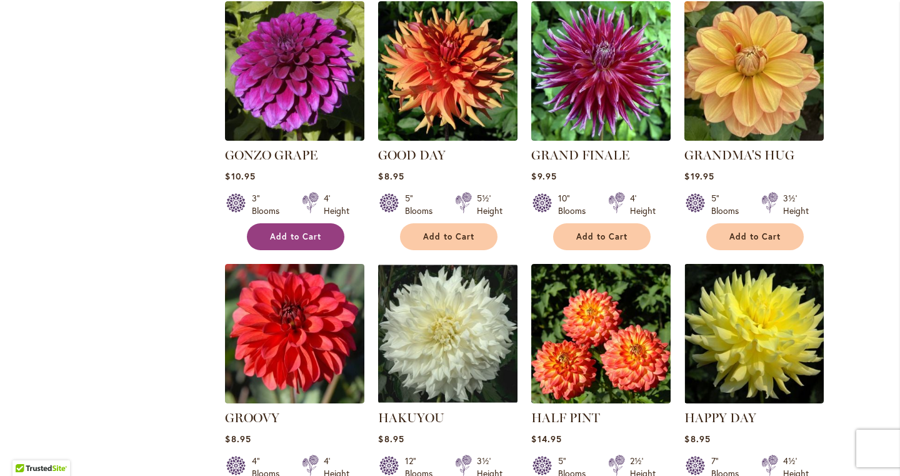
click at [284, 231] on span "Add to Cart" at bounding box center [295, 236] width 51 height 11
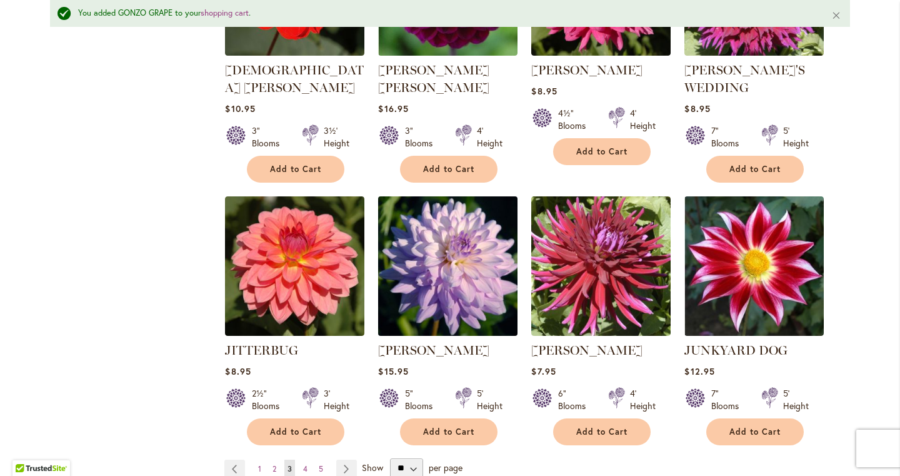
scroll to position [4236, 0]
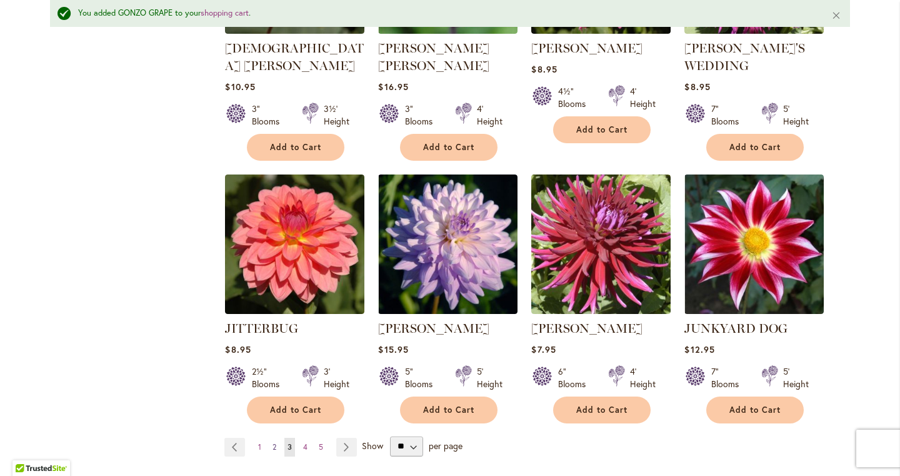
click at [273, 442] on span "2" at bounding box center [275, 446] width 4 height 9
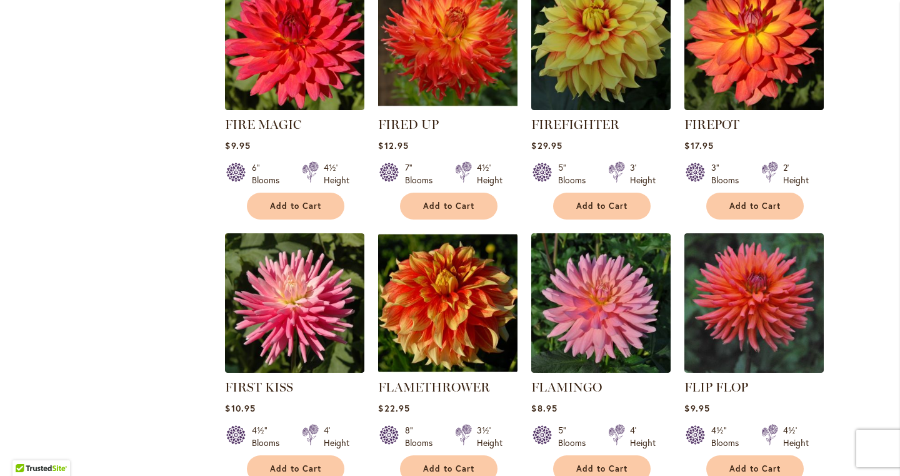
scroll to position [3611, 0]
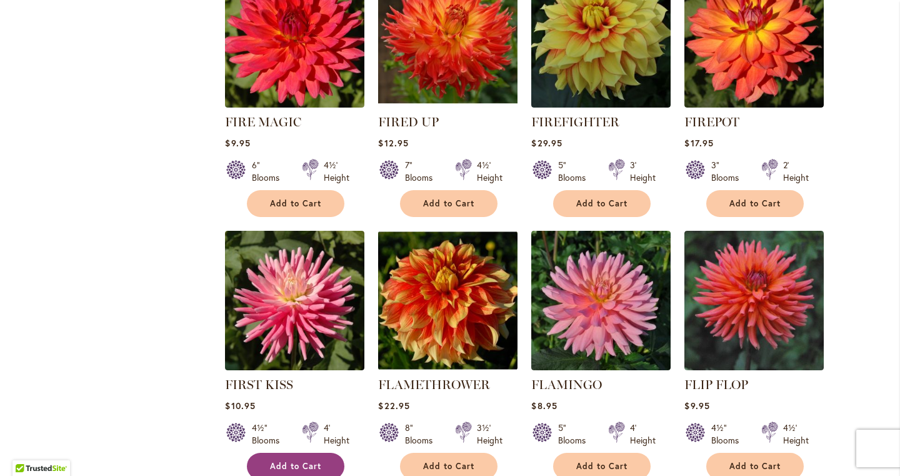
click at [303, 461] on span "Add to Cart" at bounding box center [295, 466] width 51 height 11
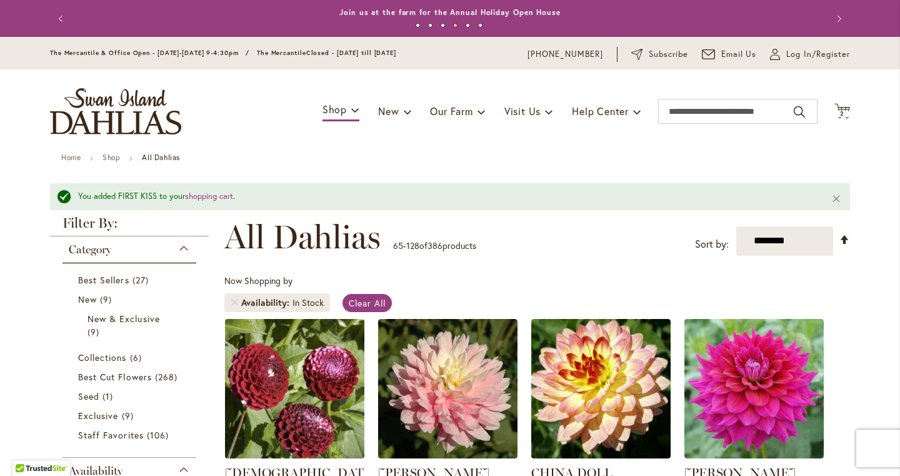
scroll to position [0, 0]
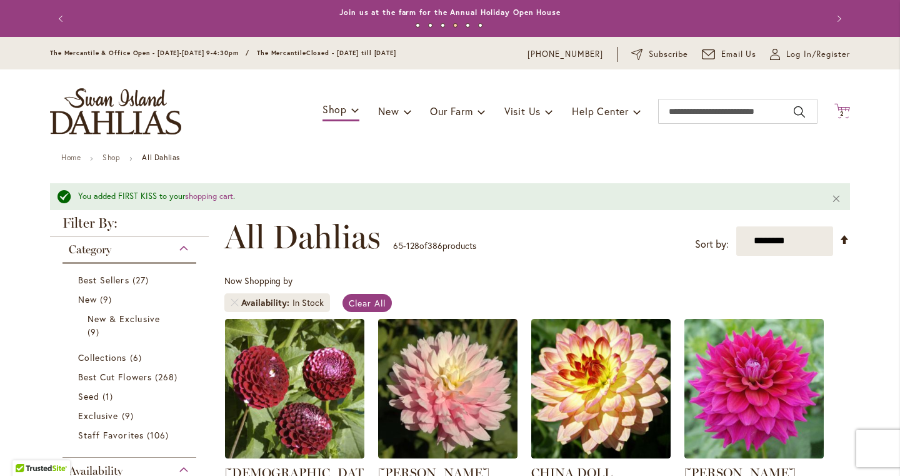
click at [843, 112] on span "2" at bounding box center [842, 113] width 4 height 8
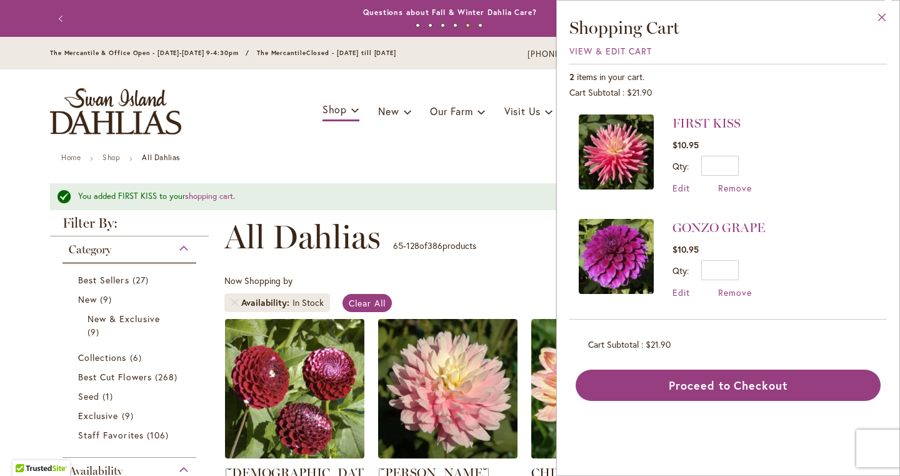
click at [881, 15] on button "Close" at bounding box center [882, 20] width 34 height 39
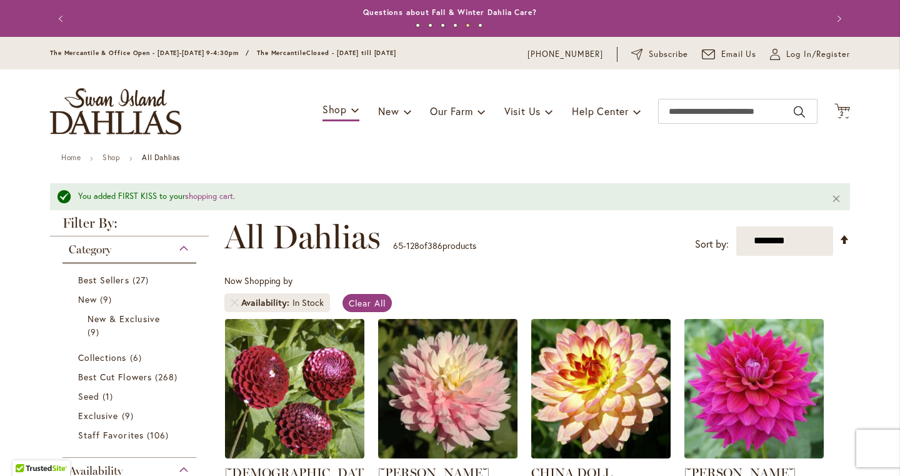
click at [64, 18] on button "Previous" at bounding box center [62, 18] width 25 height 25
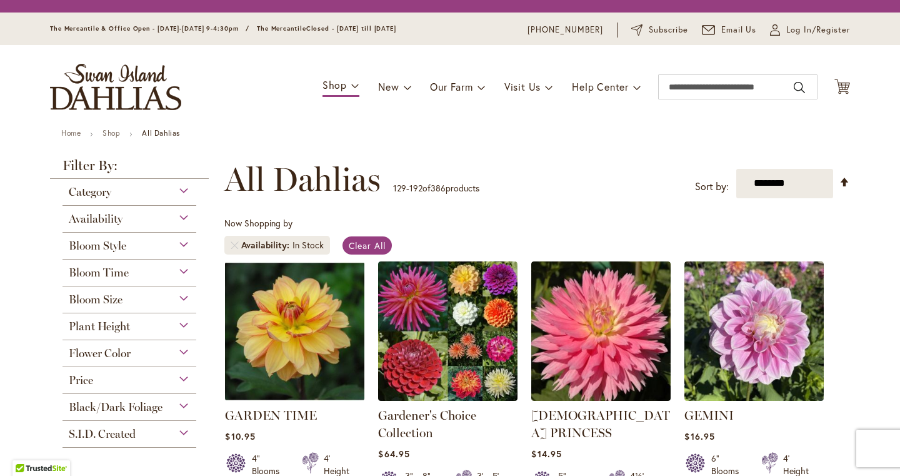
scroll to position [169, 0]
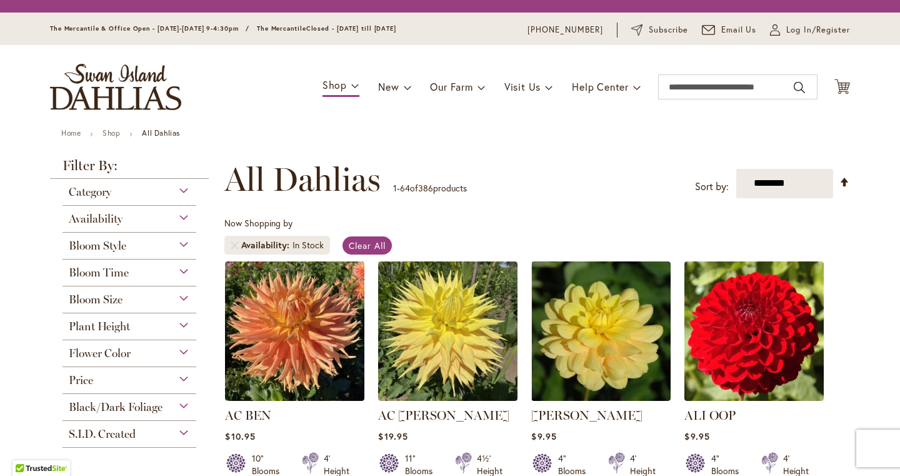
scroll to position [232, 0]
select select "**"
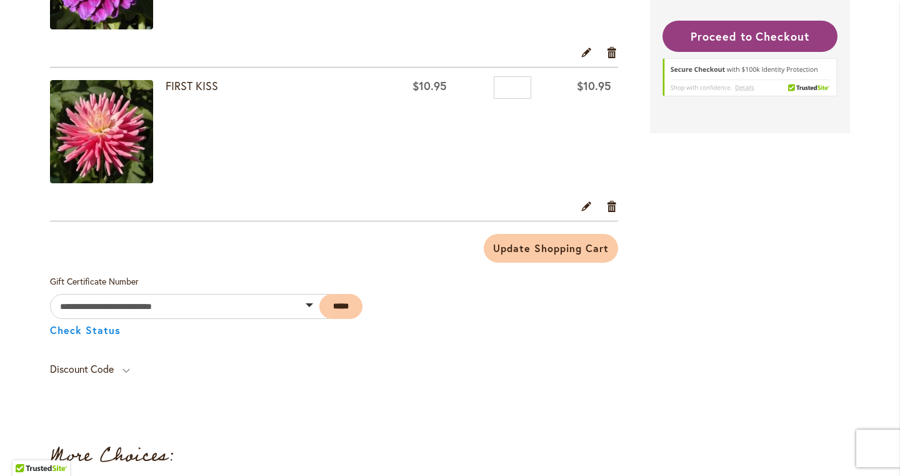
scroll to position [339, 0]
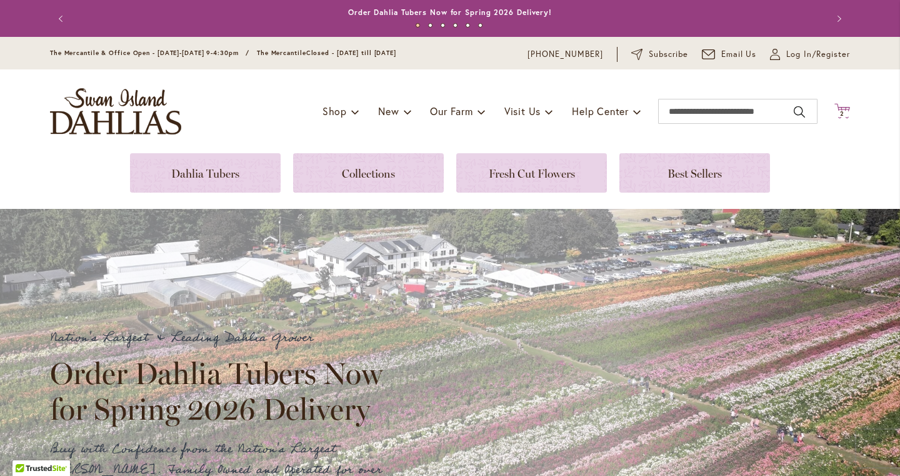
click at [848, 116] on span "2 2 items" at bounding box center [843, 114] width 13 height 6
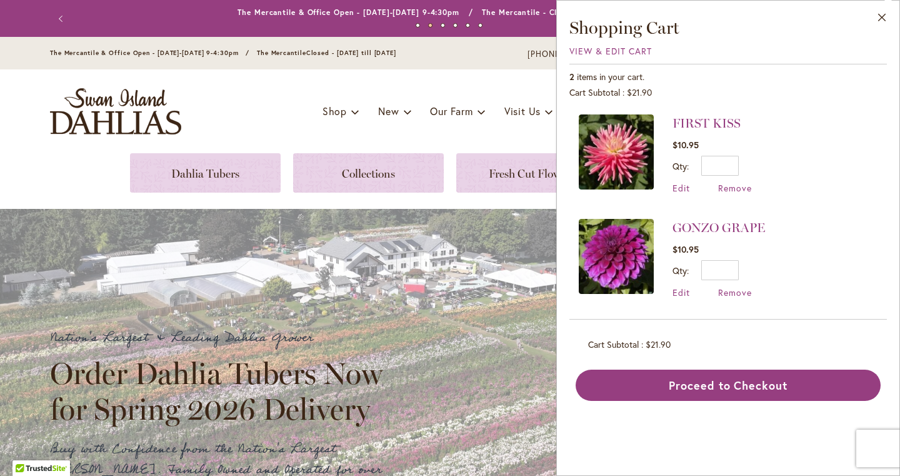
click at [168, 105] on img "store logo" at bounding box center [115, 111] width 131 height 46
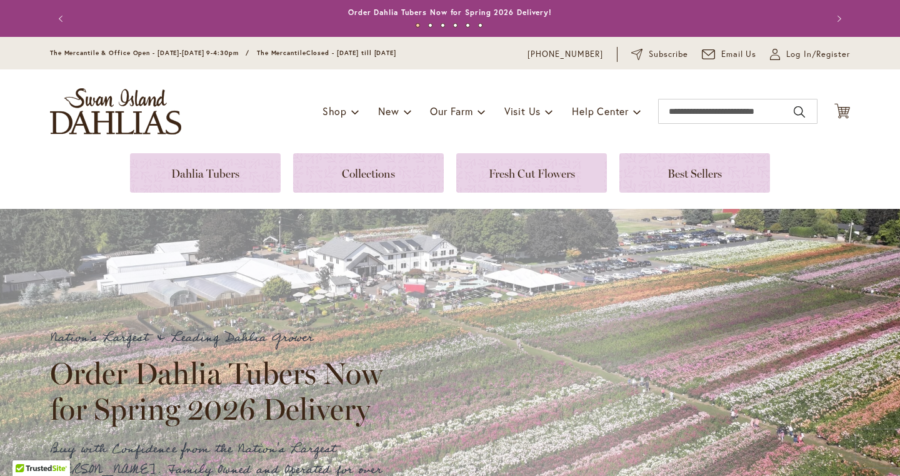
click at [221, 149] on div "Toggle Nav Shop Dahlia Tubers Collections Fresh Cut Dahlias Gardening Supplies …" at bounding box center [450, 111] width 825 height 84
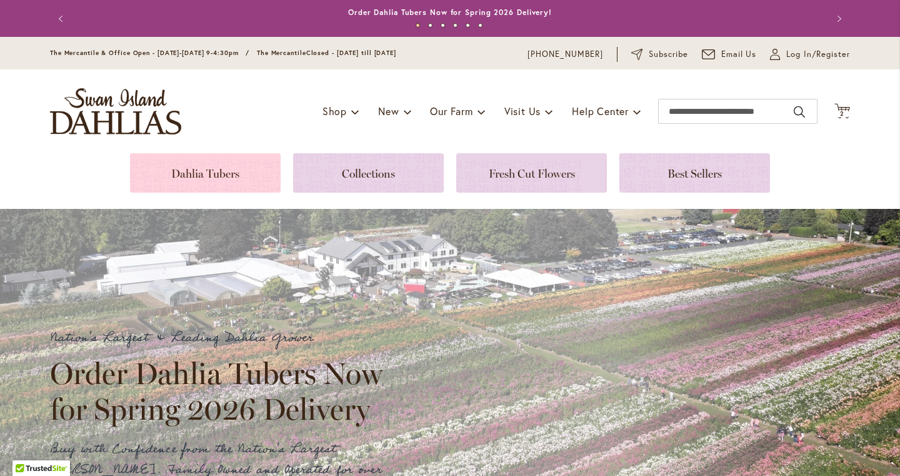
click at [219, 166] on link at bounding box center [205, 172] width 151 height 39
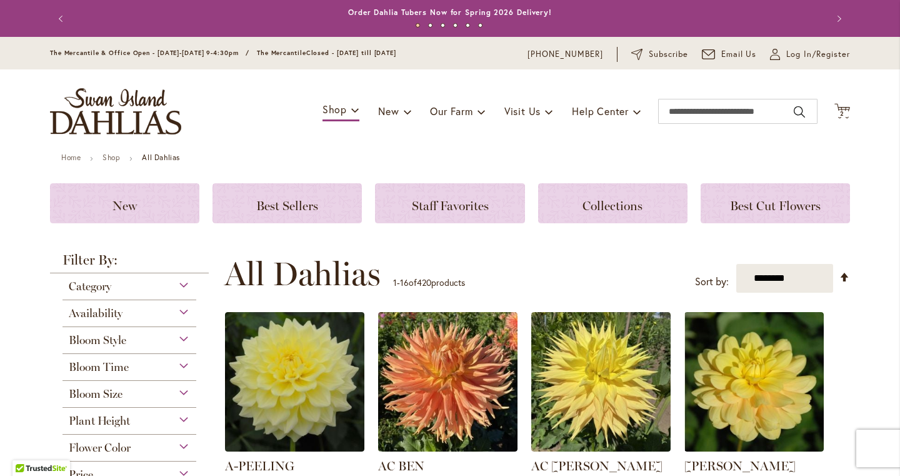
click at [130, 316] on div "Availability" at bounding box center [130, 310] width 134 height 20
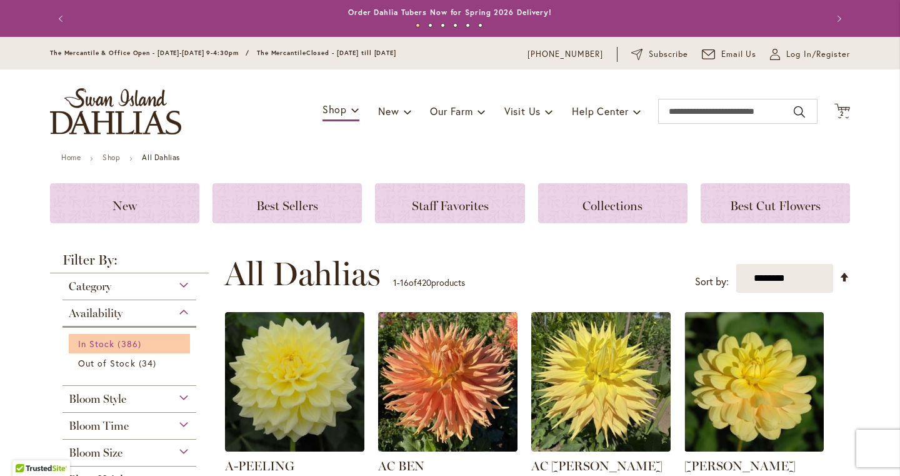
click at [121, 340] on span "386 items" at bounding box center [131, 343] width 26 height 13
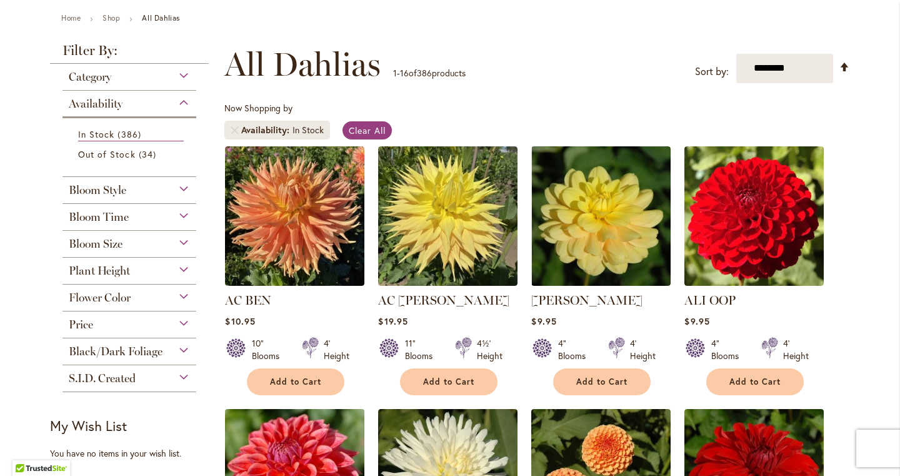
scroll to position [130, 0]
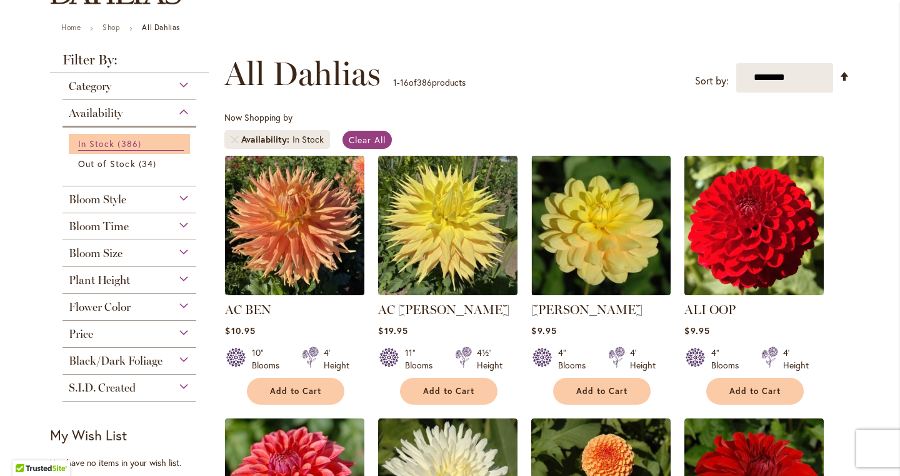
click at [124, 140] on span "386 items" at bounding box center [131, 143] width 26 height 13
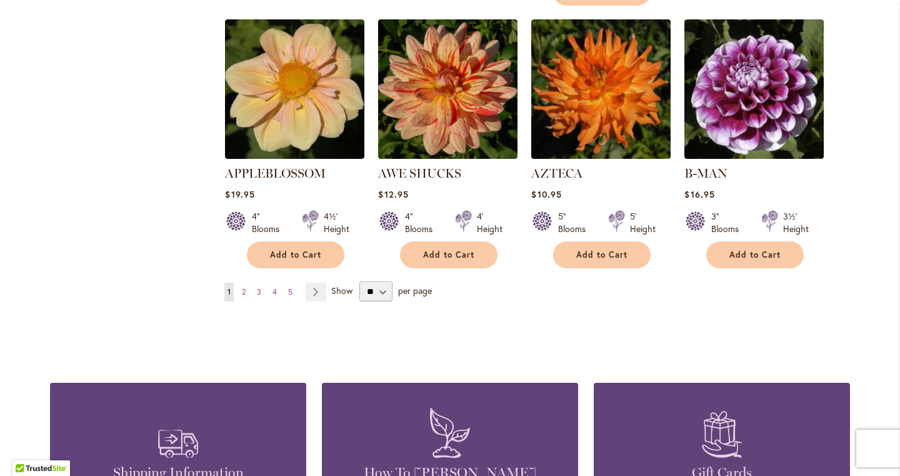
scroll to position [1115, 0]
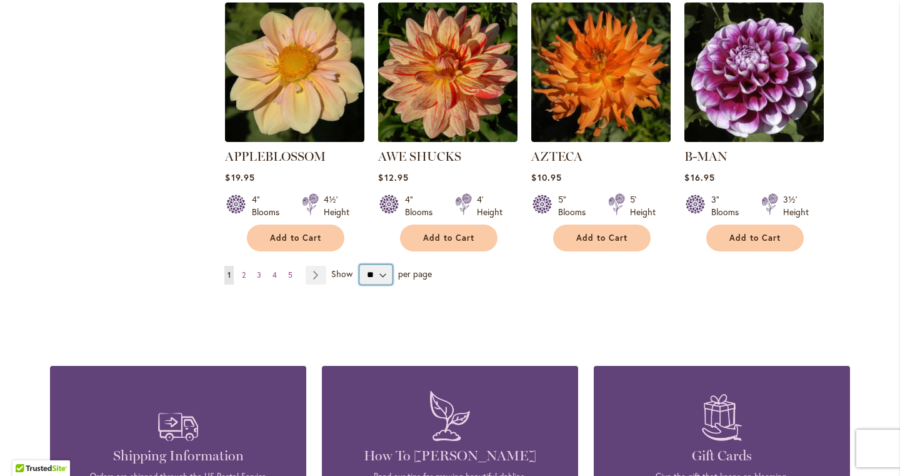
select select "**"
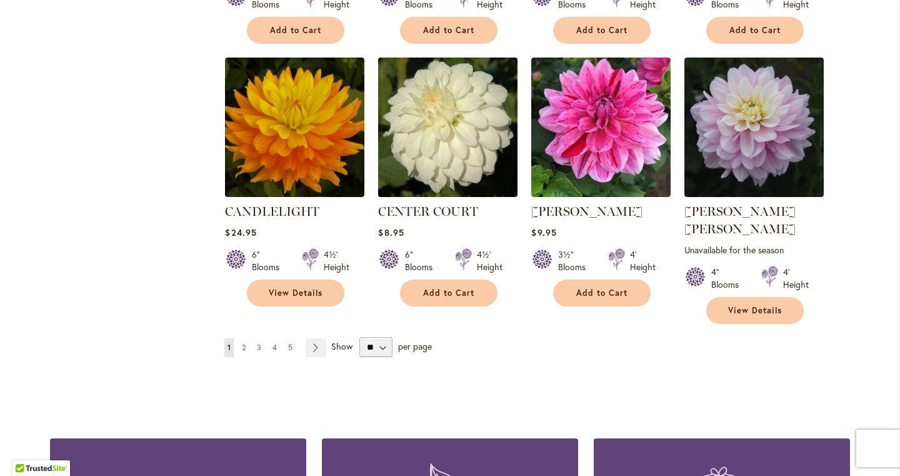
scroll to position [4260, 0]
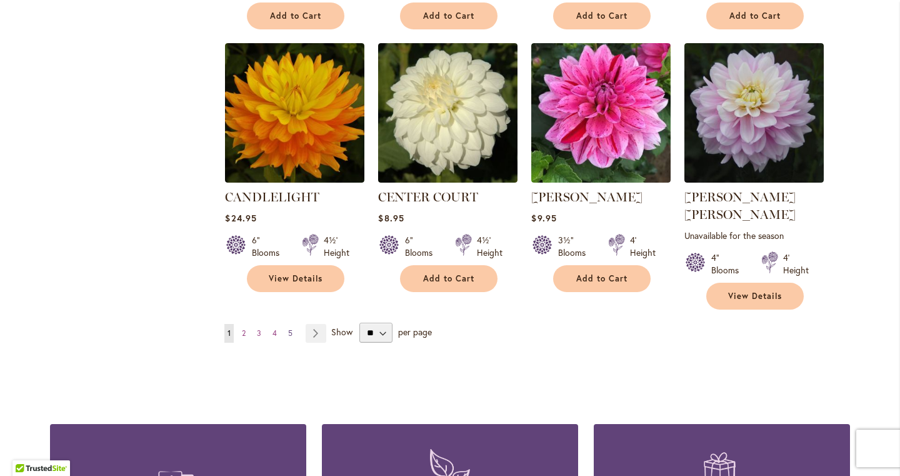
click at [291, 328] on span "5" at bounding box center [290, 332] width 4 height 9
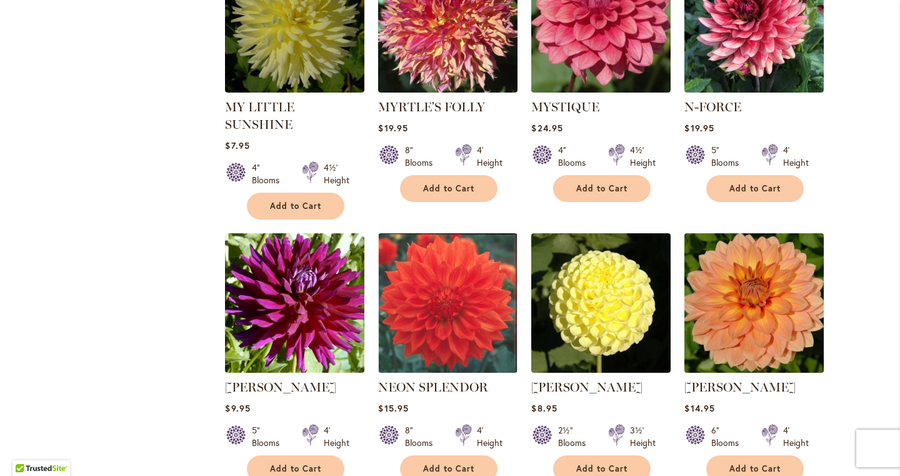
scroll to position [1694, 0]
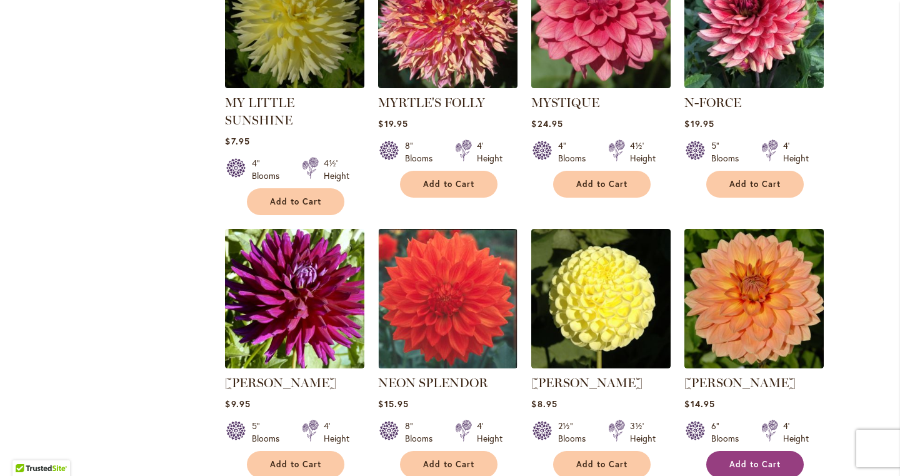
click at [757, 459] on span "Add to Cart" at bounding box center [755, 464] width 51 height 11
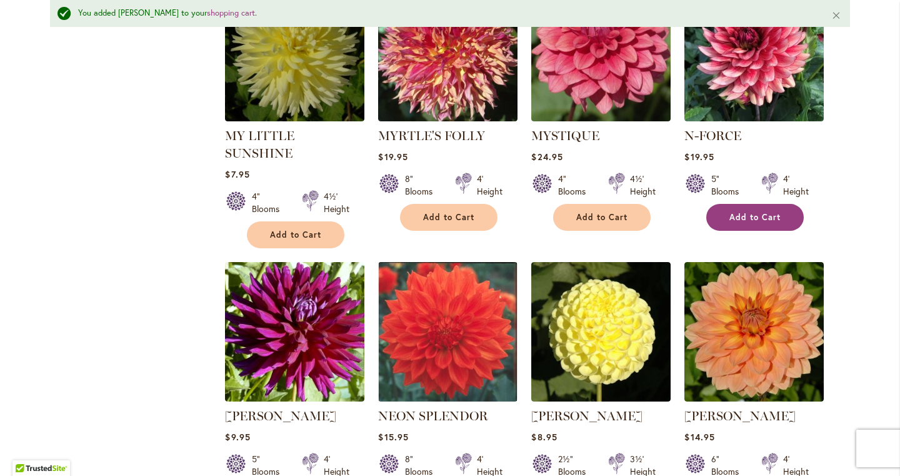
click at [752, 212] on span "Add to Cart" at bounding box center [755, 217] width 51 height 11
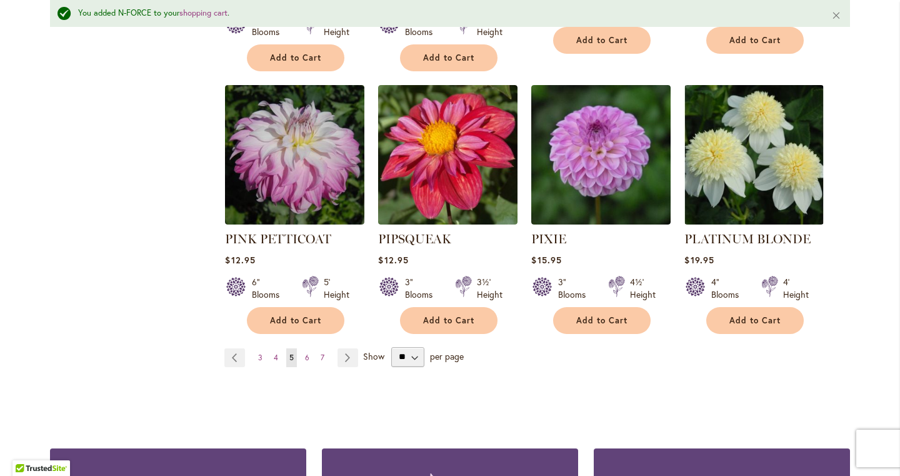
scroll to position [4321, 0]
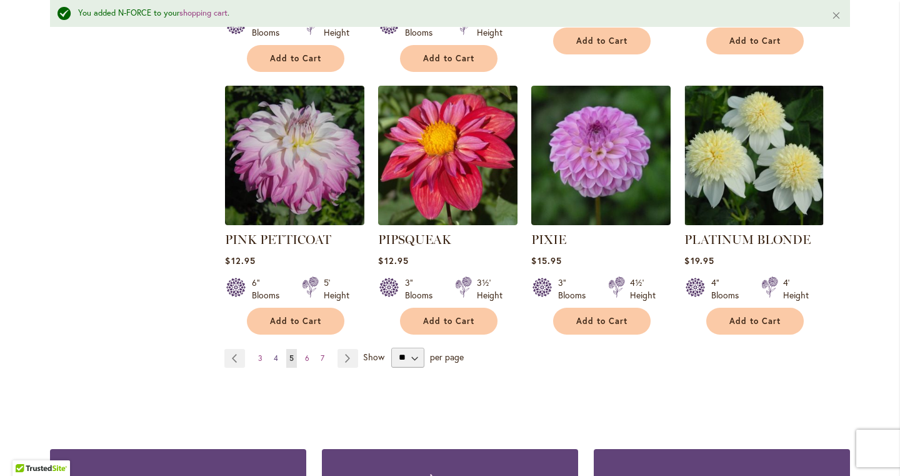
click at [279, 349] on link "Page 4" at bounding box center [276, 358] width 11 height 19
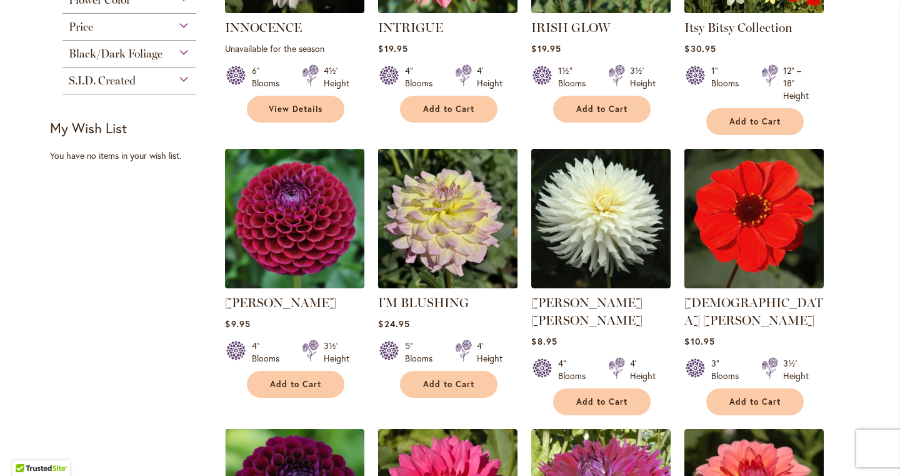
scroll to position [704, 0]
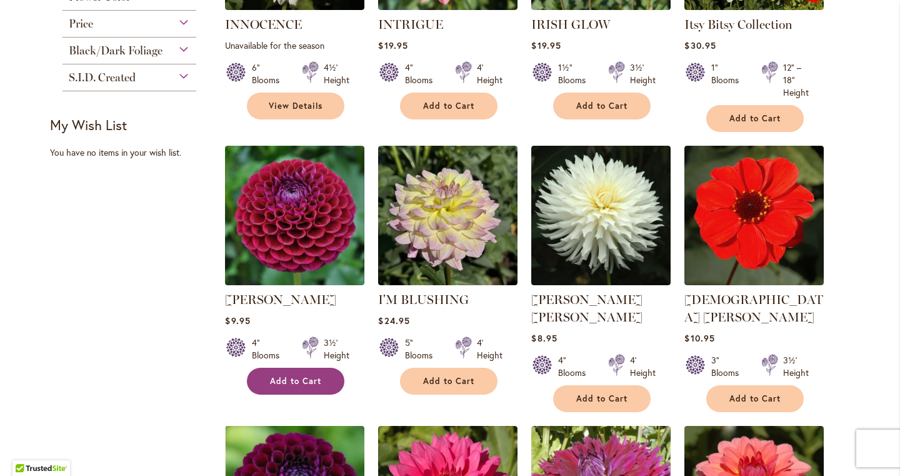
click at [294, 383] on span "Add to Cart" at bounding box center [295, 381] width 51 height 11
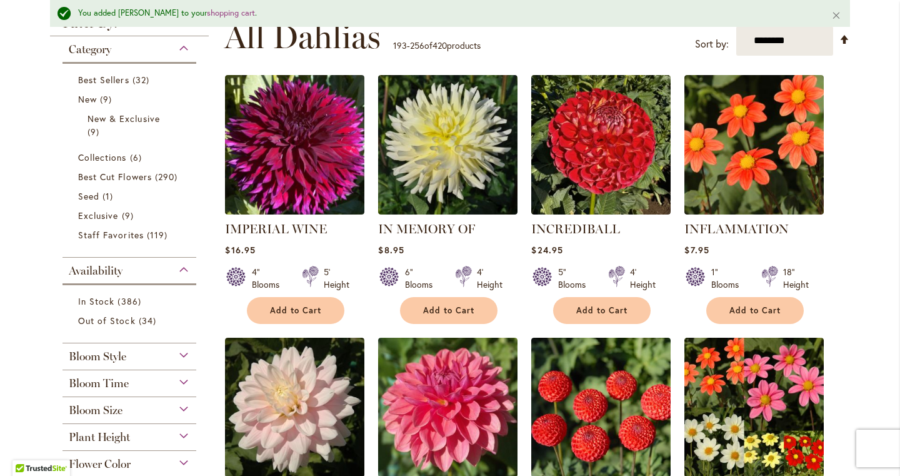
scroll to position [271, 0]
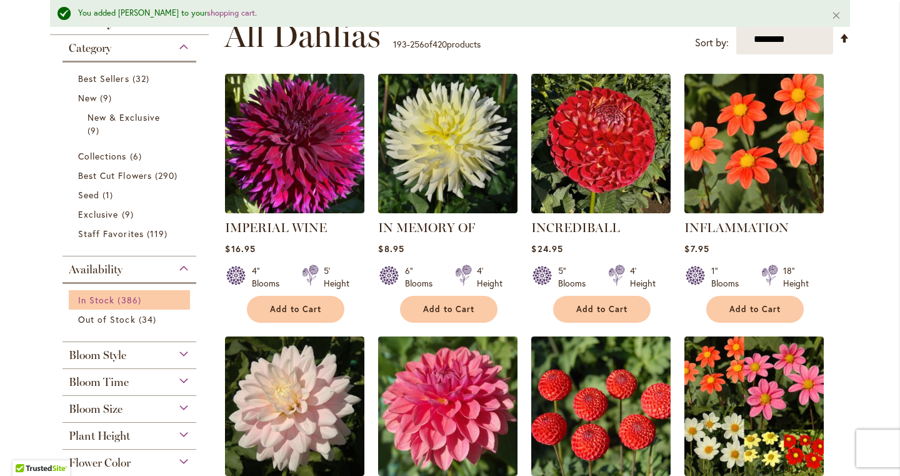
click at [128, 299] on span "386 items" at bounding box center [131, 299] width 26 height 13
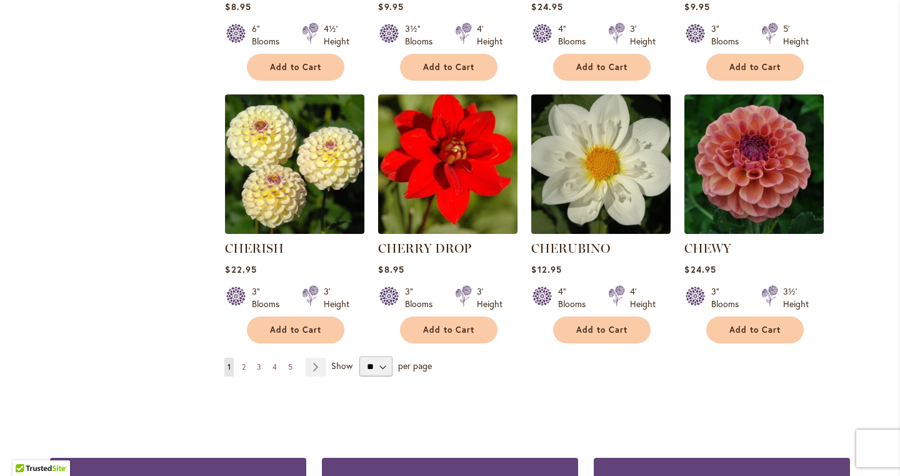
scroll to position [4185, 0]
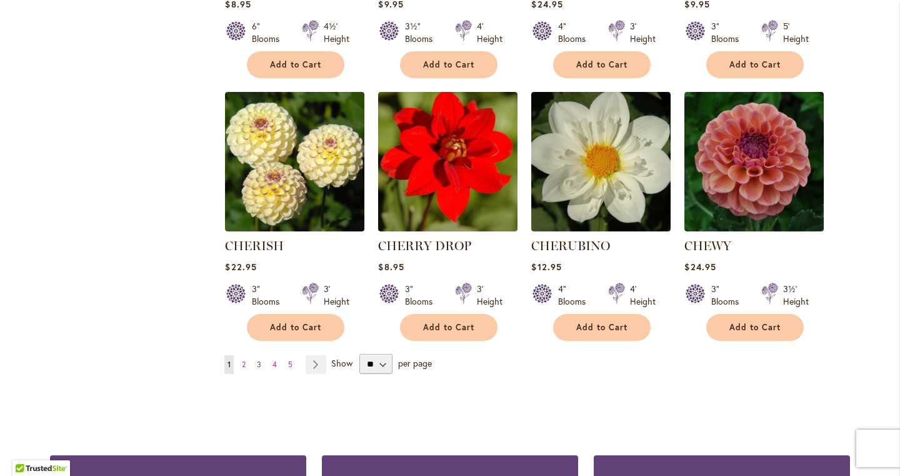
click at [259, 360] on span "3" at bounding box center [259, 364] width 4 height 9
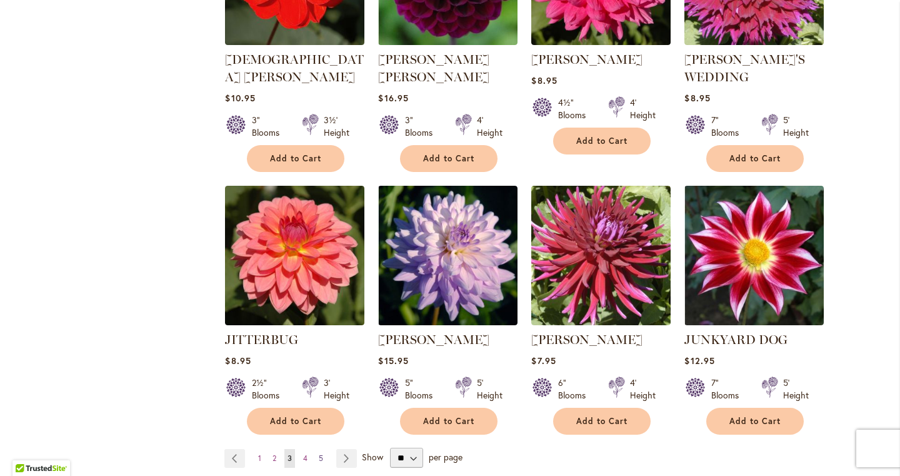
scroll to position [4191, 0]
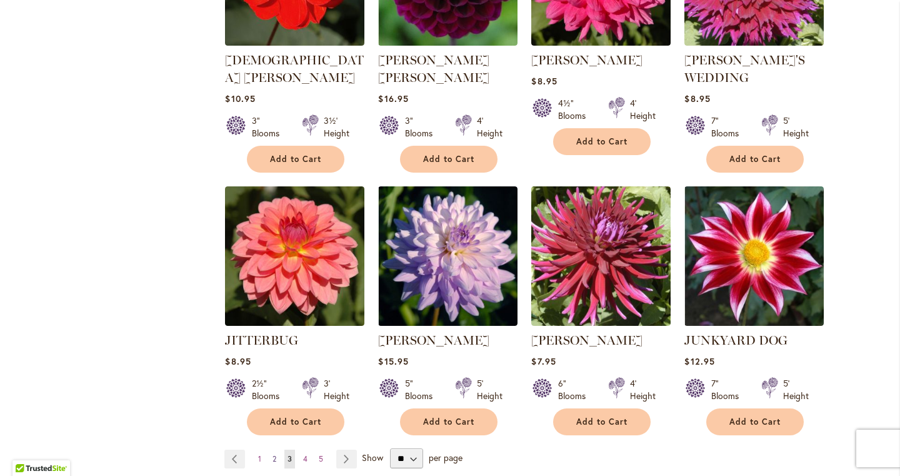
click at [273, 454] on span "2" at bounding box center [275, 458] width 4 height 9
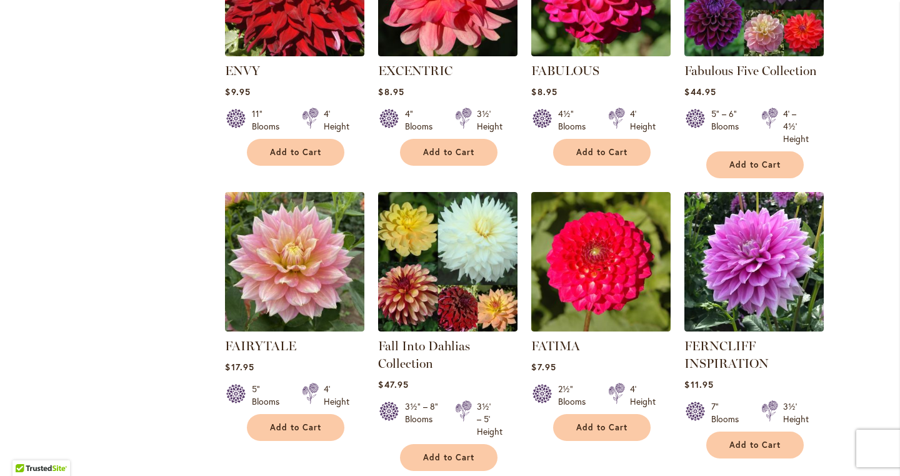
scroll to position [3095, 0]
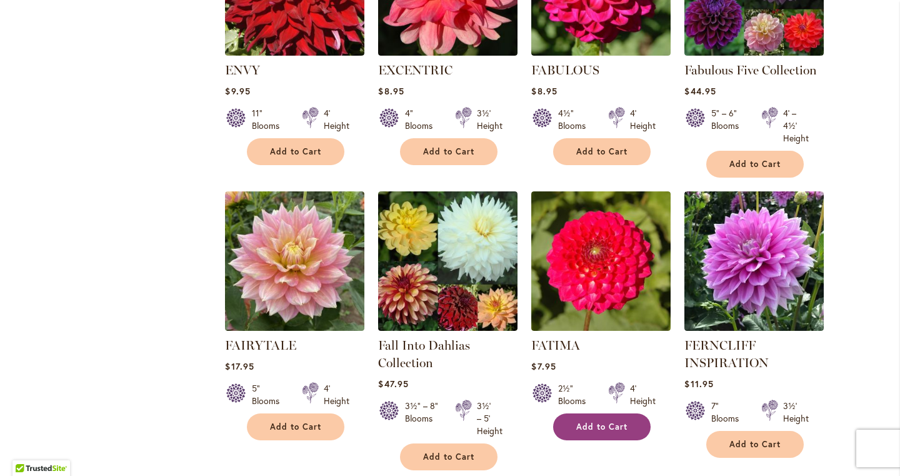
click at [579, 413] on button "Add to Cart" at bounding box center [602, 426] width 98 height 27
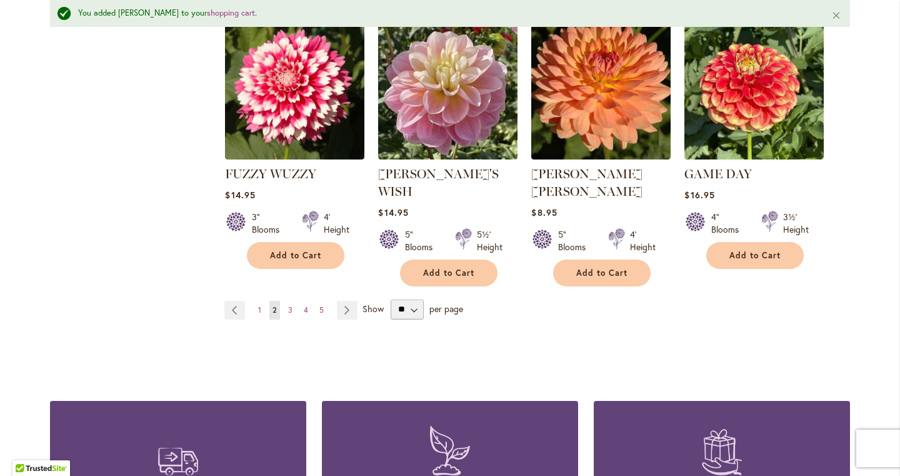
scroll to position [4396, 0]
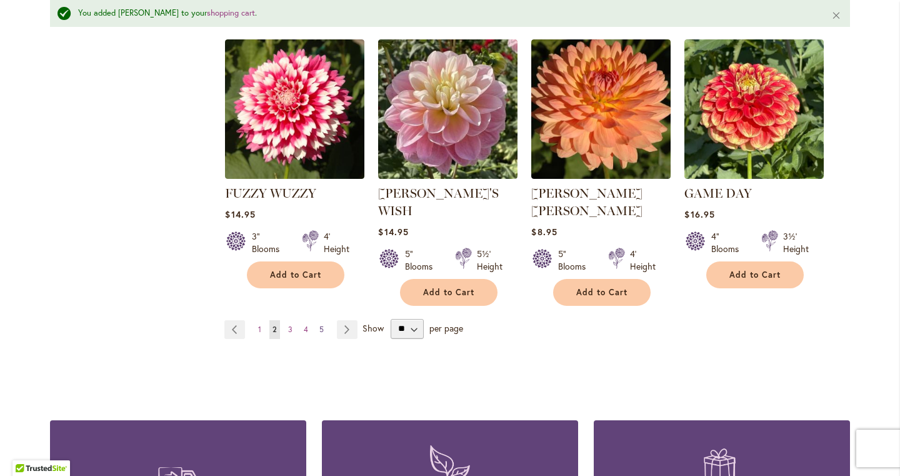
click at [320, 324] on span "5" at bounding box center [321, 328] width 4 height 9
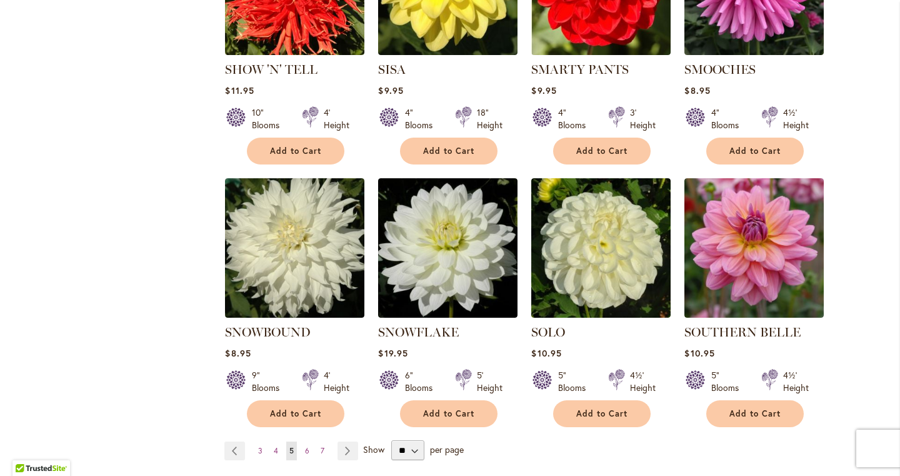
scroll to position [4179, 0]
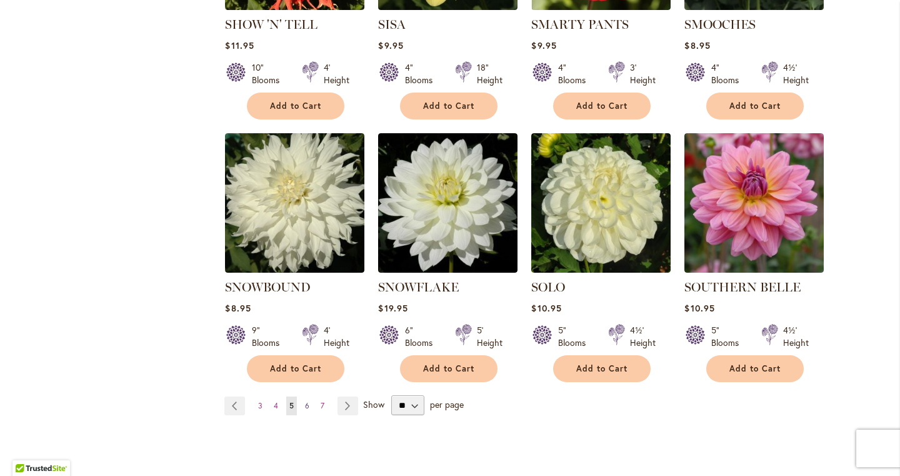
click at [311, 396] on link "Page 6" at bounding box center [307, 405] width 11 height 19
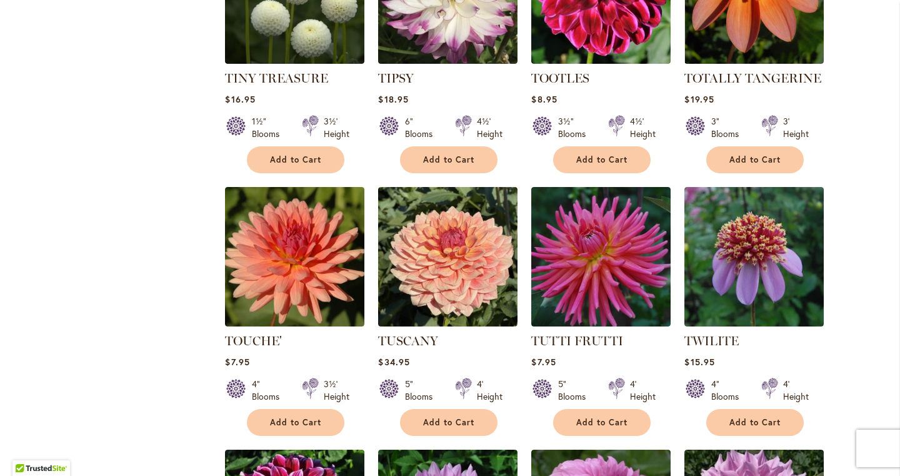
scroll to position [1983, 0]
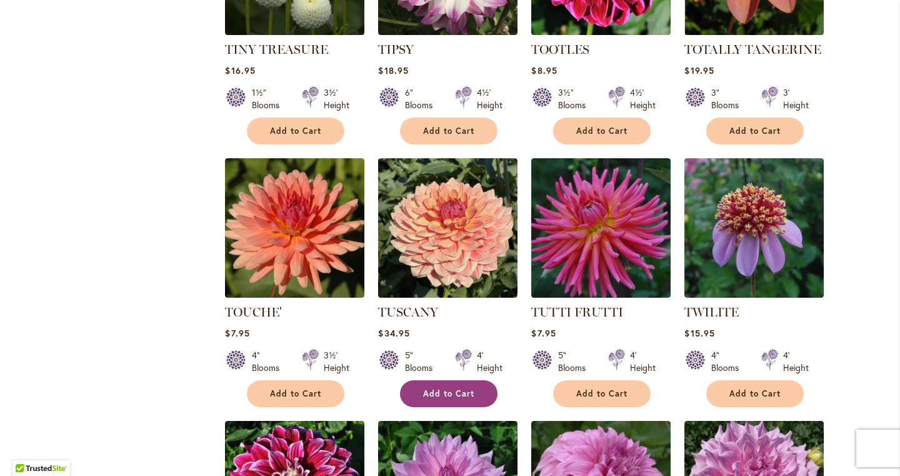
click at [439, 388] on span "Add to Cart" at bounding box center [448, 393] width 51 height 11
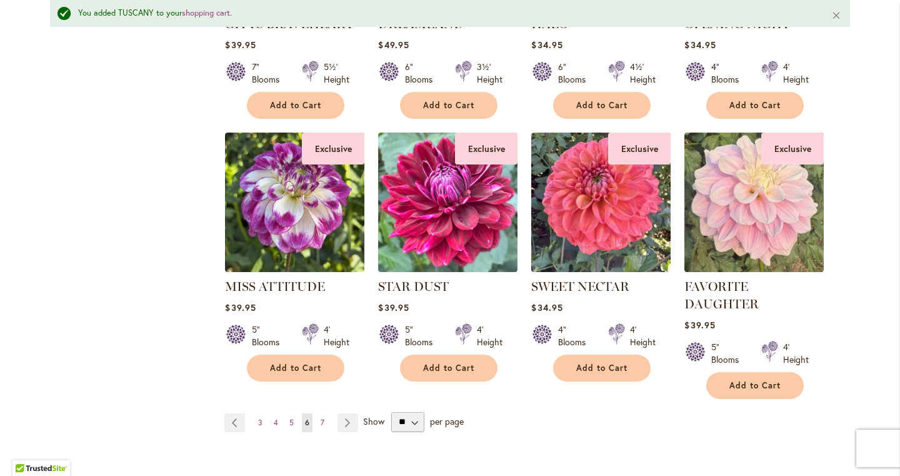
scroll to position [4199, 0]
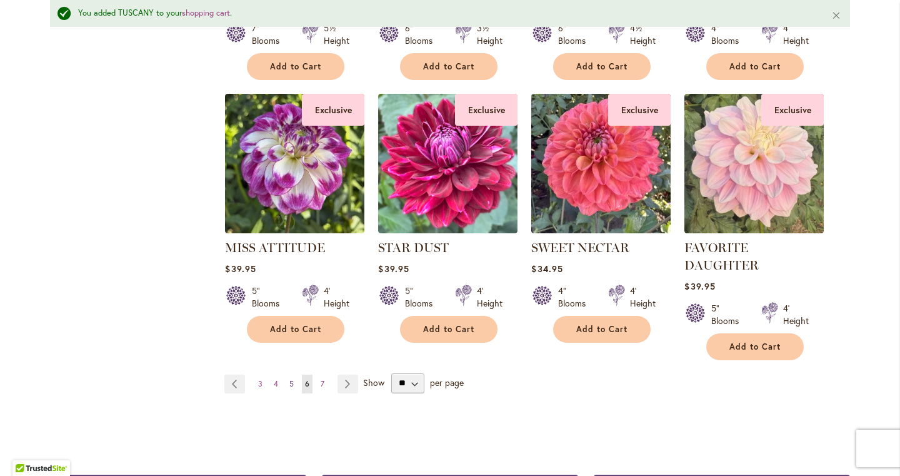
click at [289, 379] on span "5" at bounding box center [291, 383] width 4 height 9
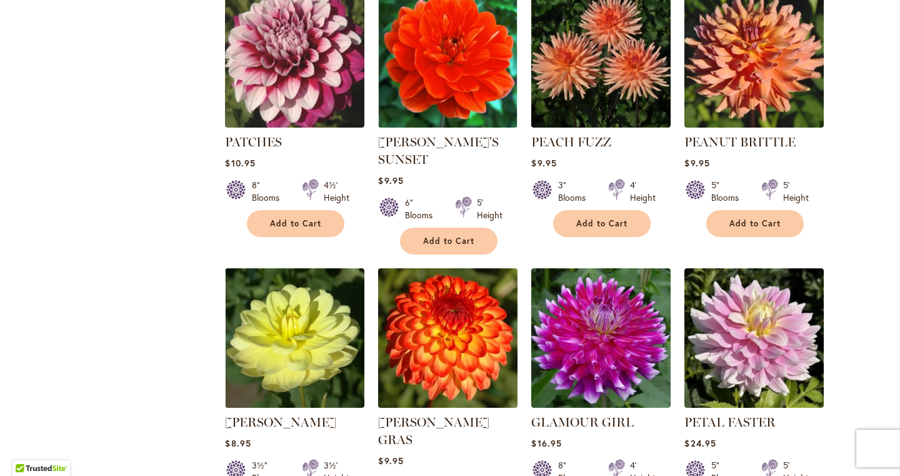
scroll to position [1605, 0]
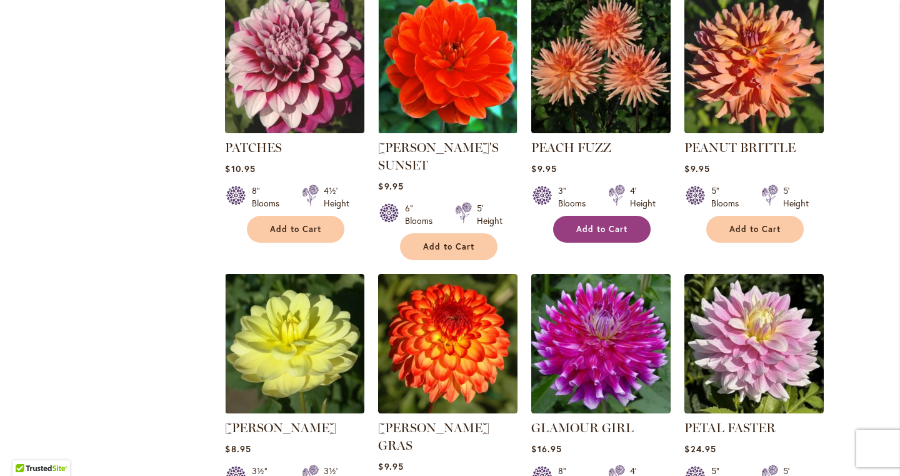
click at [593, 231] on button "Add to Cart" at bounding box center [602, 229] width 98 height 27
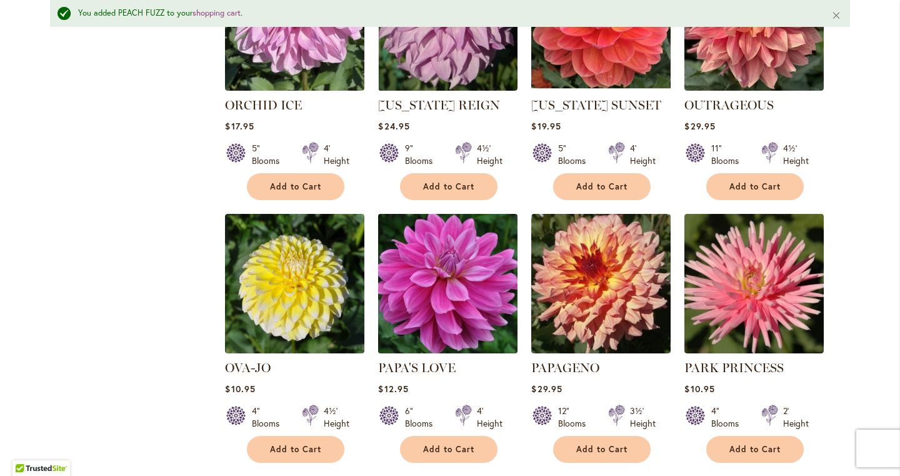
scroll to position [1172, 0]
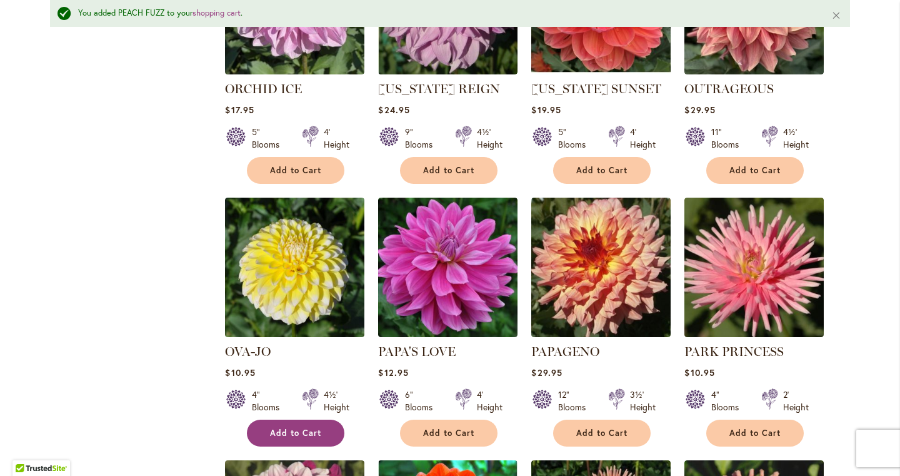
click at [274, 422] on button "Add to Cart" at bounding box center [296, 433] width 98 height 27
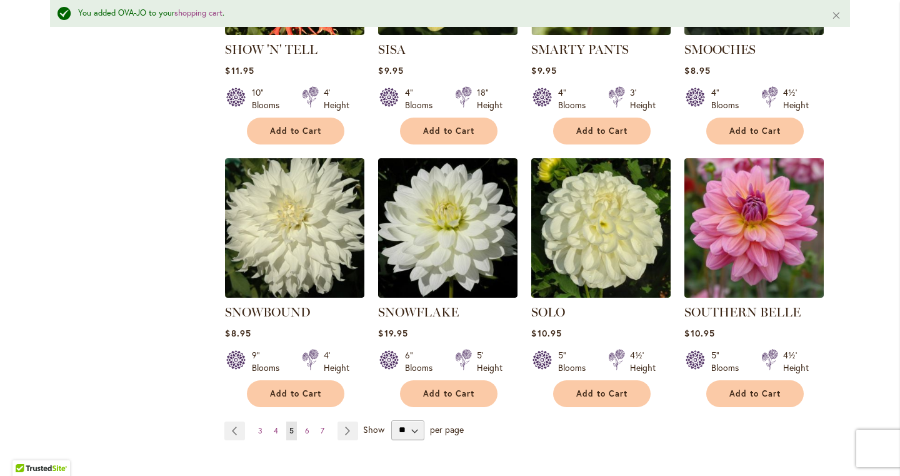
scroll to position [4190, 0]
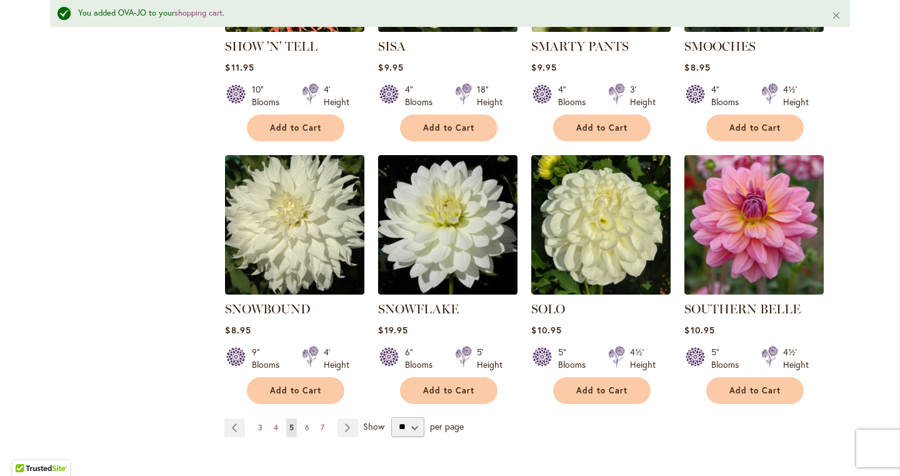
click at [261, 423] on span "3" at bounding box center [260, 427] width 4 height 9
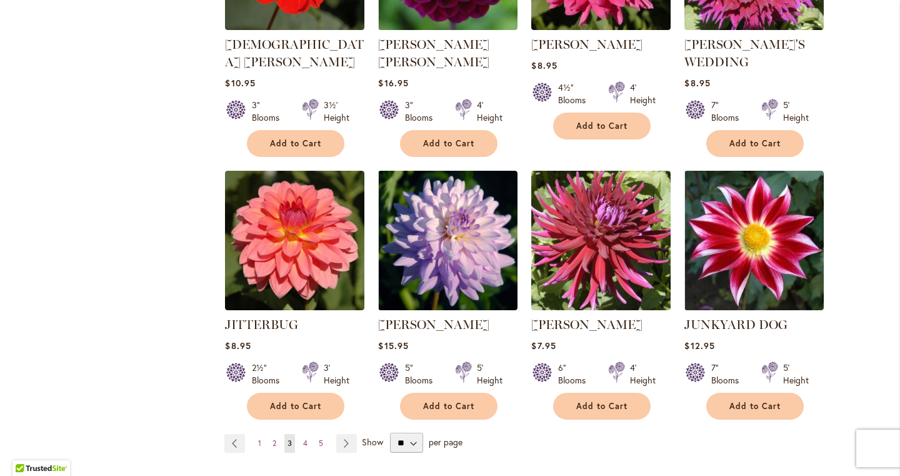
scroll to position [4223, 0]
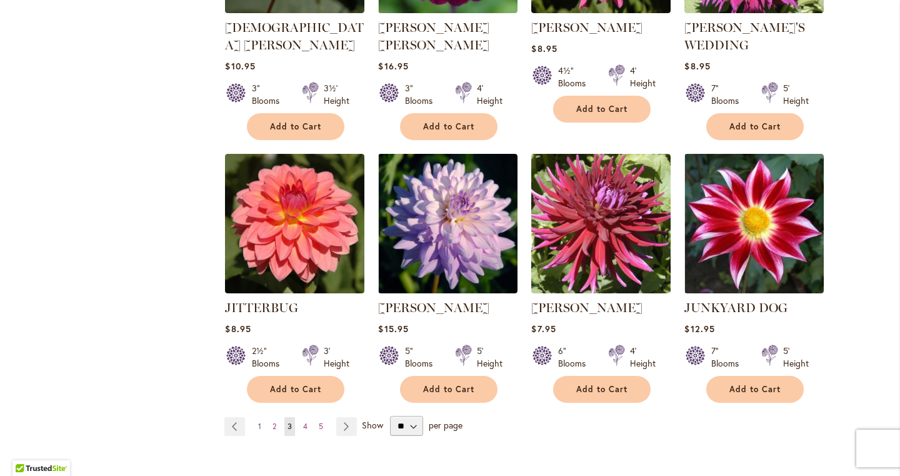
click at [259, 421] on span "1" at bounding box center [259, 425] width 3 height 9
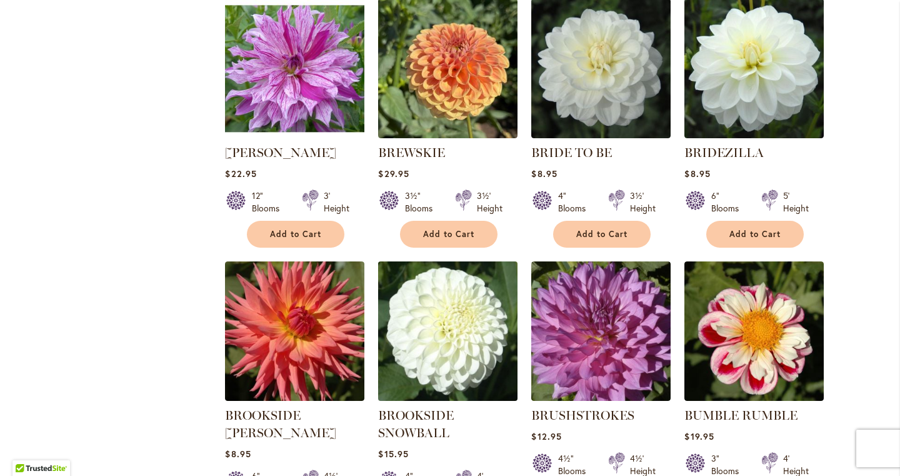
scroll to position [3258, 0]
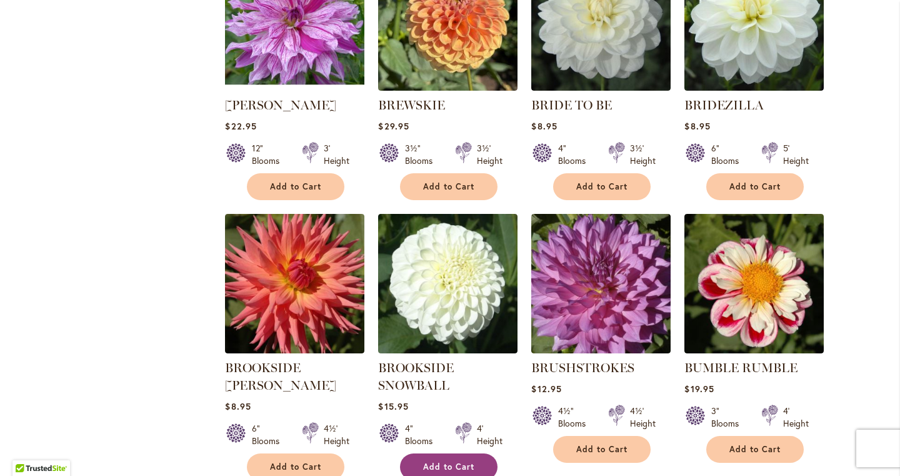
click at [460, 461] on span "Add to Cart" at bounding box center [448, 466] width 51 height 11
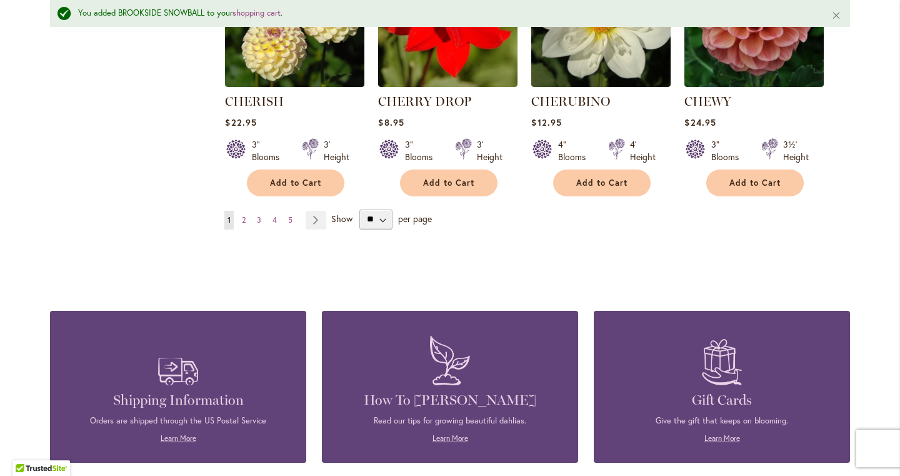
scroll to position [4362, 0]
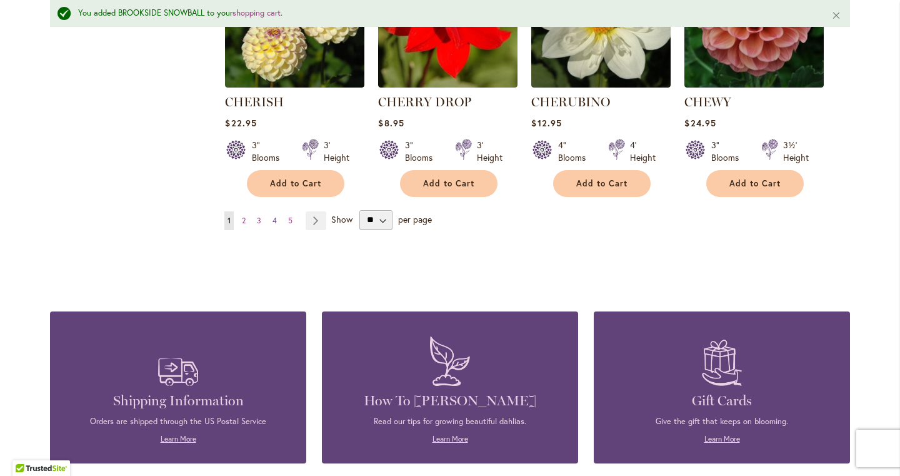
click at [277, 216] on span "4" at bounding box center [275, 220] width 4 height 9
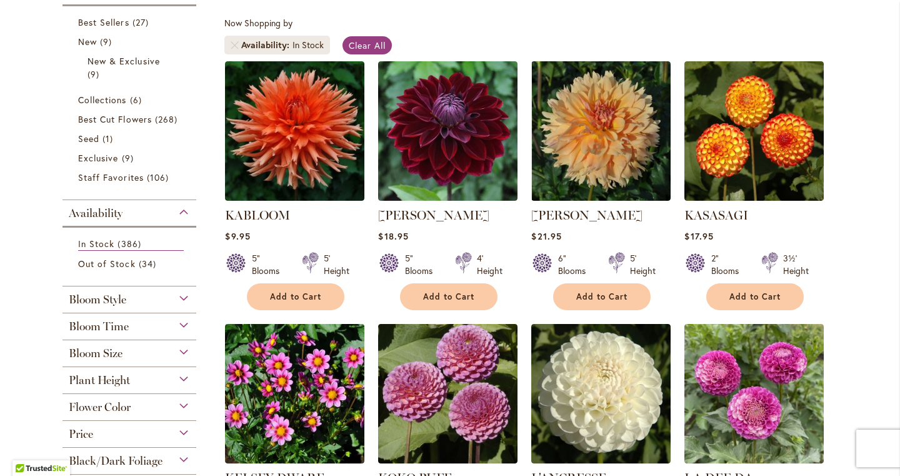
scroll to position [213, 0]
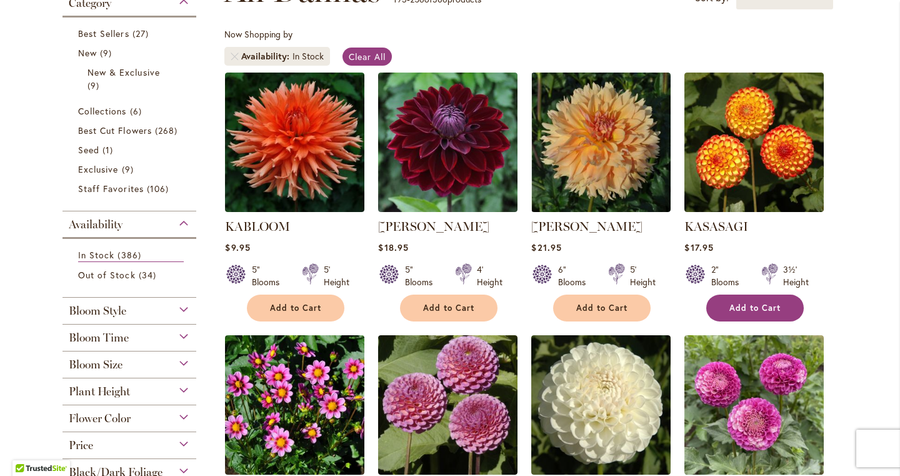
click at [749, 304] on span "Add to Cart" at bounding box center [755, 308] width 51 height 11
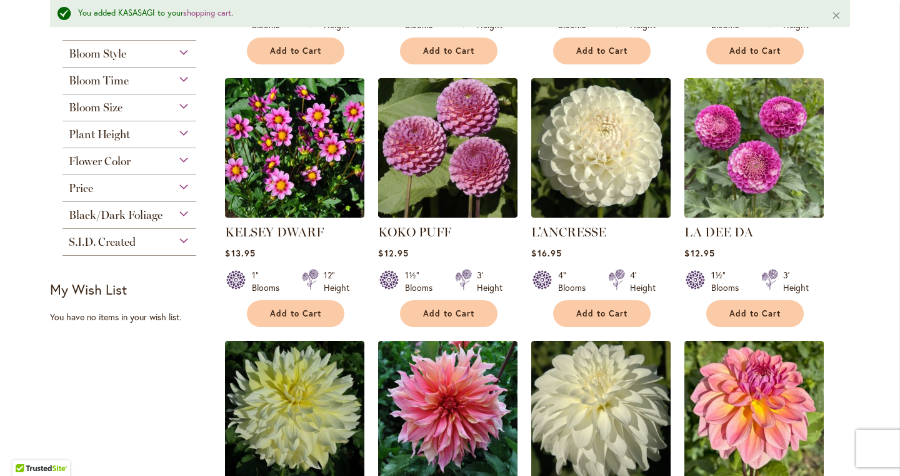
scroll to position [499, 0]
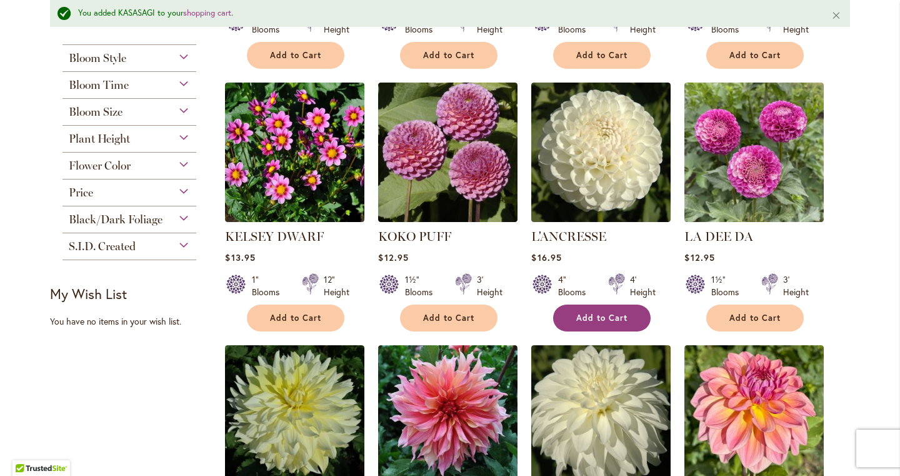
click at [586, 320] on span "Add to Cart" at bounding box center [601, 318] width 51 height 11
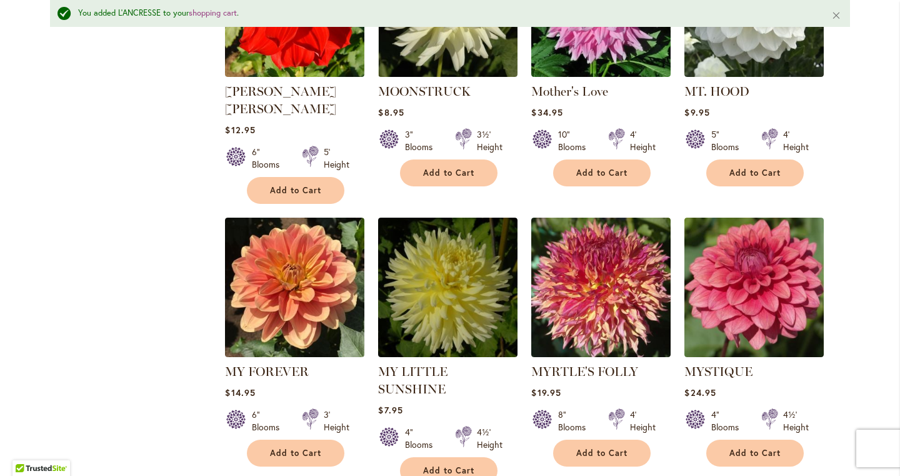
scroll to position [4189, 0]
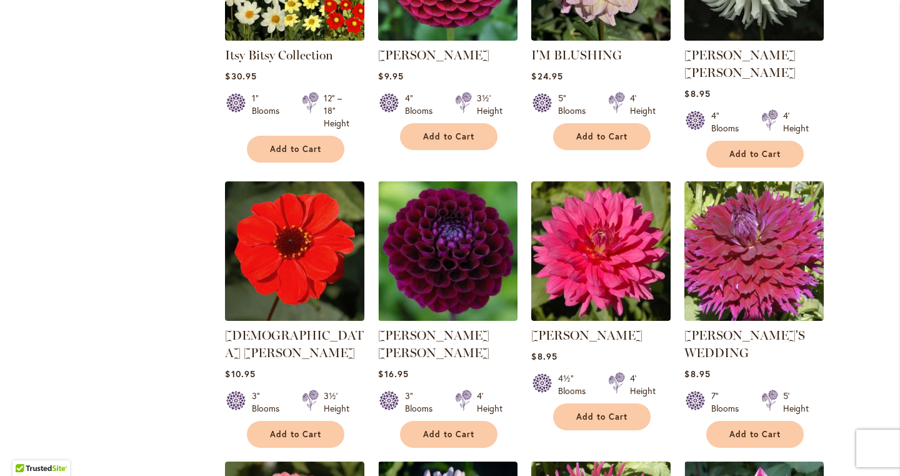
scroll to position [3917, 0]
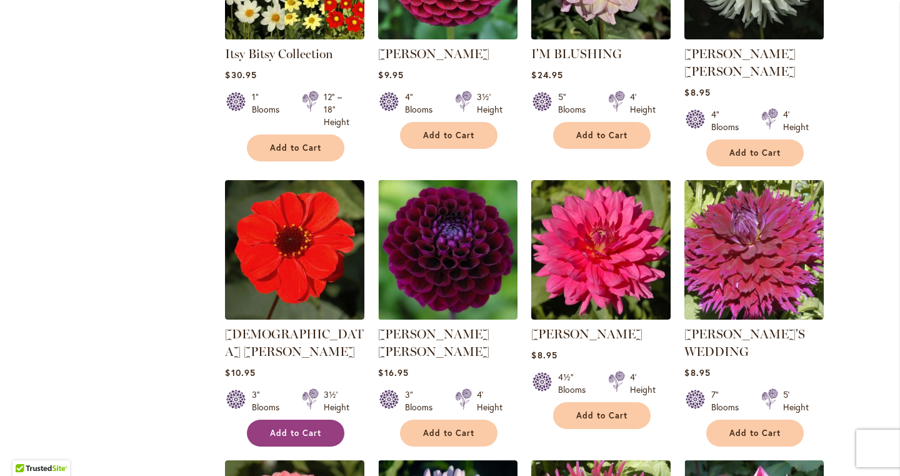
click at [296, 428] on span "Add to Cart" at bounding box center [295, 433] width 51 height 11
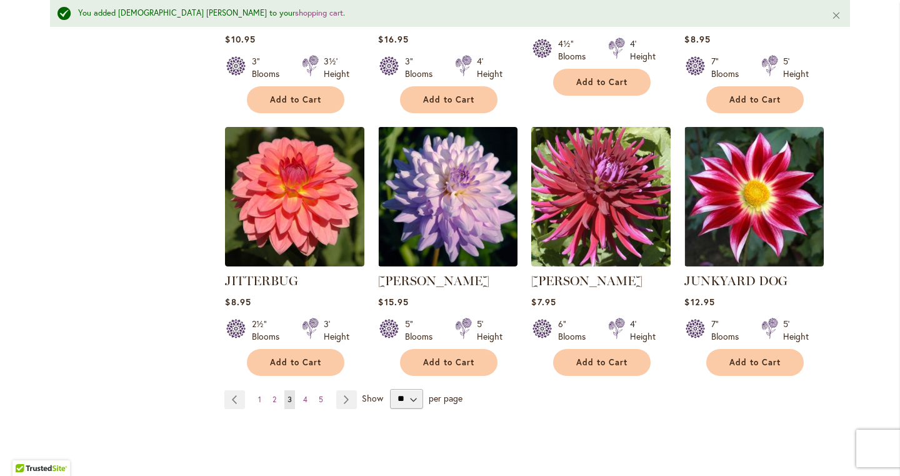
scroll to position [4303, 0]
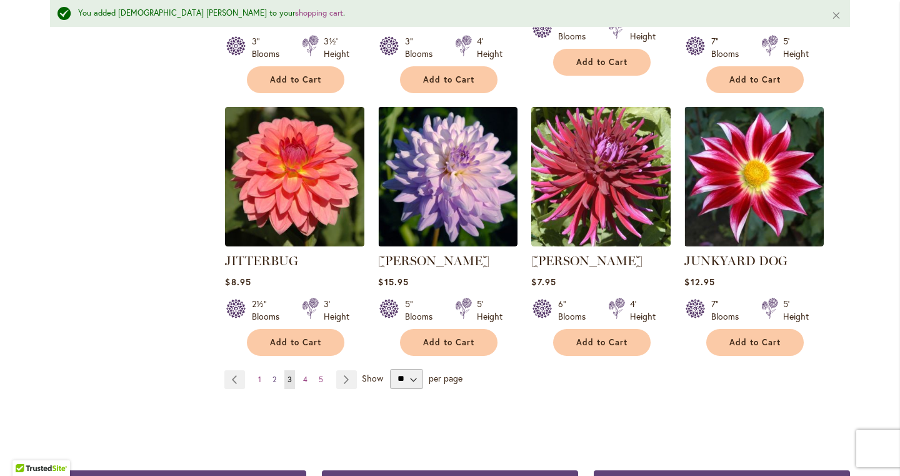
click at [270, 370] on link "Page 2" at bounding box center [274, 379] width 10 height 19
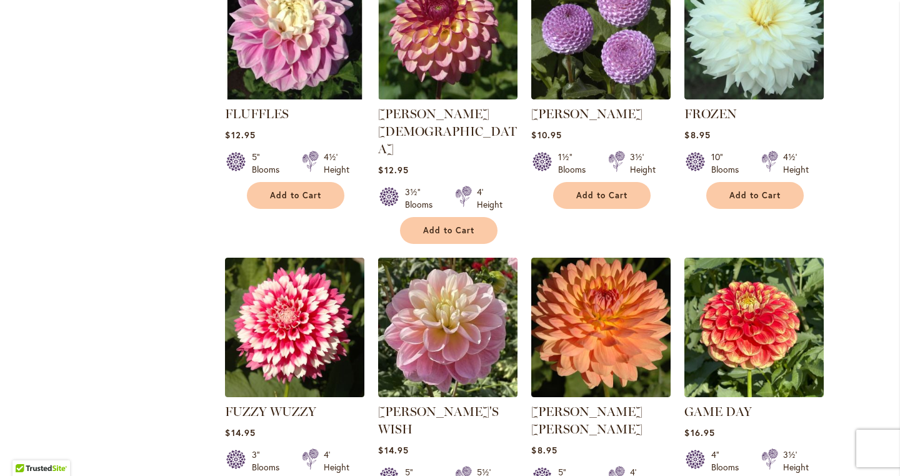
scroll to position [4143, 0]
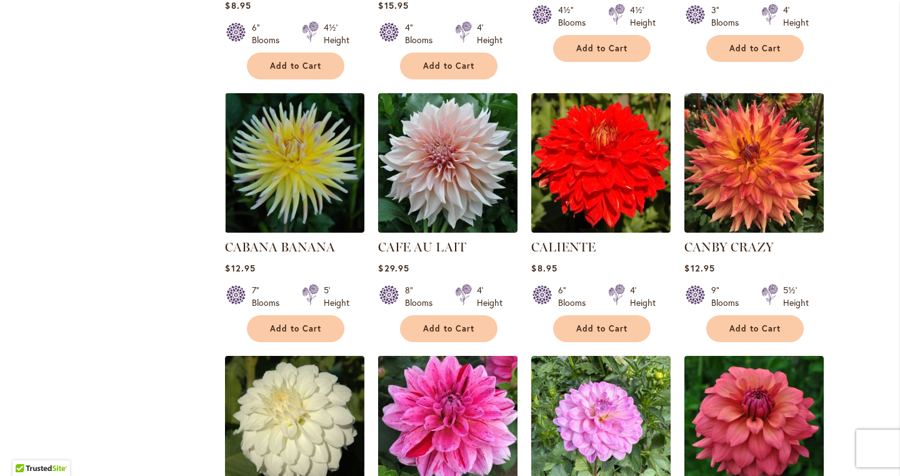
scroll to position [3656, 0]
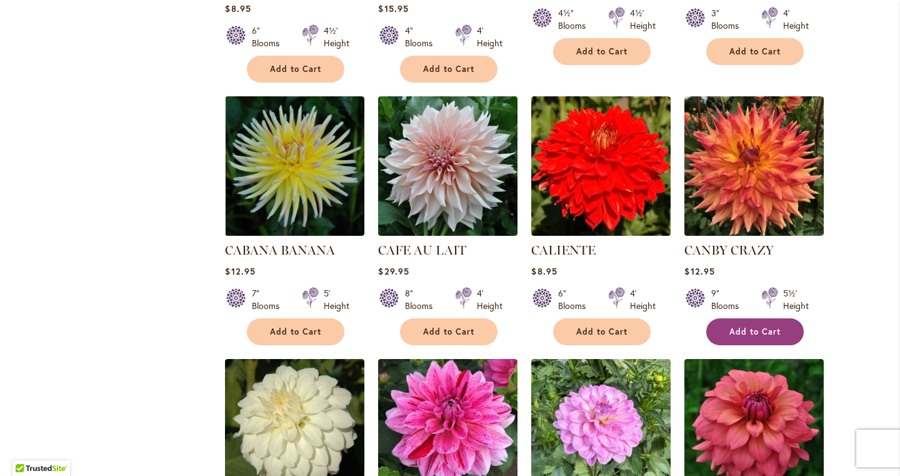
click at [771, 318] on button "Add to Cart" at bounding box center [755, 331] width 98 height 27
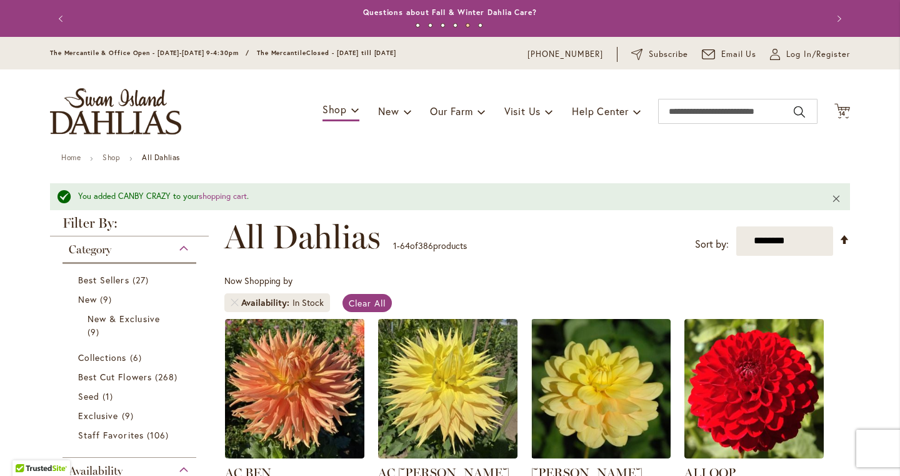
scroll to position [0, 0]
click at [846, 111] on span "14" at bounding box center [843, 113] width 8 height 8
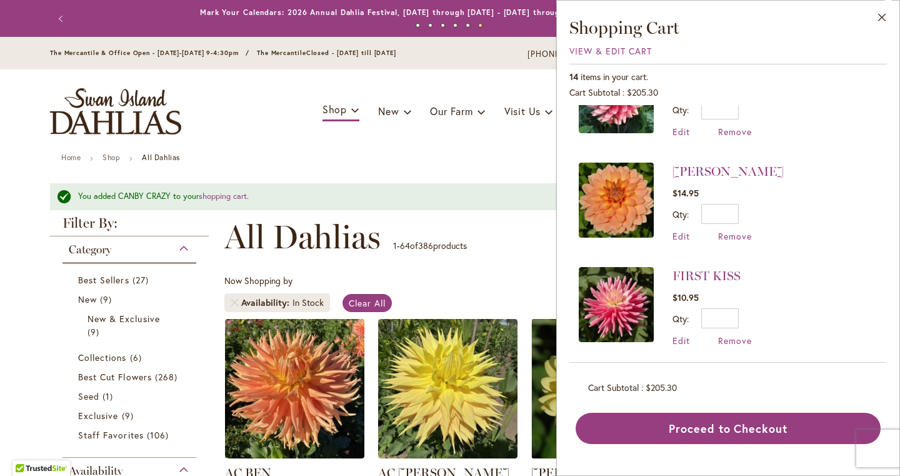
scroll to position [1126, 0]
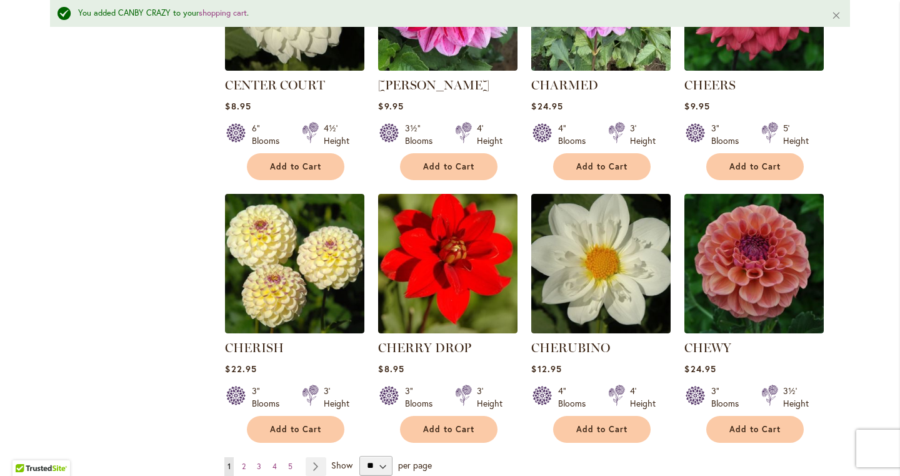
scroll to position [4123, 0]
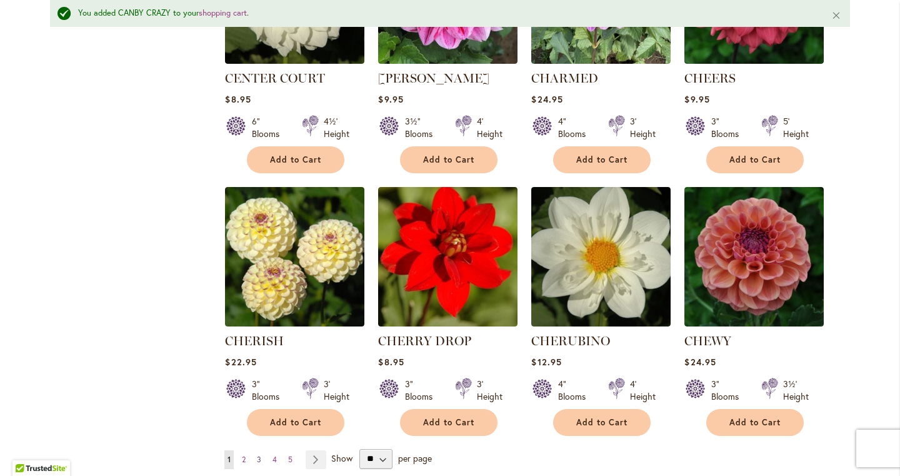
click at [259, 450] on link "Page 3" at bounding box center [259, 459] width 11 height 19
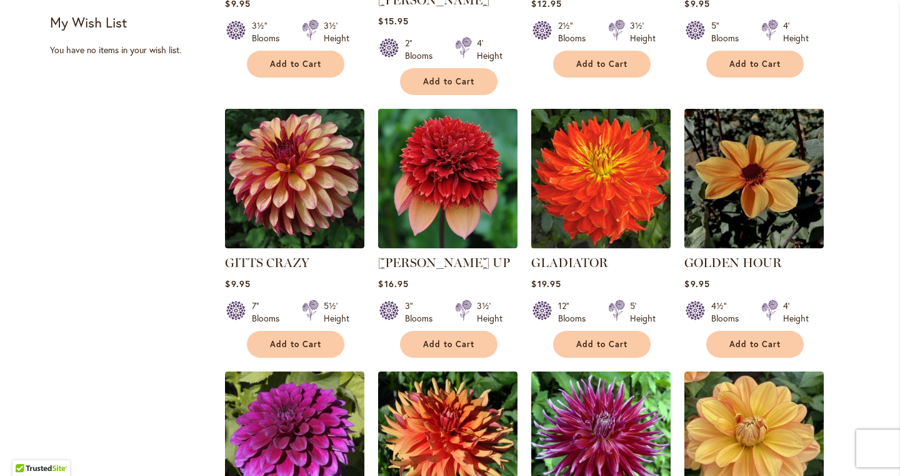
scroll to position [737, 0]
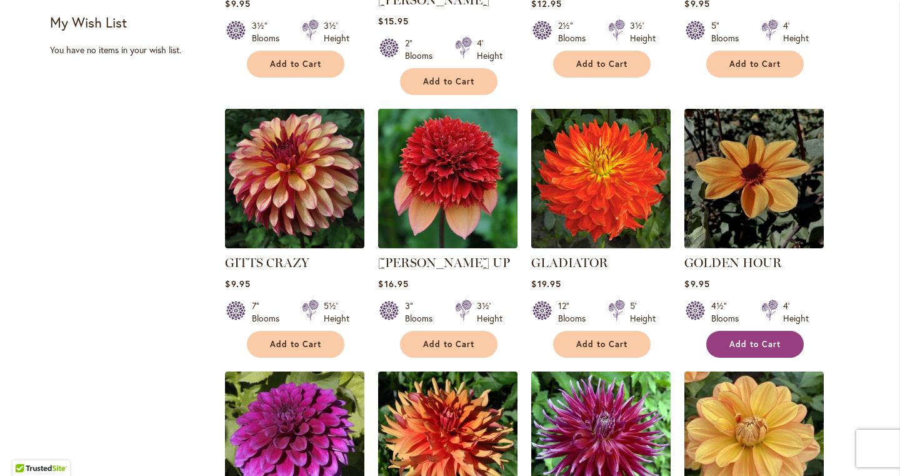
click at [723, 331] on button "Add to Cart" at bounding box center [755, 344] width 98 height 27
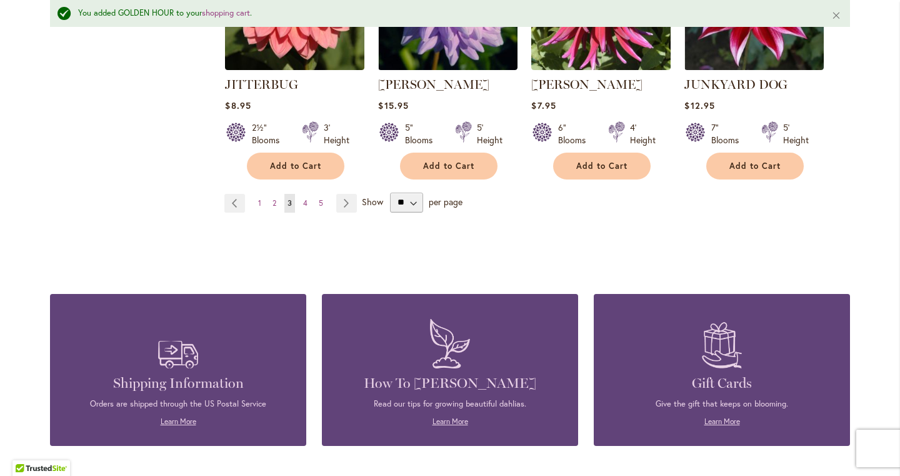
scroll to position [4465, 0]
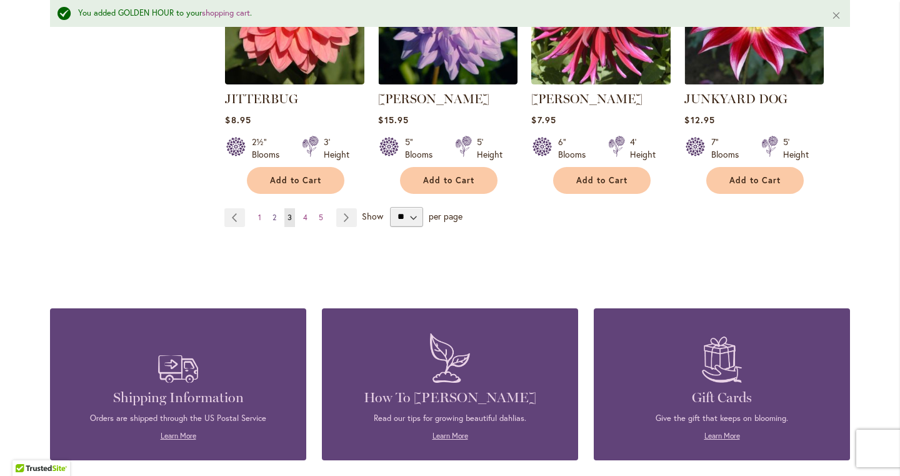
click at [278, 208] on link "Page 2" at bounding box center [274, 217] width 10 height 19
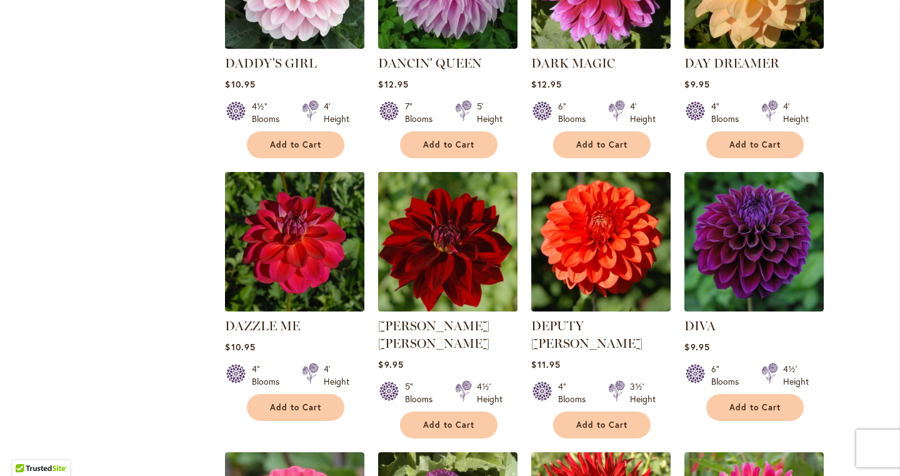
scroll to position [1775, 0]
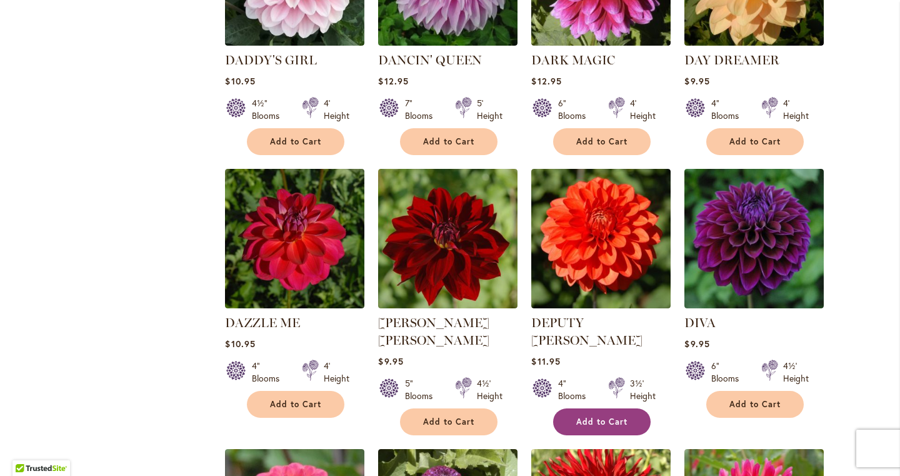
click at [578, 416] on span "Add to Cart" at bounding box center [601, 421] width 51 height 11
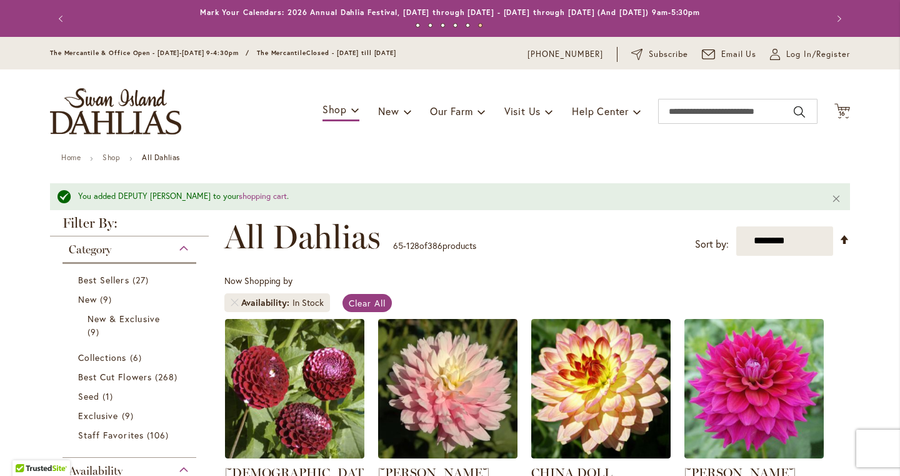
scroll to position [0, 0]
click at [839, 114] on span "16" at bounding box center [843, 113] width 8 height 8
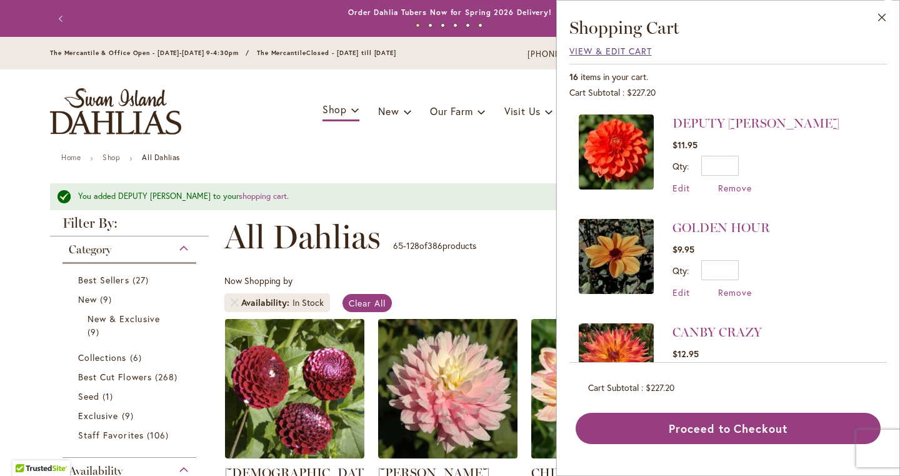
click at [625, 51] on span "View & Edit Cart" at bounding box center [611, 51] width 83 height 12
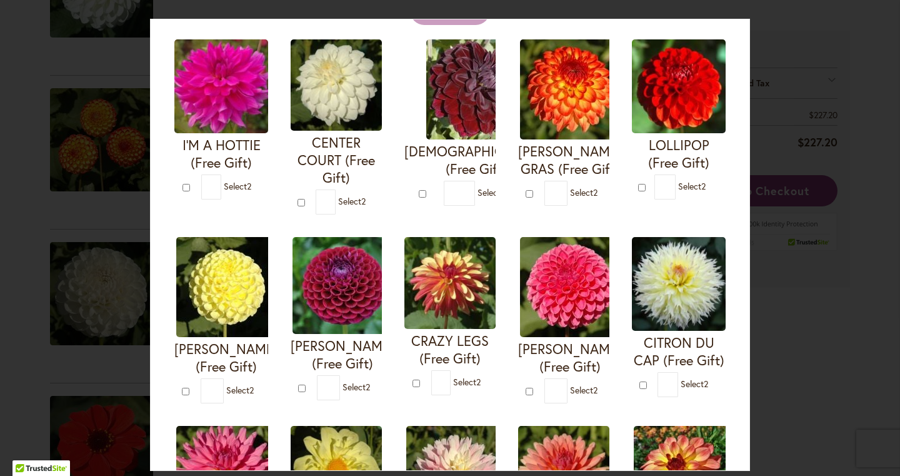
scroll to position [126, 0]
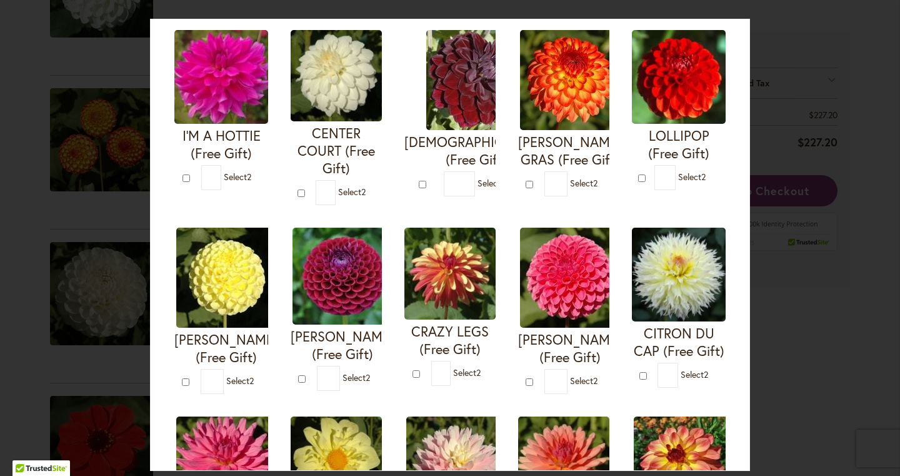
click at [560, 288] on img at bounding box center [570, 278] width 100 height 100
type input "*"
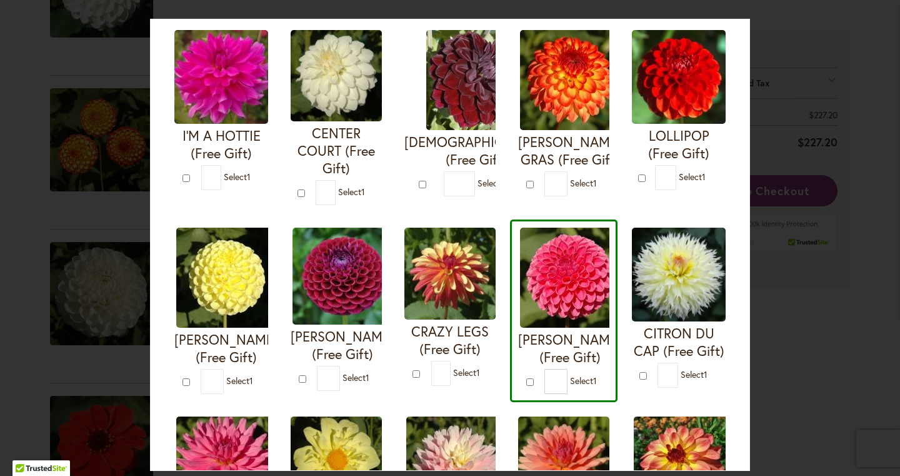
click at [359, 273] on img at bounding box center [343, 276] width 100 height 97
type input "*"
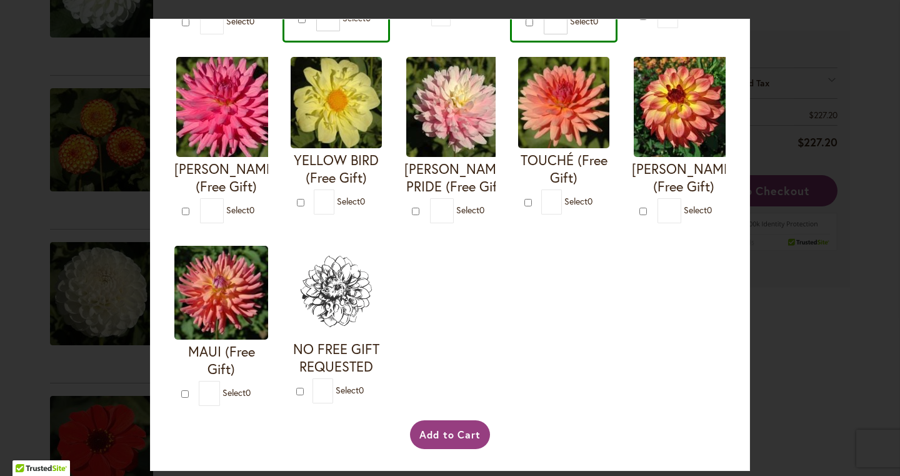
scroll to position [502, 0]
click at [458, 430] on button "Add to Cart" at bounding box center [450, 434] width 81 height 29
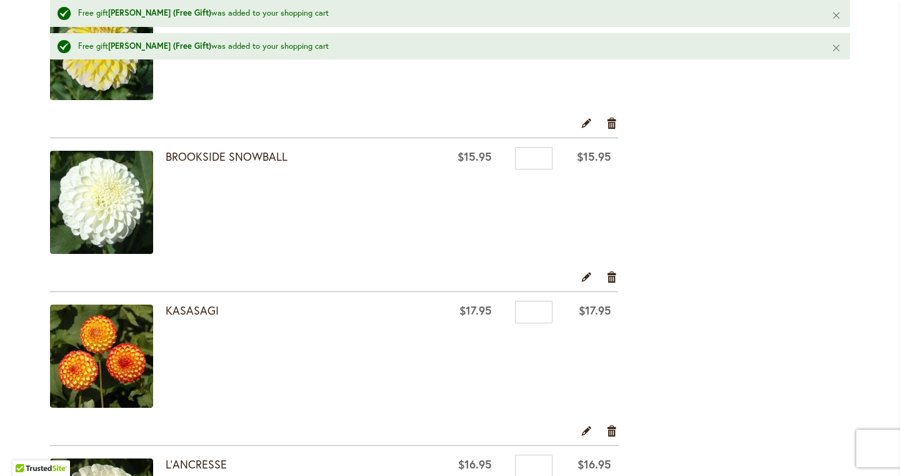
scroll to position [1527, 0]
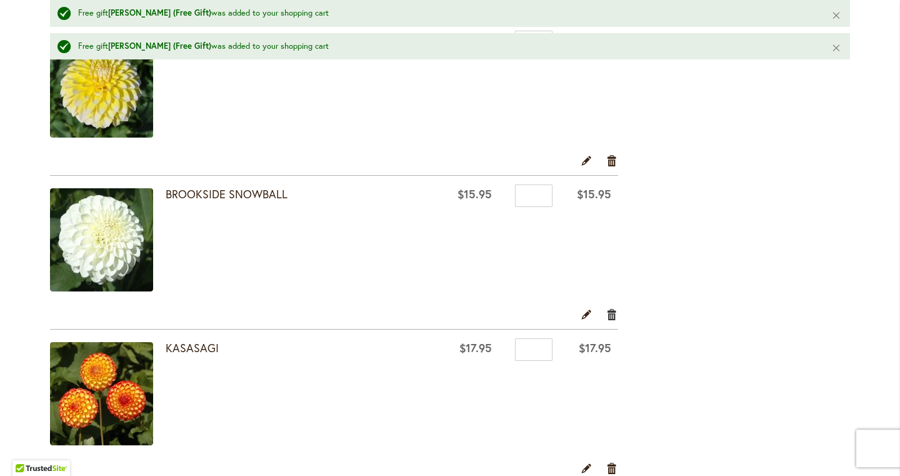
click at [611, 314] on link "Remove item" at bounding box center [612, 314] width 12 height 14
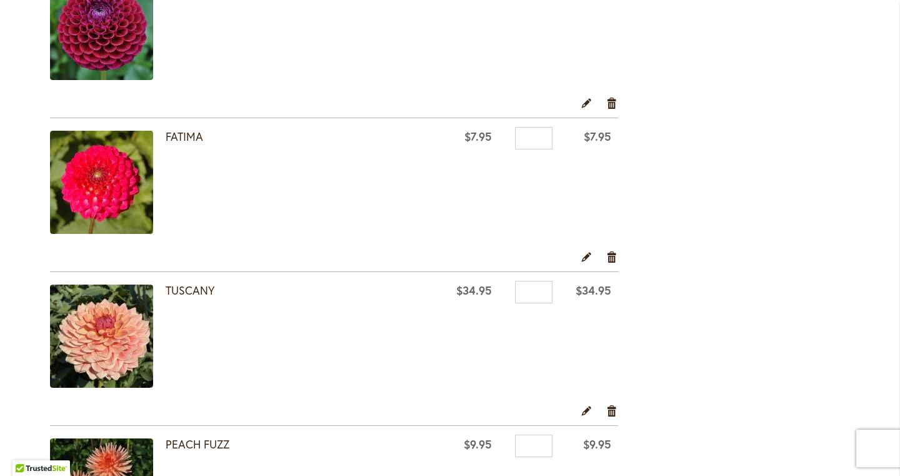
scroll to position [920, 0]
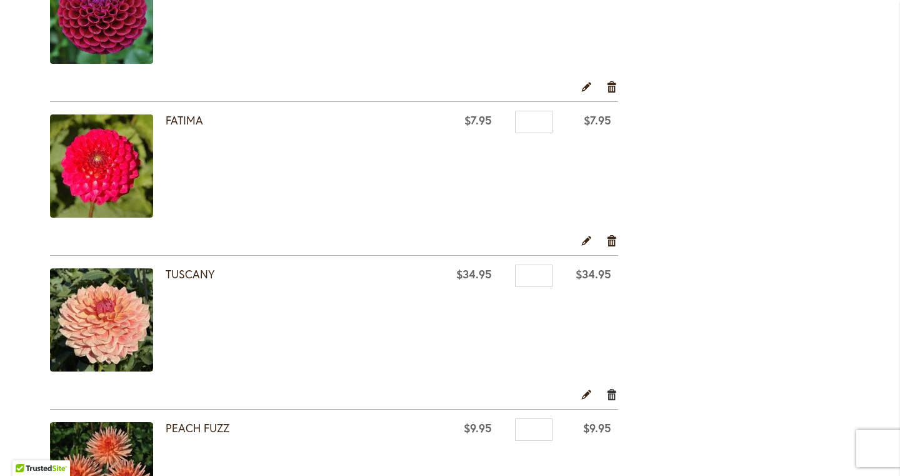
click at [610, 393] on link "Remove item" at bounding box center [612, 394] width 12 height 14
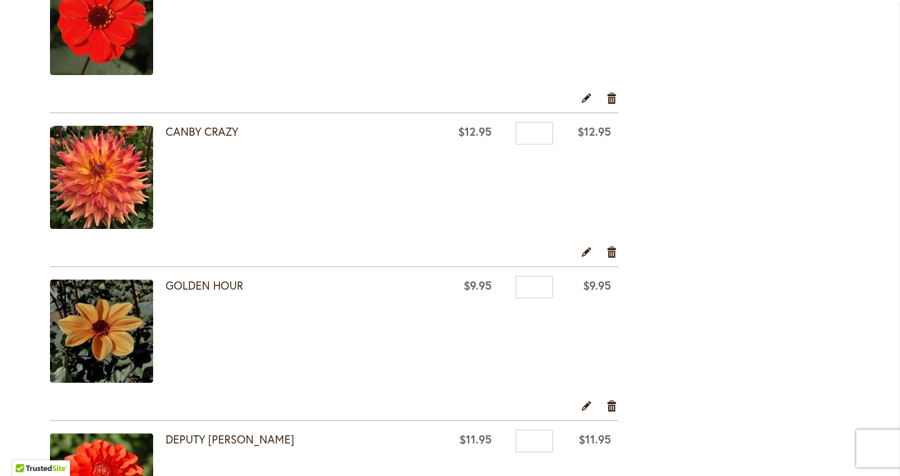
scroll to position [1834, 0]
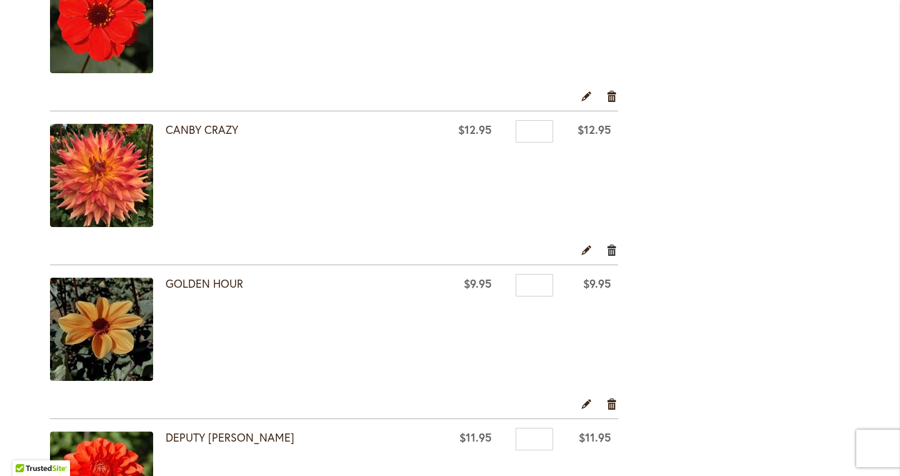
click at [616, 252] on link "Remove item" at bounding box center [612, 250] width 12 height 14
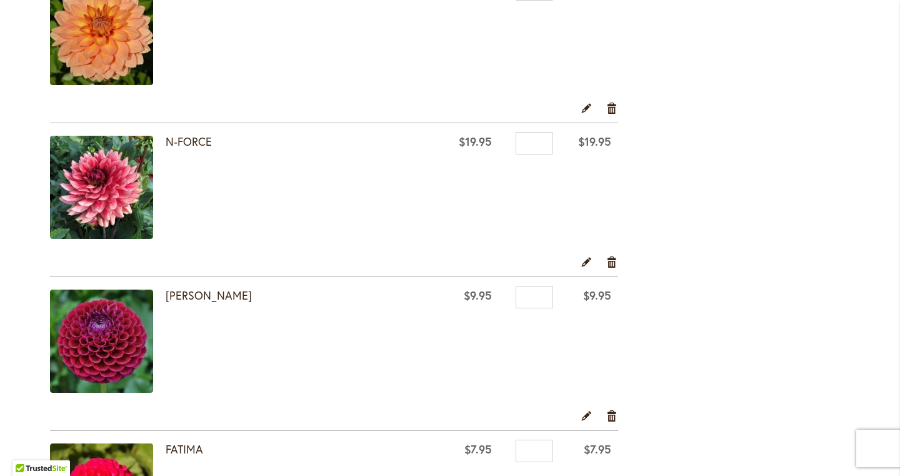
scroll to position [606, 0]
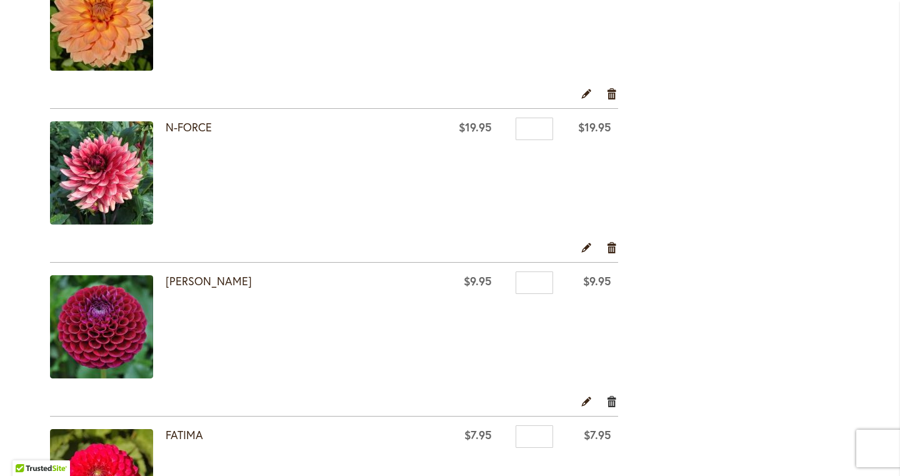
click at [611, 403] on link "Remove item" at bounding box center [612, 401] width 12 height 14
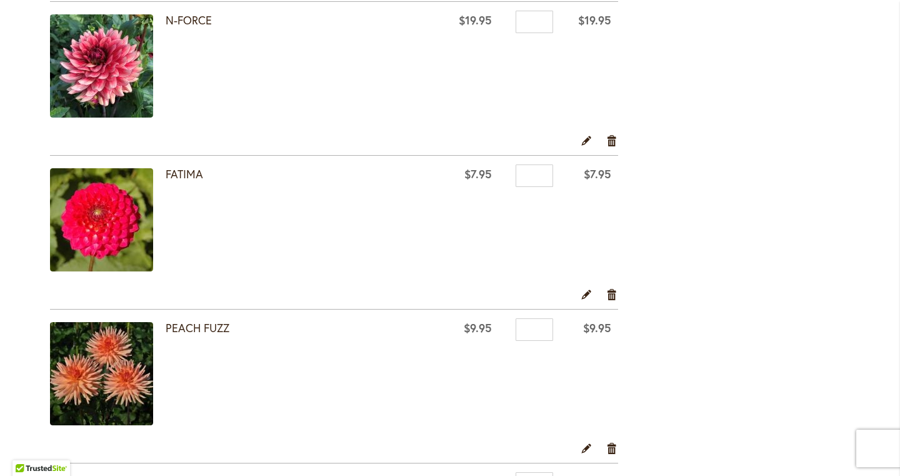
scroll to position [723, 0]
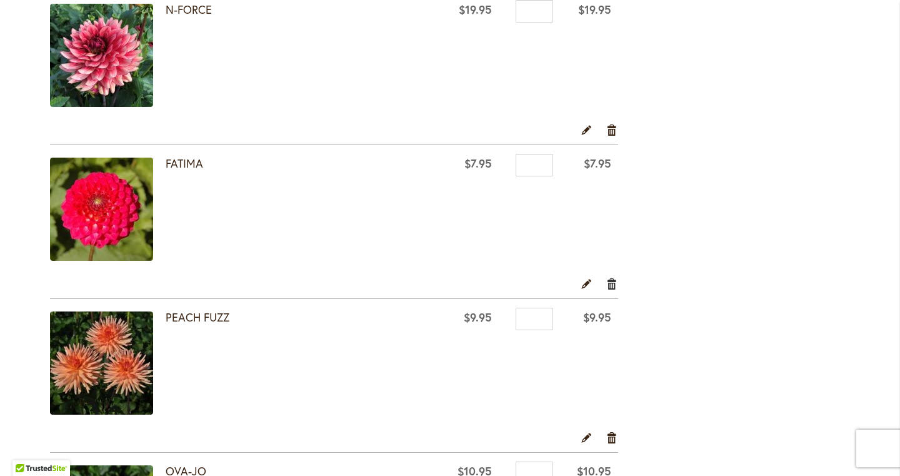
click at [611, 283] on link "Remove item" at bounding box center [612, 283] width 12 height 14
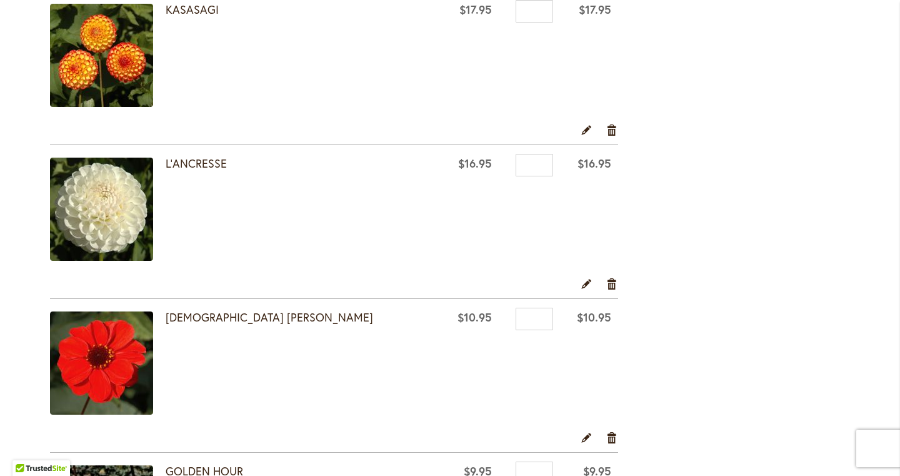
scroll to position [1193, 0]
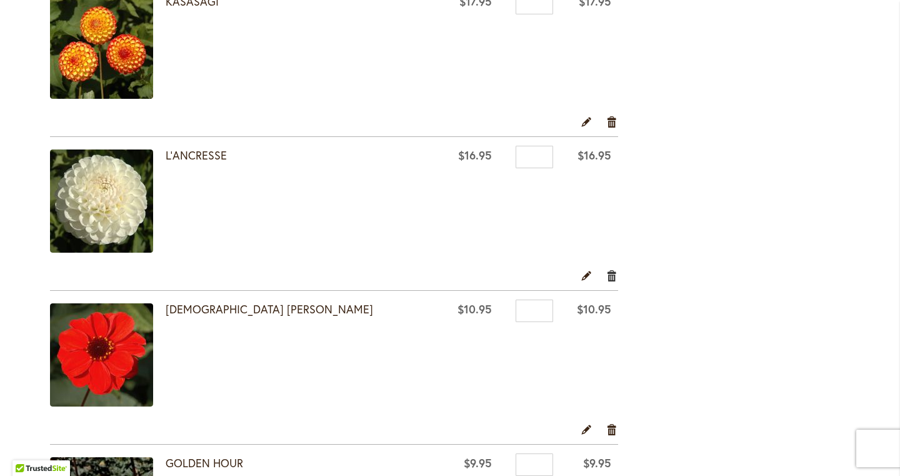
click at [613, 274] on link "Remove item" at bounding box center [612, 275] width 12 height 14
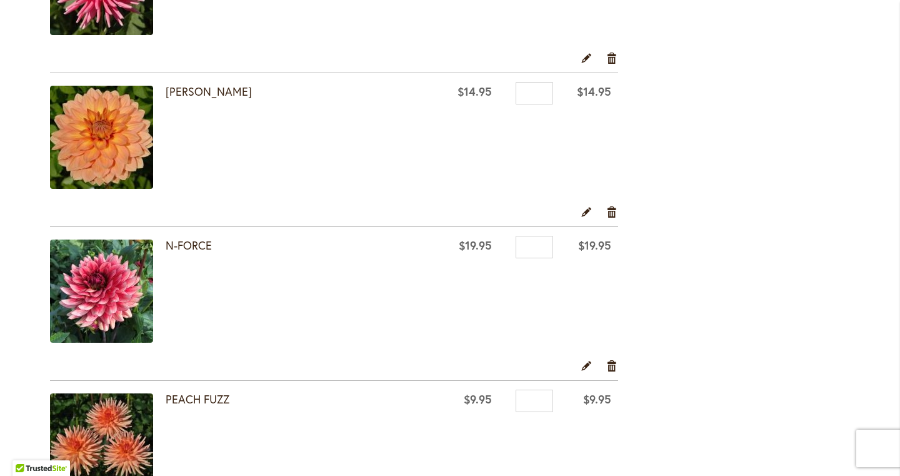
scroll to position [479, 0]
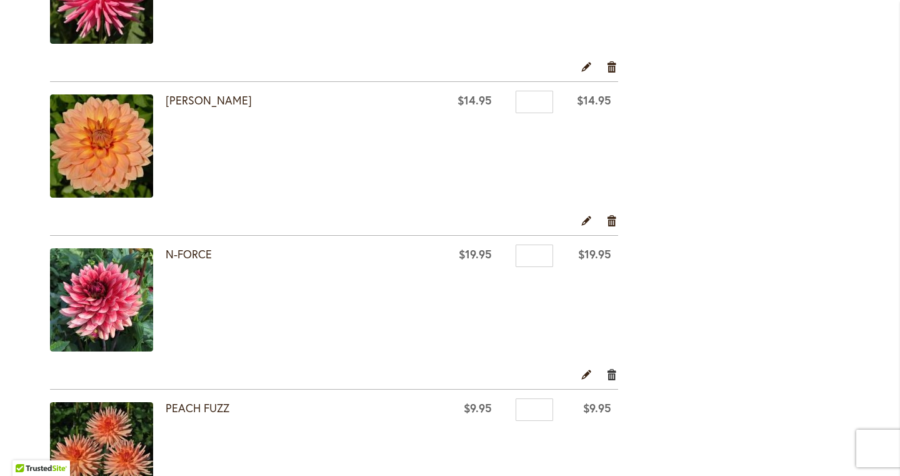
click at [613, 376] on link "Remove item" at bounding box center [612, 374] width 12 height 14
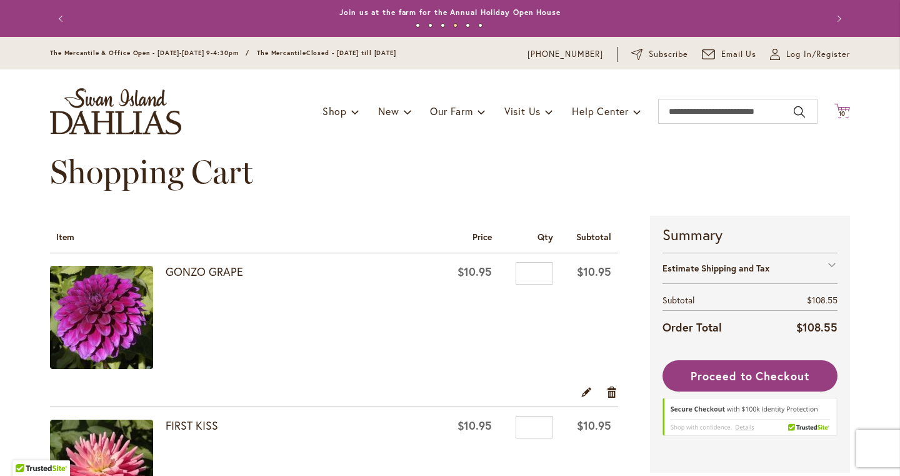
click at [848, 107] on icon "Cart .cls-1 { fill: #231f20; }" at bounding box center [843, 111] width 16 height 16
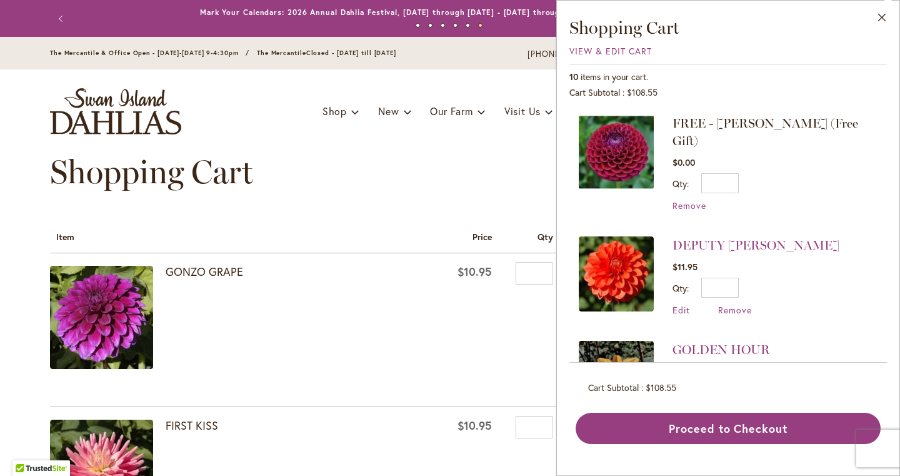
click at [470, 169] on div "Shopping Cart" at bounding box center [450, 184] width 800 height 63
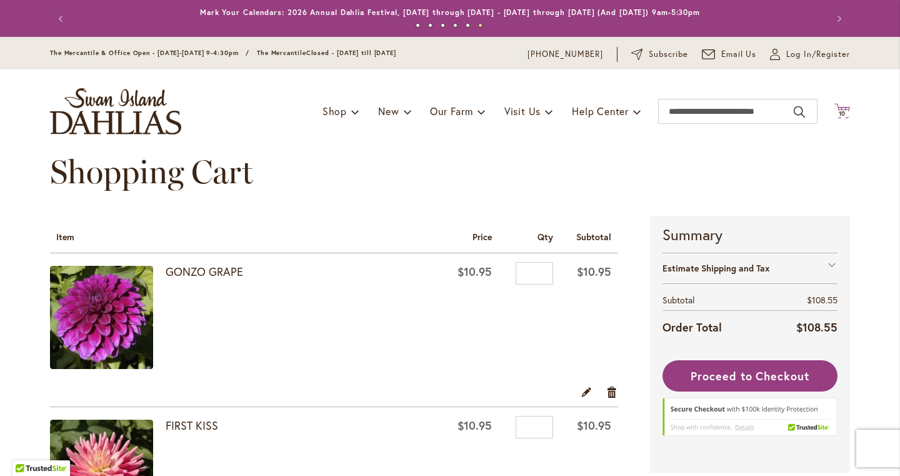
click at [843, 109] on icon at bounding box center [843, 110] width 16 height 15
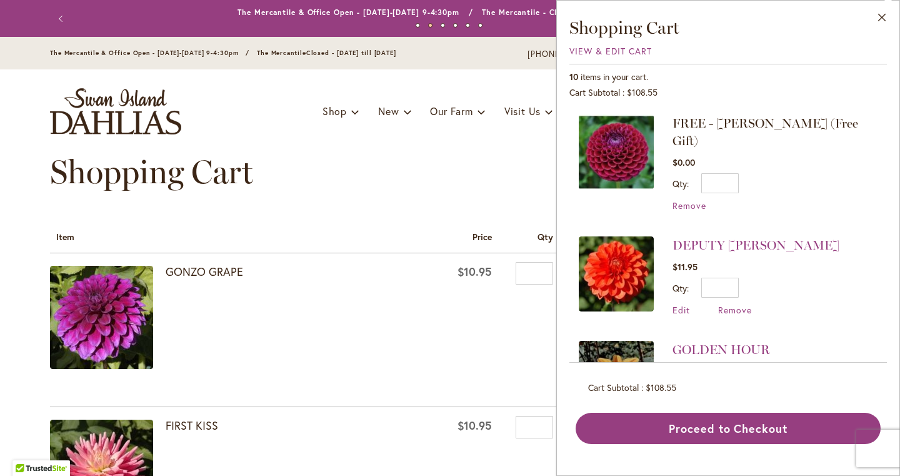
click at [463, 159] on div "Shopping Cart" at bounding box center [450, 184] width 800 height 63
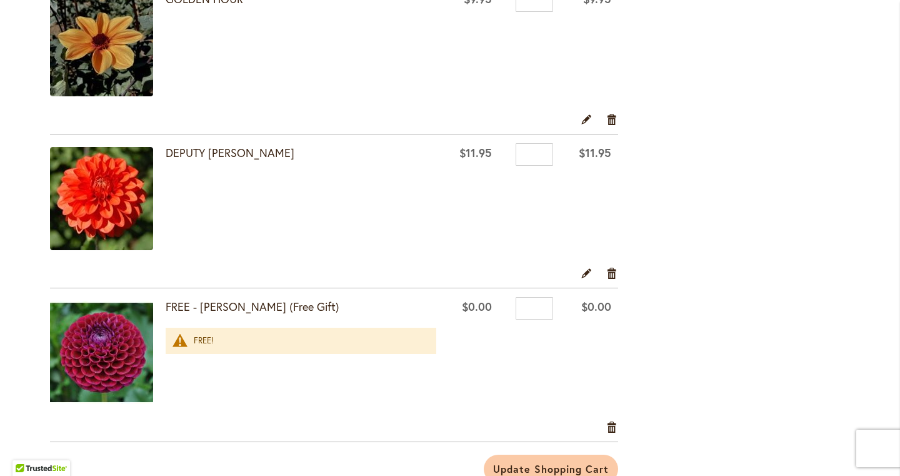
scroll to position [1344, 0]
